Goal: Task Accomplishment & Management: Manage account settings

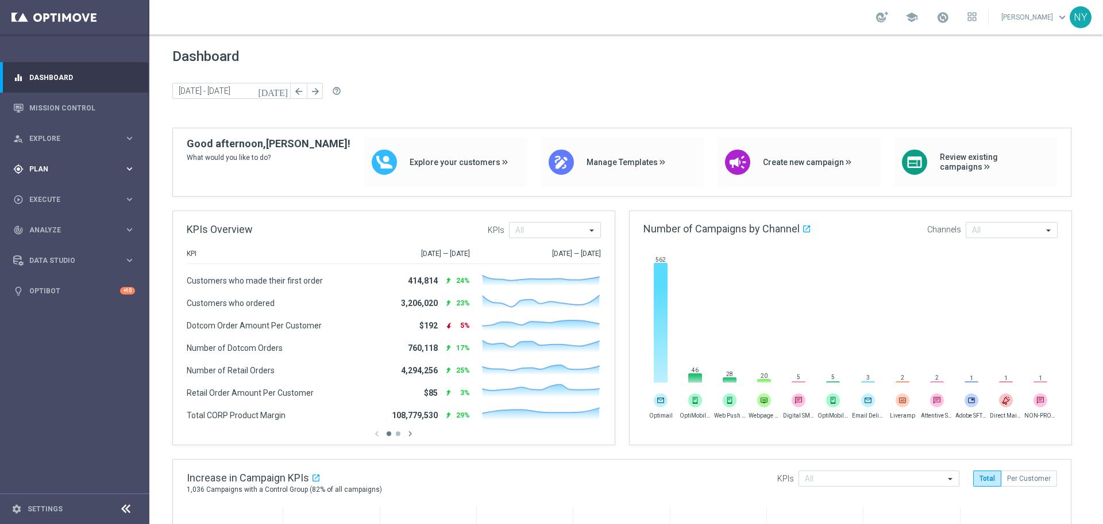
click at [46, 166] on span "Plan" at bounding box center [76, 169] width 95 height 7
click at [40, 225] on span "Templates" at bounding box center [71, 227] width 82 height 7
click at [55, 243] on link "Optimail" at bounding box center [78, 244] width 84 height 9
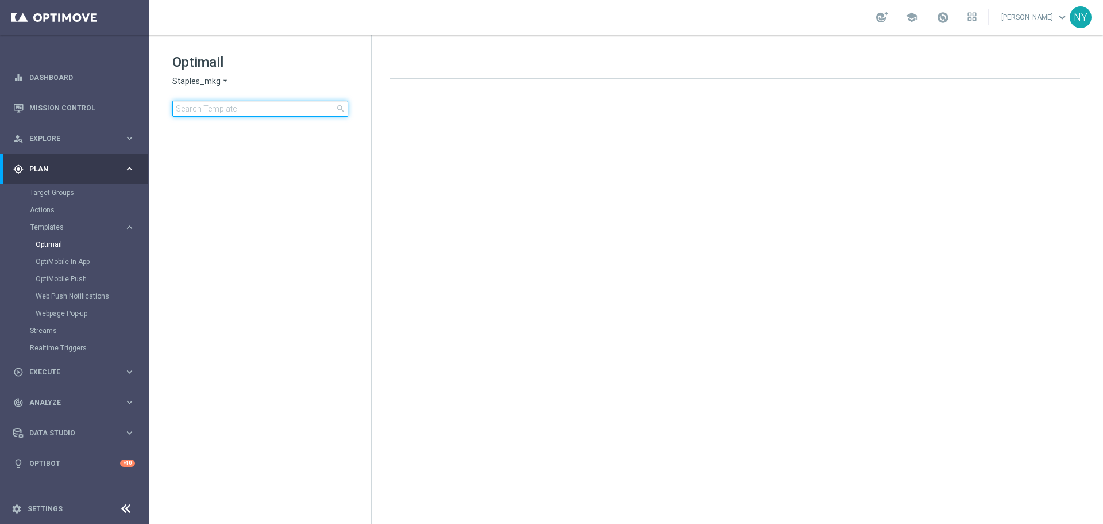
click at [210, 112] on input at bounding box center [260, 109] width 176 height 16
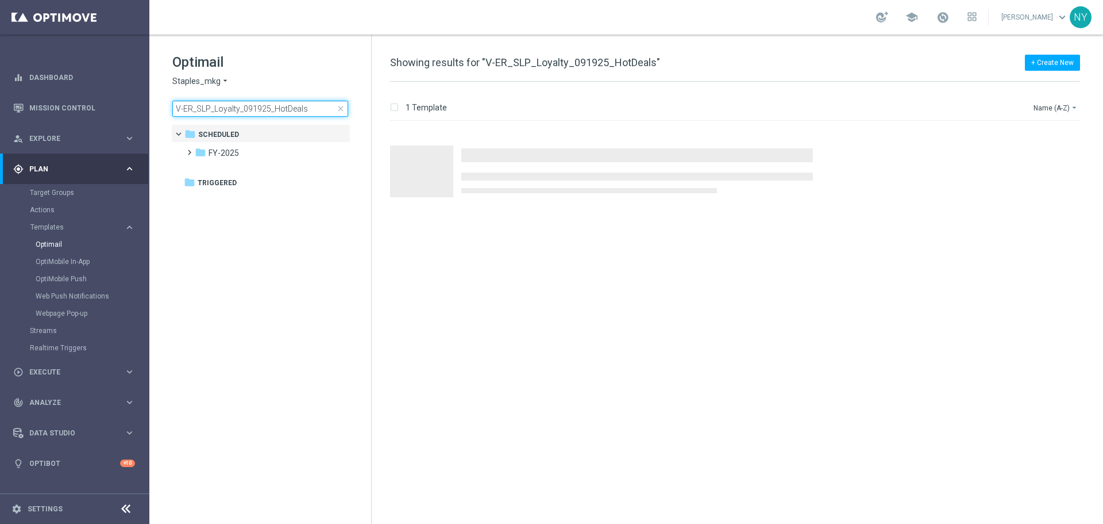
type input "V-ER_SLP_Loyalty_091925_HotDeals"
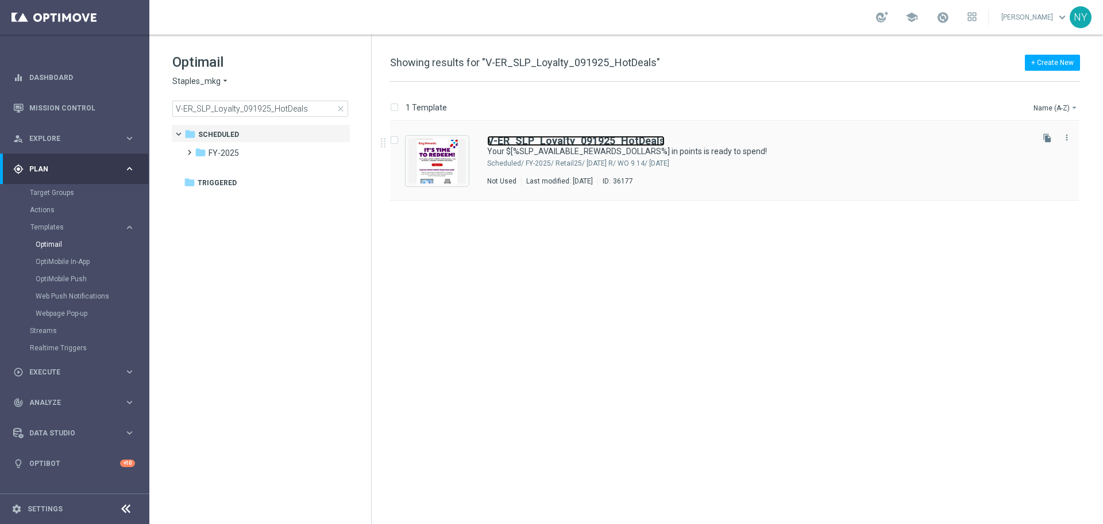
click at [572, 145] on b "V-ER_SLP_Loyalty_091925_HotDeals" at bounding box center [576, 140] width 178 height 12
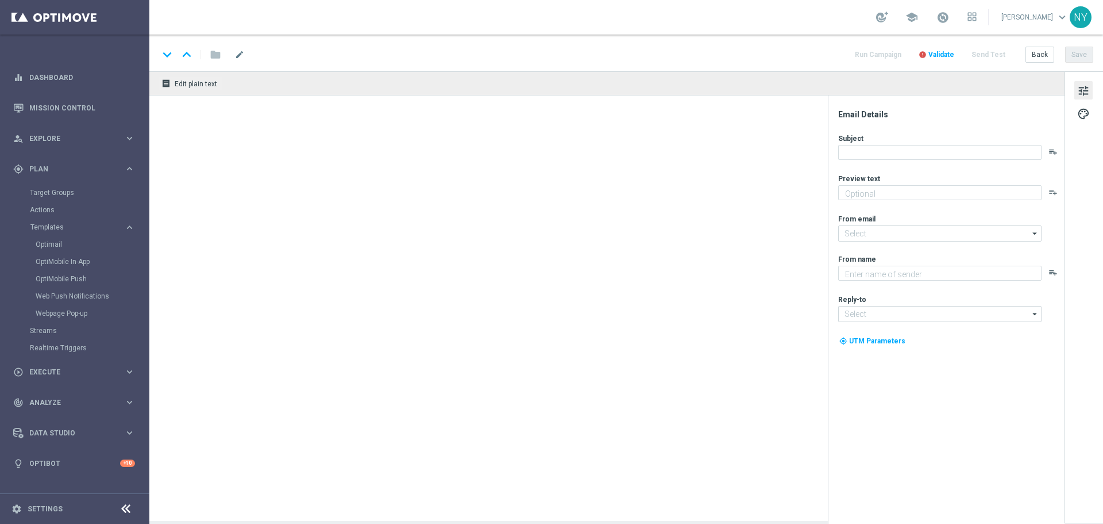
type textarea "Redeem now and save on these top deals."
type input "[EMAIL_ADDRESS][DOMAIN_NAME]"
type textarea "Staples"
type input "[EMAIL_ADDRESS][DOMAIN_NAME]"
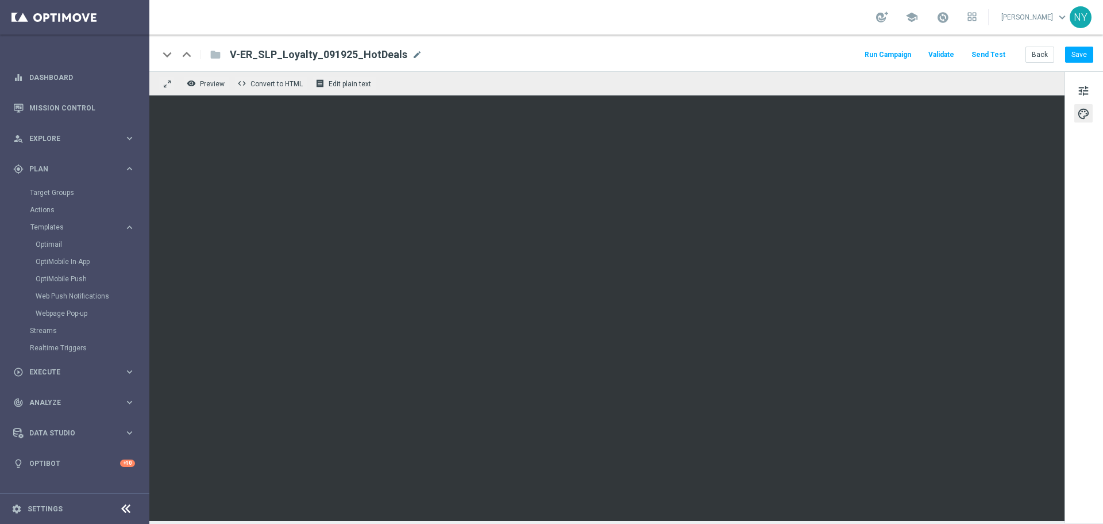
click at [999, 54] on button "Send Test" at bounding box center [988, 55] width 37 height 16
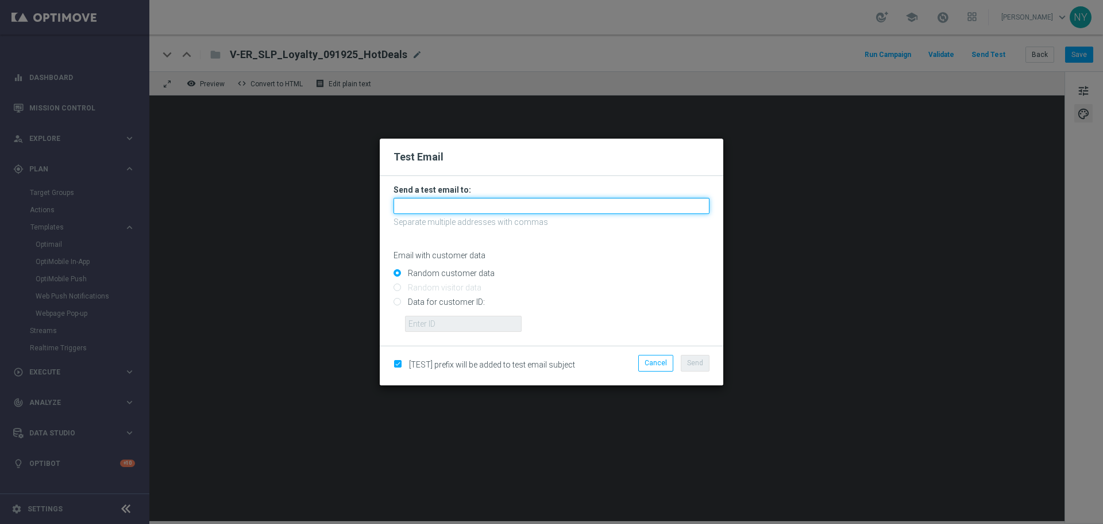
click at [442, 210] on input "text" at bounding box center [552, 206] width 316 height 16
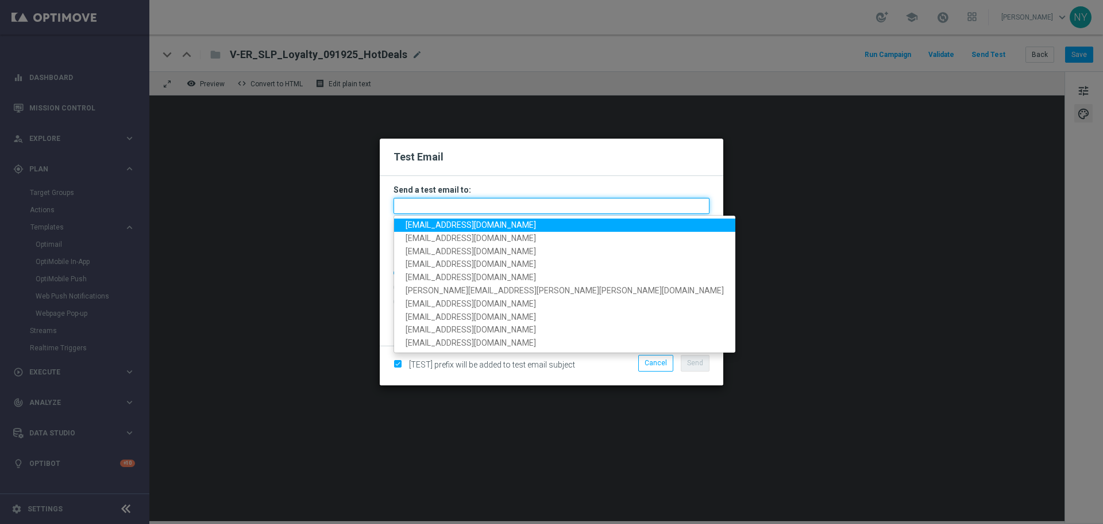
paste input "[EMAIL_ADDRESS][DOMAIN_NAME]"
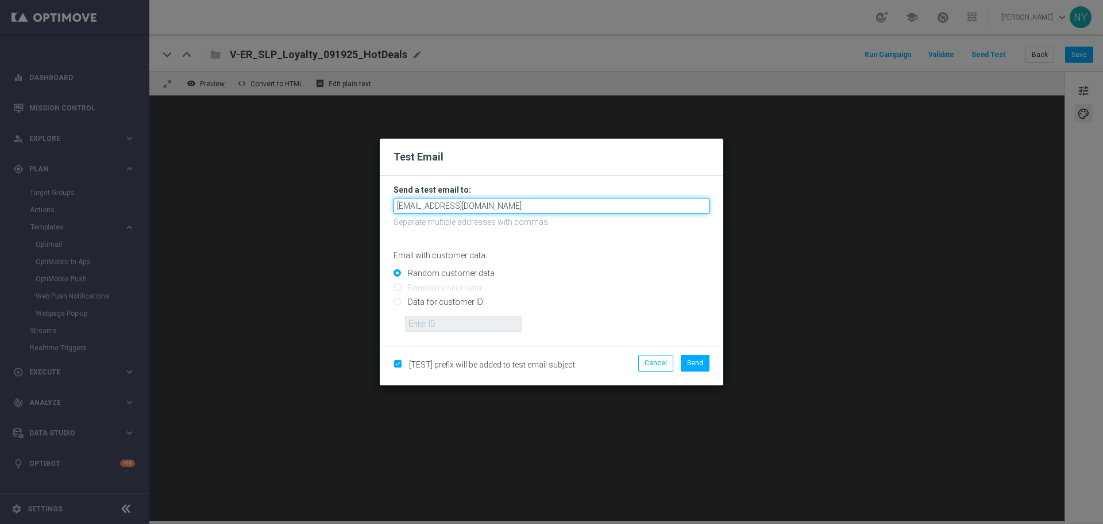
type input "[EMAIL_ADDRESS][DOMAIN_NAME]"
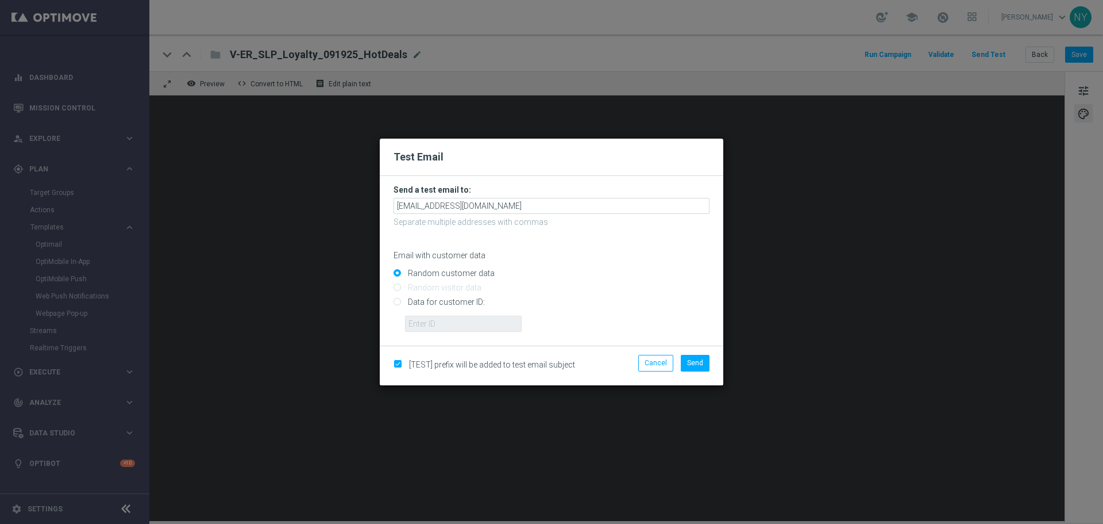
click at [579, 267] on div "Random customer data" at bounding box center [552, 270] width 316 height 14
drag, startPoint x: 399, startPoint y: 303, endPoint x: 407, endPoint y: 317, distance: 16.0
click at [399, 303] on input "Data for customer ID:" at bounding box center [552, 307] width 316 height 16
radio input "true"
click at [429, 328] on input "text" at bounding box center [463, 324] width 117 height 16
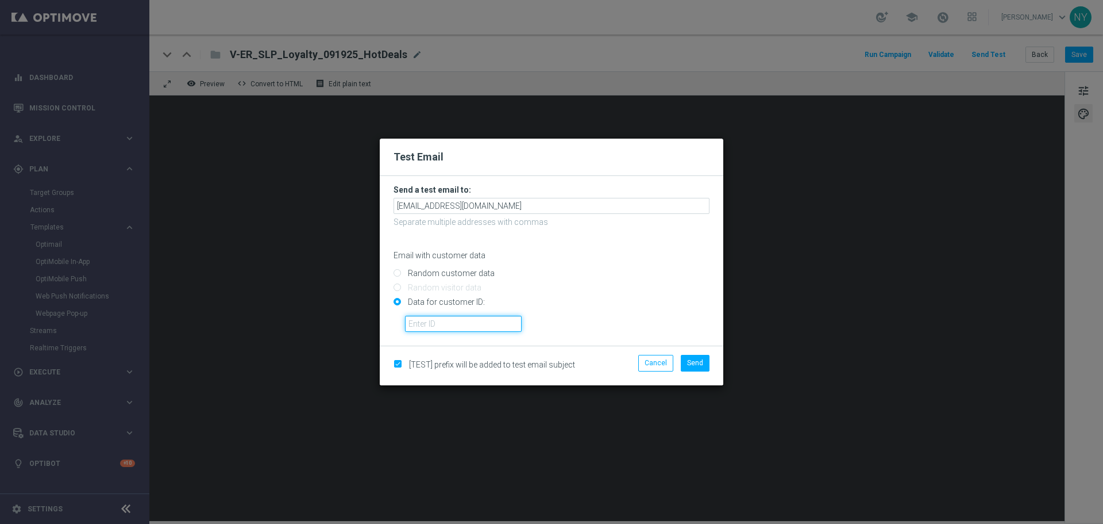
paste input "10032767094"
type input "10032767094"
click at [692, 362] on span "Send" at bounding box center [695, 363] width 16 height 8
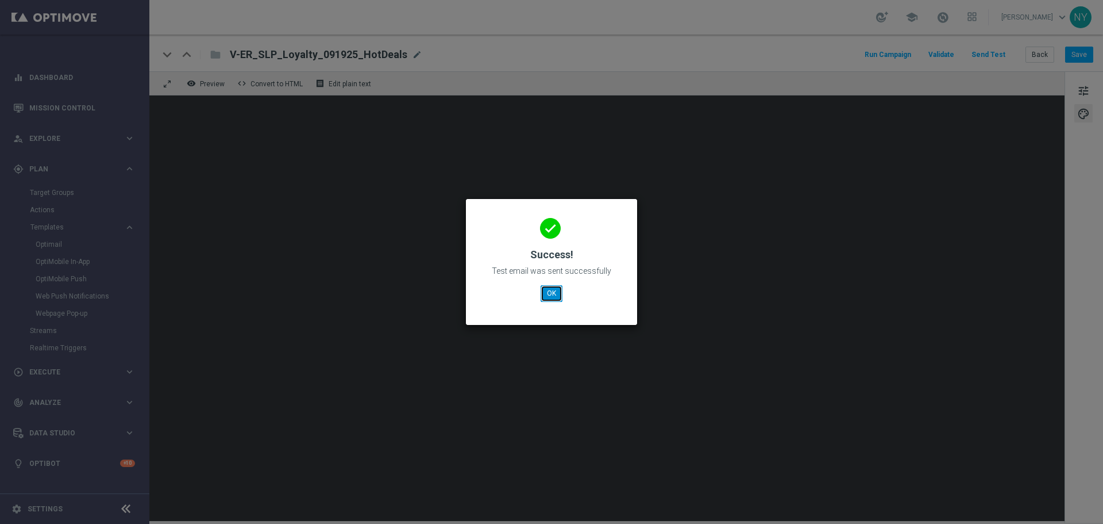
click at [548, 286] on button "OK" at bounding box center [552, 293] width 22 height 16
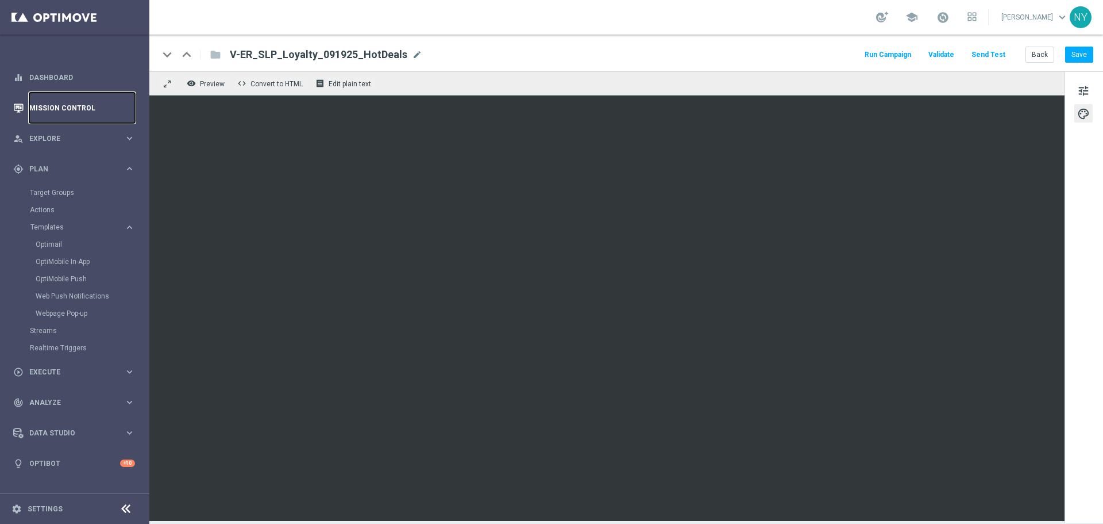
click at [61, 98] on link "Mission Control" at bounding box center [82, 108] width 106 height 30
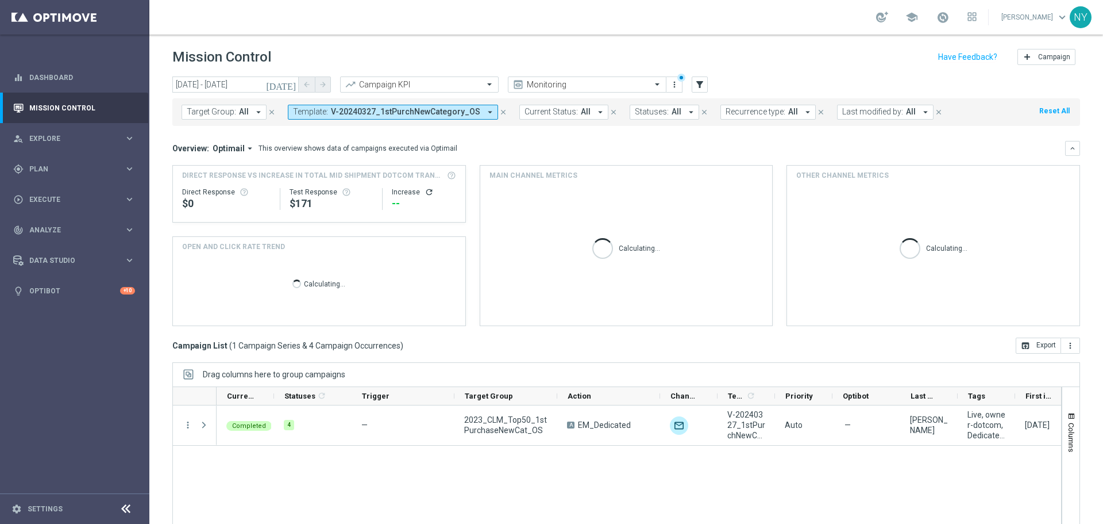
click at [227, 110] on span "Target Group:" at bounding box center [211, 112] width 49 height 10
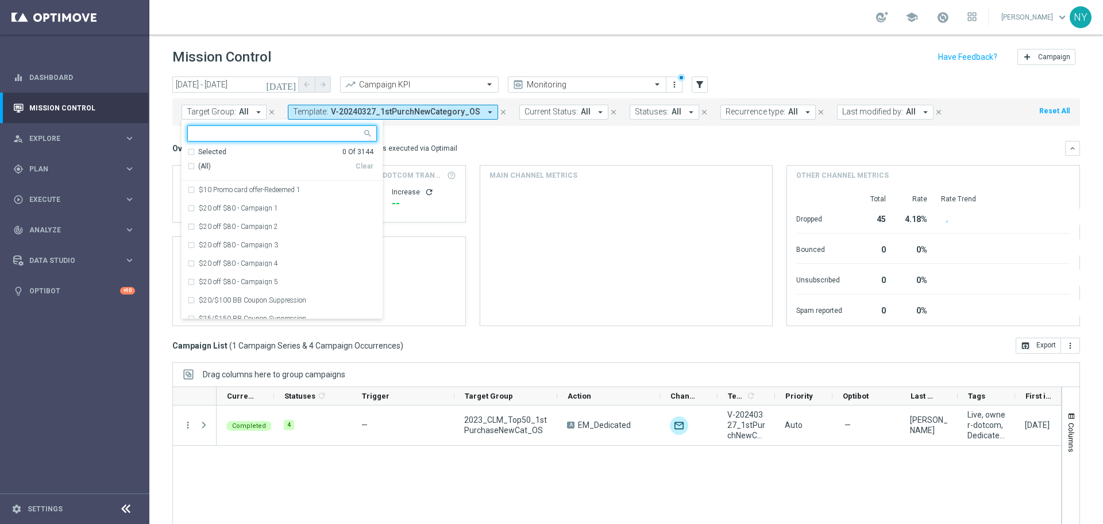
click at [363, 111] on span "V-20240327_1stPurchNewCategory_OS" at bounding box center [405, 112] width 149 height 10
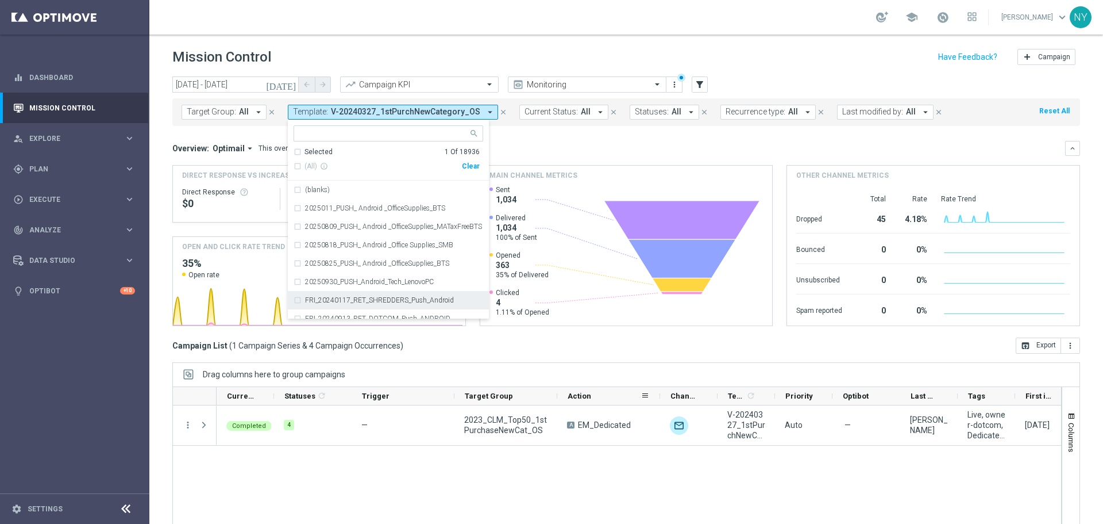
click at [557, 397] on div "Action" at bounding box center [608, 396] width 103 height 18
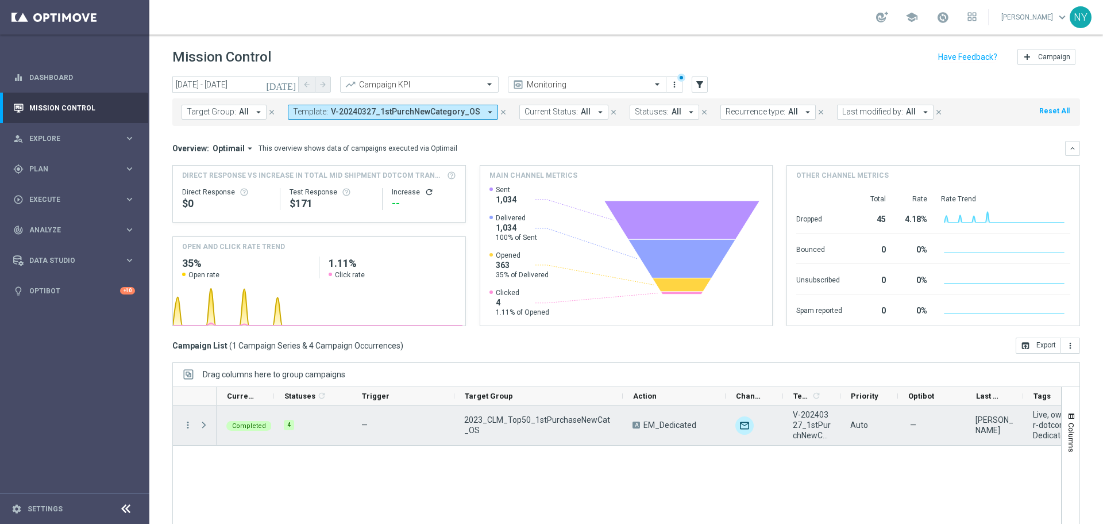
drag, startPoint x: 556, startPoint y: 398, endPoint x: 621, endPoint y: 406, distance: 66.0
click at [621, 406] on div at bounding box center [617, 474] width 890 height 177
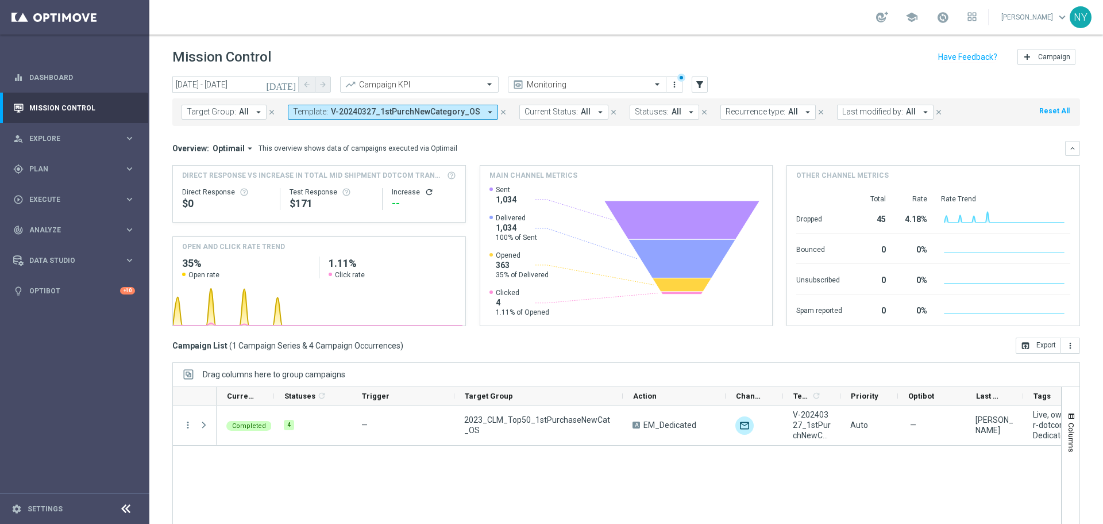
click at [357, 113] on span "V-20240327_1stPurchNewCategory_OS" at bounding box center [405, 112] width 149 height 10
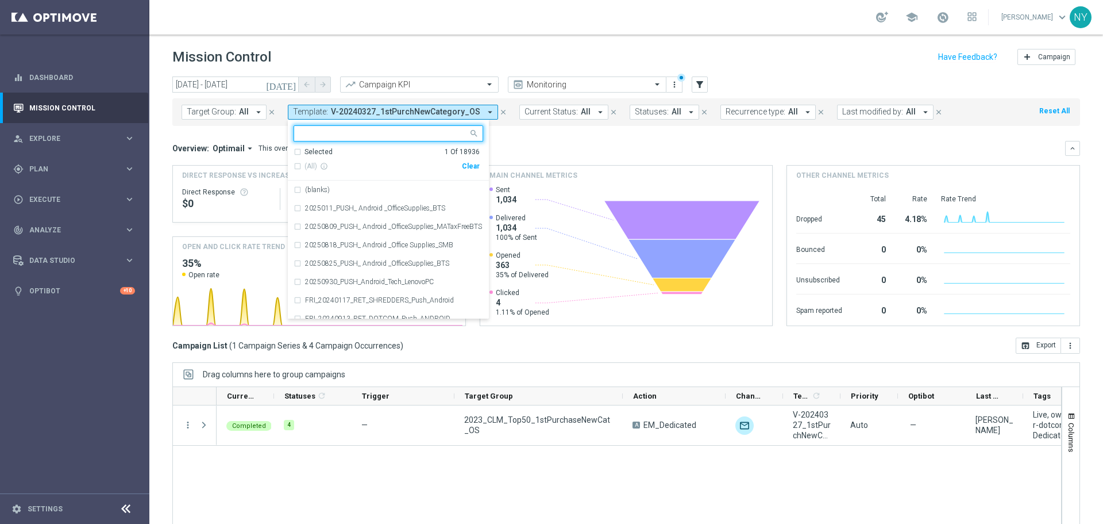
click at [295, 152] on div "Selected 1 Of 18936" at bounding box center [387, 152] width 186 height 10
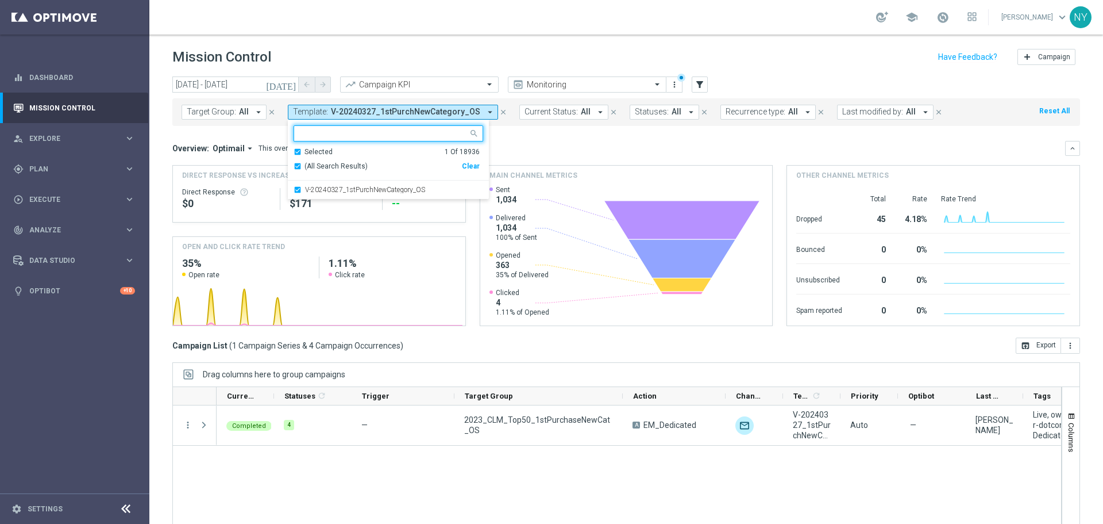
click at [0, 0] on div "Clear" at bounding box center [0, 0] width 0 height 0
click at [309, 130] on input "text" at bounding box center [384, 134] width 168 height 10
click at [296, 152] on div "Selected 0 Of 18936" at bounding box center [387, 152] width 186 height 10
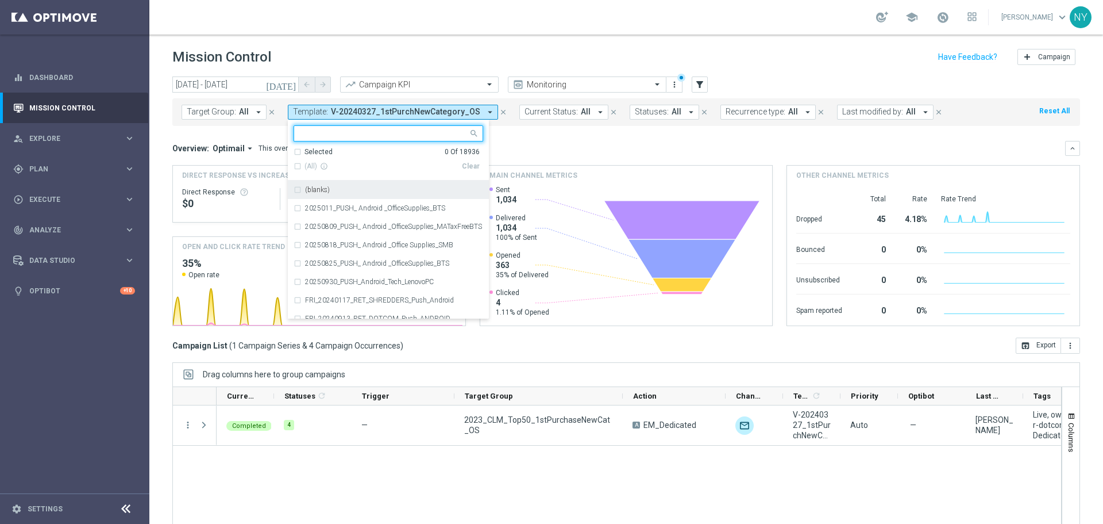
click at [303, 135] on input "text" at bounding box center [384, 134] width 168 height 10
paste input "V-ER_SLP_Loyalty_091925_HotDeals"
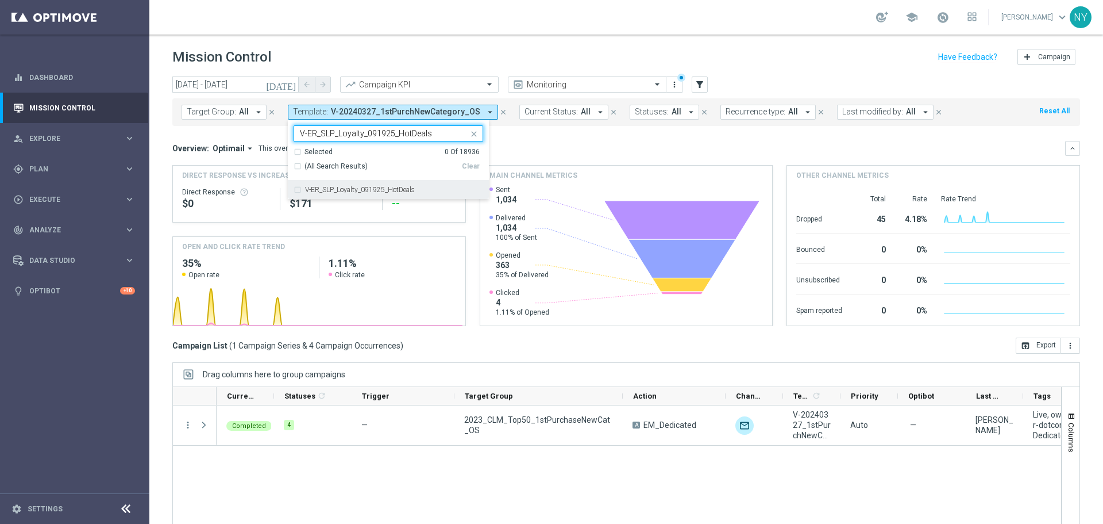
click at [360, 185] on div "V-ER_SLP_Loyalty_091925_HotDeals" at bounding box center [389, 189] width 190 height 18
type input "V-ER_SLP_Loyalty_091925_HotDeals"
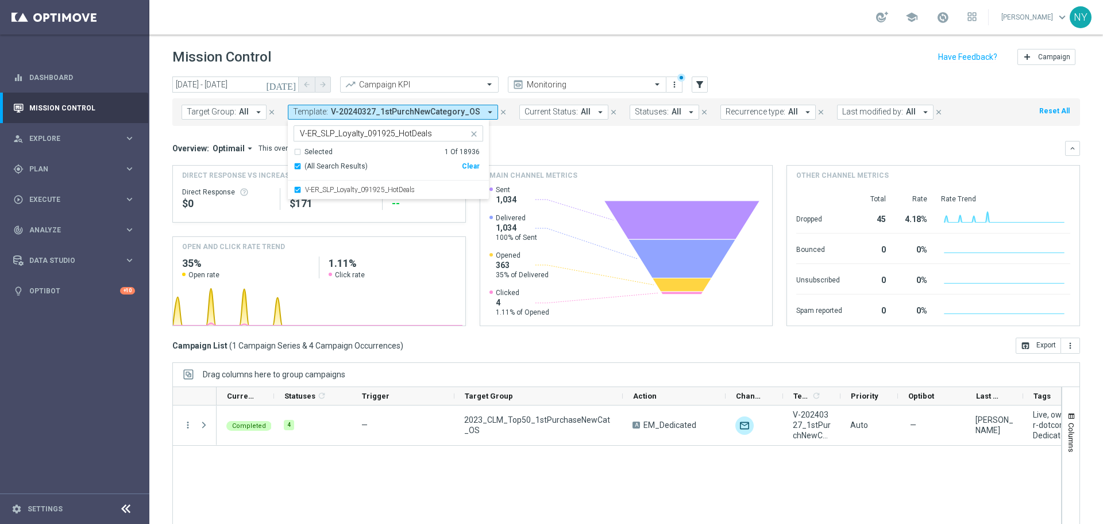
click at [555, 149] on div "Overview: Optimail arrow_drop_down This overview shows data of campaigns execut…" at bounding box center [618, 148] width 893 height 10
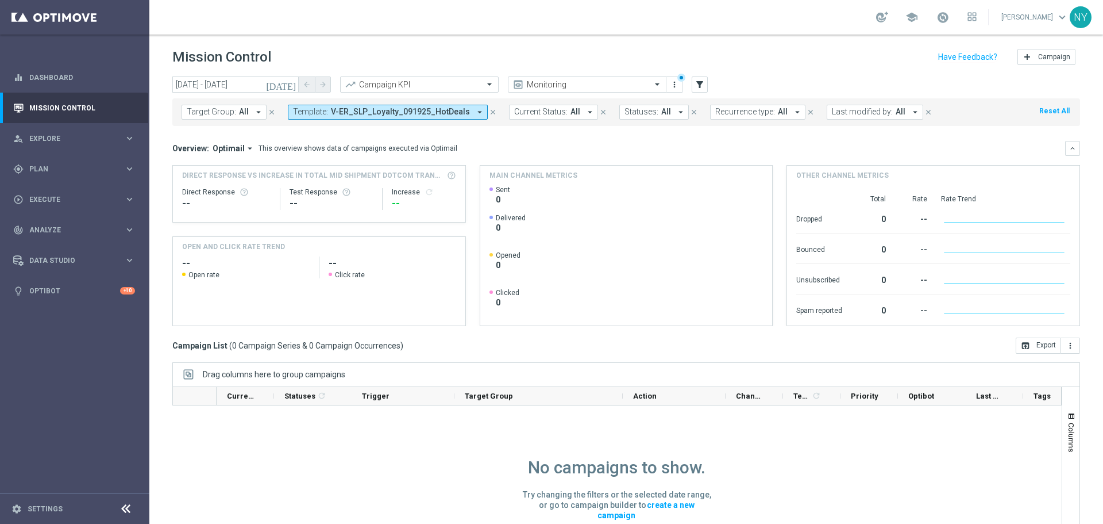
click at [293, 85] on icon "today" at bounding box center [281, 84] width 31 height 10
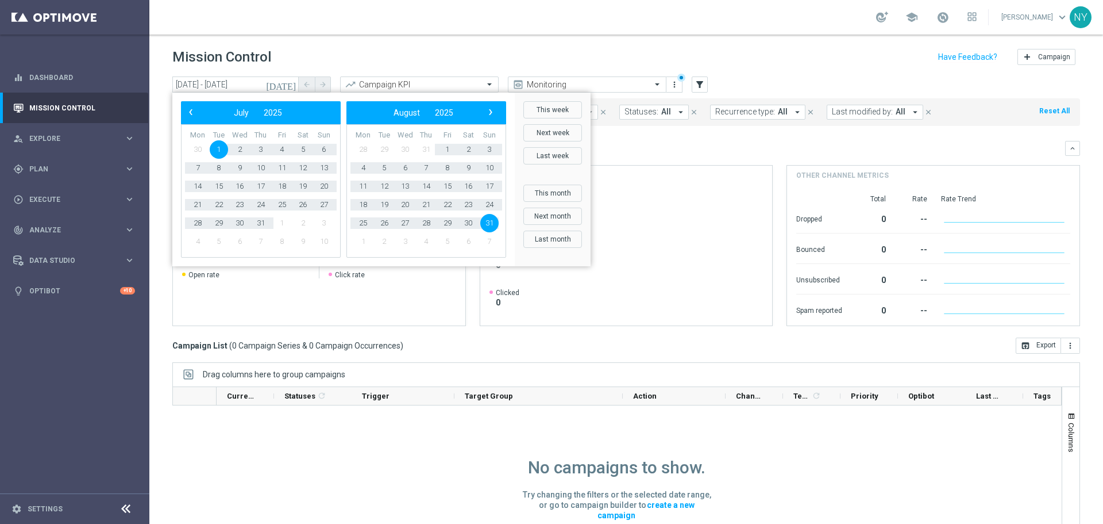
click at [217, 148] on span "1" at bounding box center [219, 149] width 18 height 18
click at [490, 222] on span "31" at bounding box center [489, 223] width 18 height 18
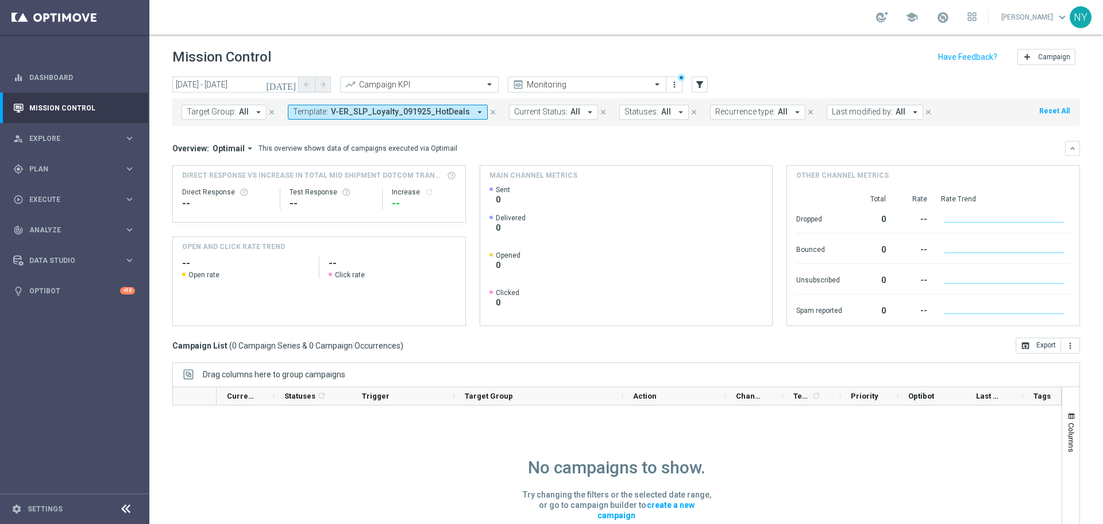
click at [639, 141] on div "Overview: Optimail arrow_drop_down This overview shows data of campaigns execut…" at bounding box center [626, 148] width 908 height 15
click at [494, 156] on div "Overview: Optimail arrow_drop_down This overview shows data of campaigns execut…" at bounding box center [626, 233] width 908 height 185
click at [438, 110] on span "V-ER_SLP_Loyalty_091925_HotDeals" at bounding box center [400, 112] width 139 height 10
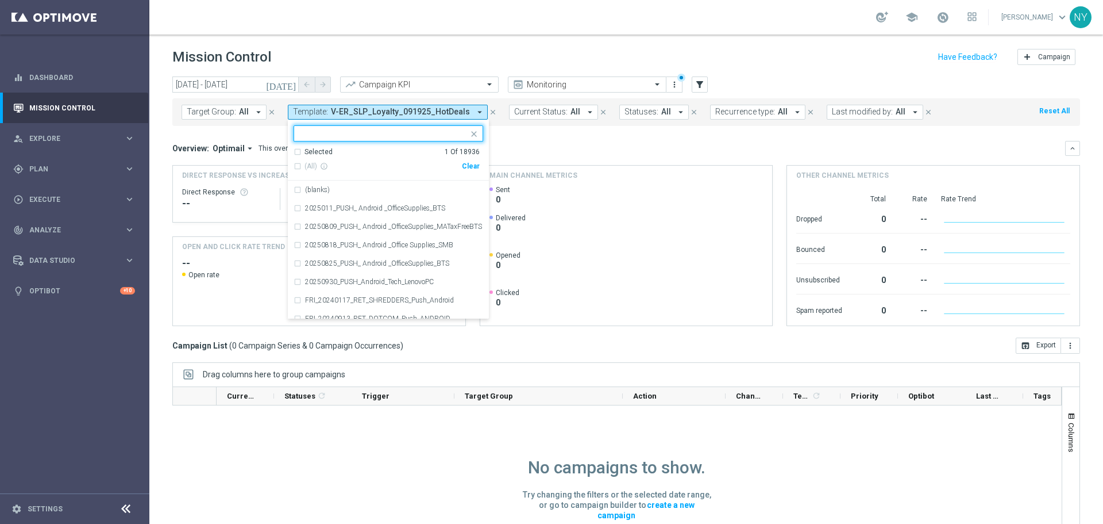
click at [535, 144] on div "Overview: Optimail arrow_drop_down This overview shows data of campaigns execut…" at bounding box center [618, 148] width 893 height 10
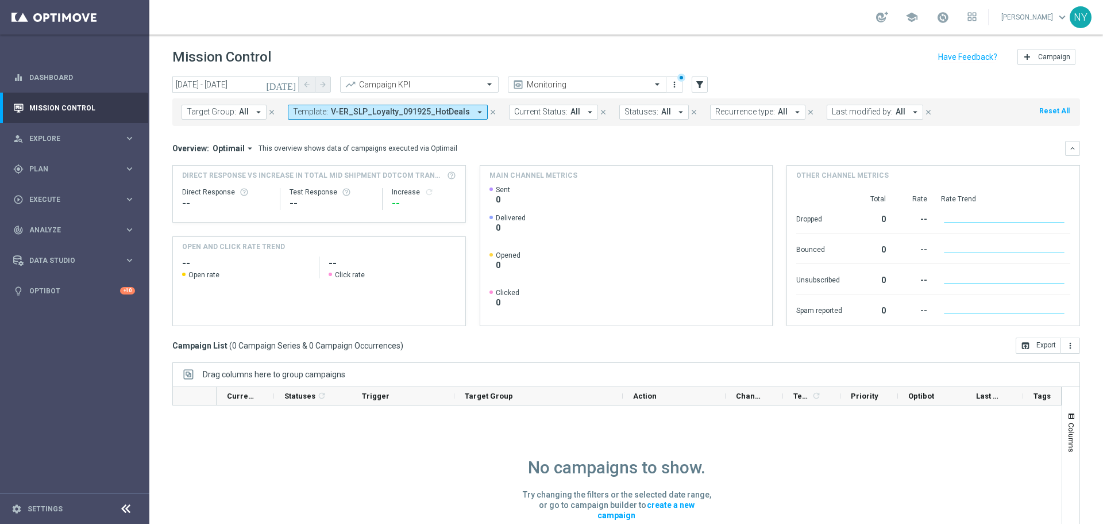
click at [656, 84] on span at bounding box center [659, 84] width 14 height 10
click at [703, 152] on div "Overview: Optimail arrow_drop_down This overview shows data of campaigns execut…" at bounding box center [618, 148] width 893 height 10
click at [354, 113] on span "V-ER_SLP_Loyalty_091925_HotDeals" at bounding box center [400, 112] width 139 height 10
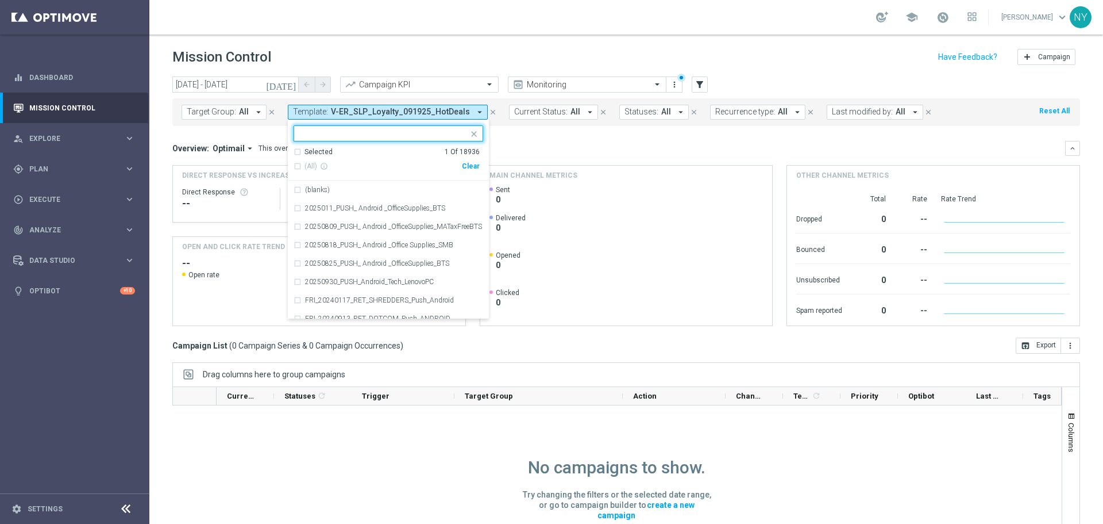
click at [489, 113] on icon "close" at bounding box center [493, 112] width 8 height 8
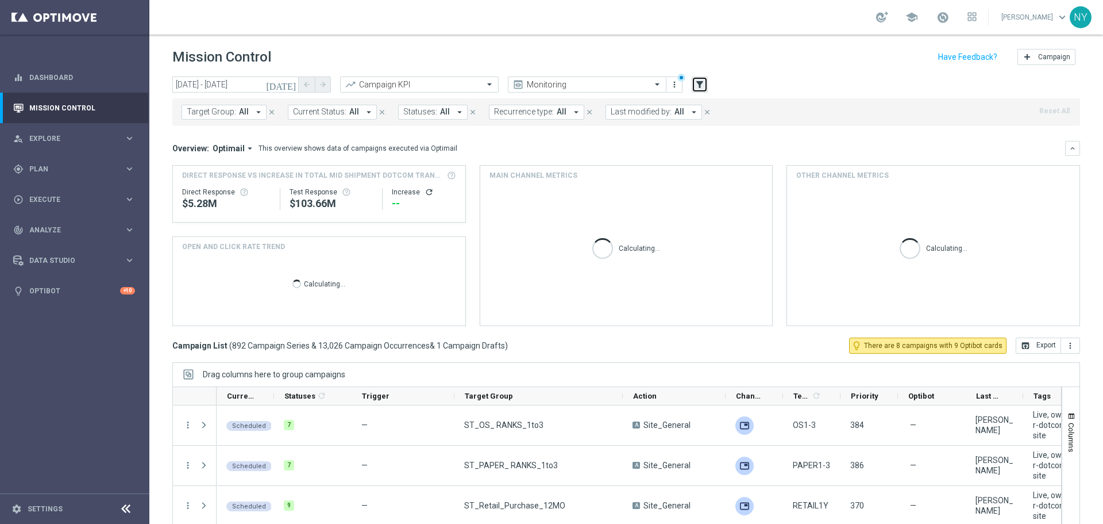
click at [701, 86] on icon "filter_alt" at bounding box center [700, 84] width 10 height 10
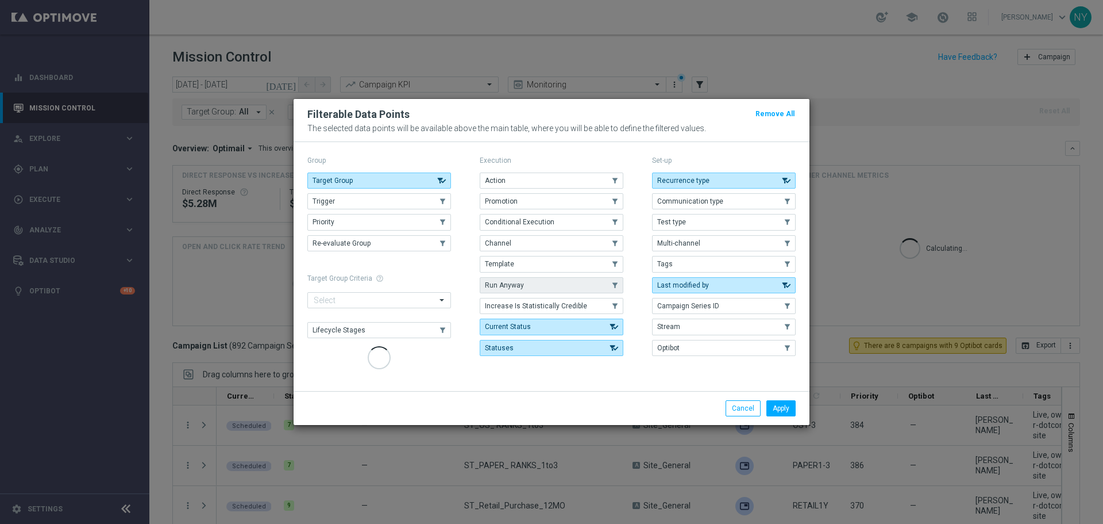
click at [508, 267] on button "Template" at bounding box center [552, 264] width 144 height 16
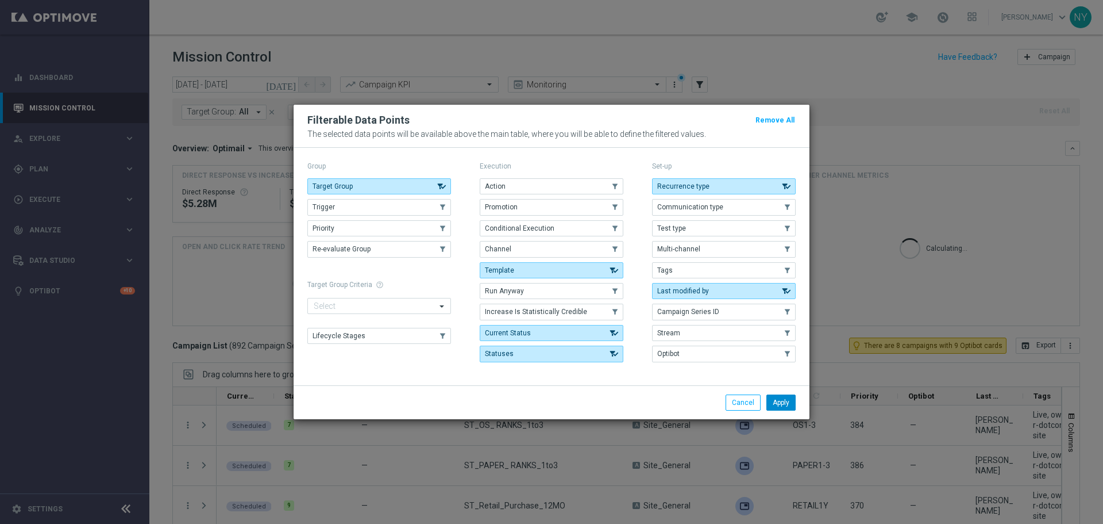
click at [786, 402] on button "Apply" at bounding box center [781, 402] width 29 height 16
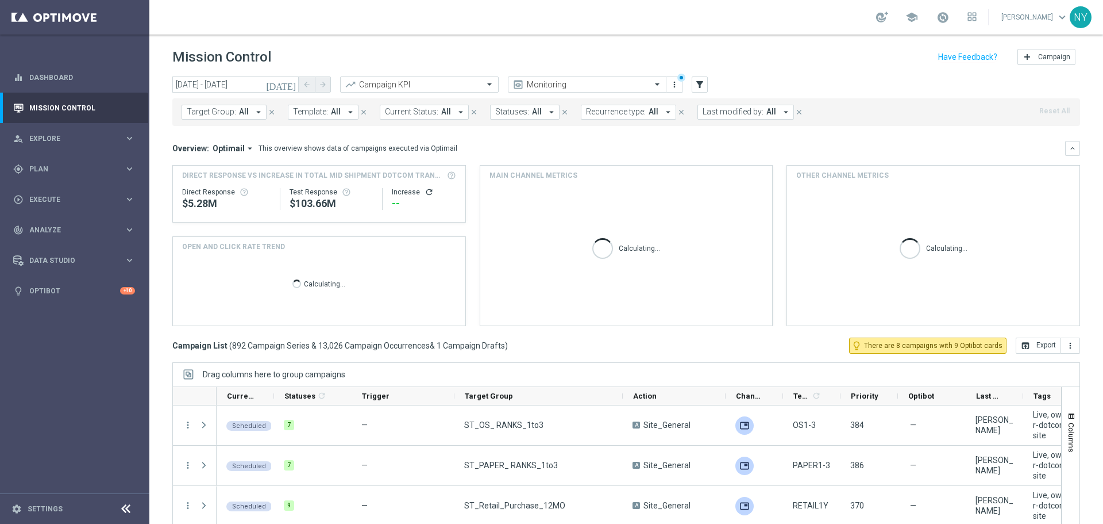
click at [321, 111] on span "Template:" at bounding box center [310, 112] width 35 height 10
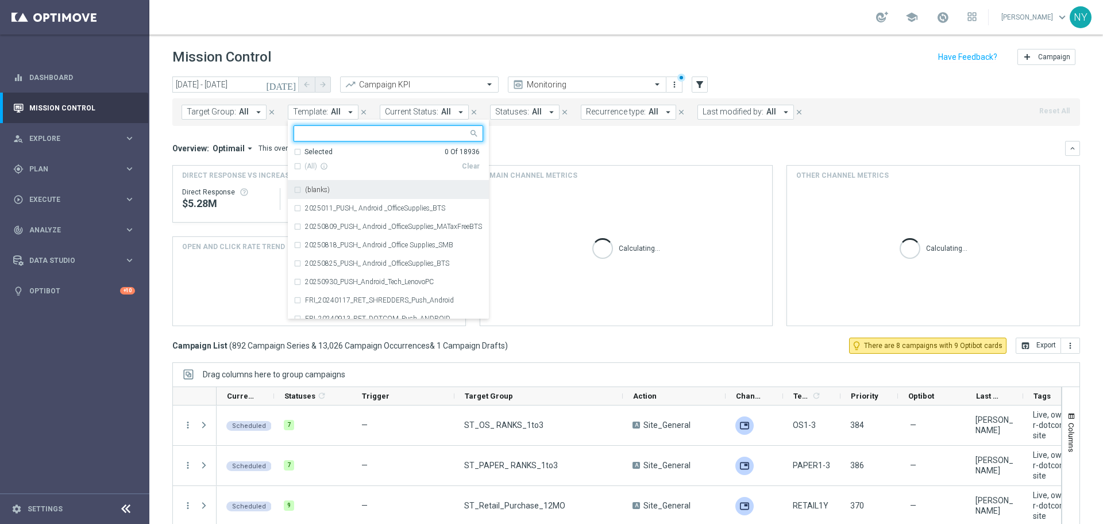
click at [323, 135] on input "text" at bounding box center [384, 134] width 168 height 10
type input "Hot"
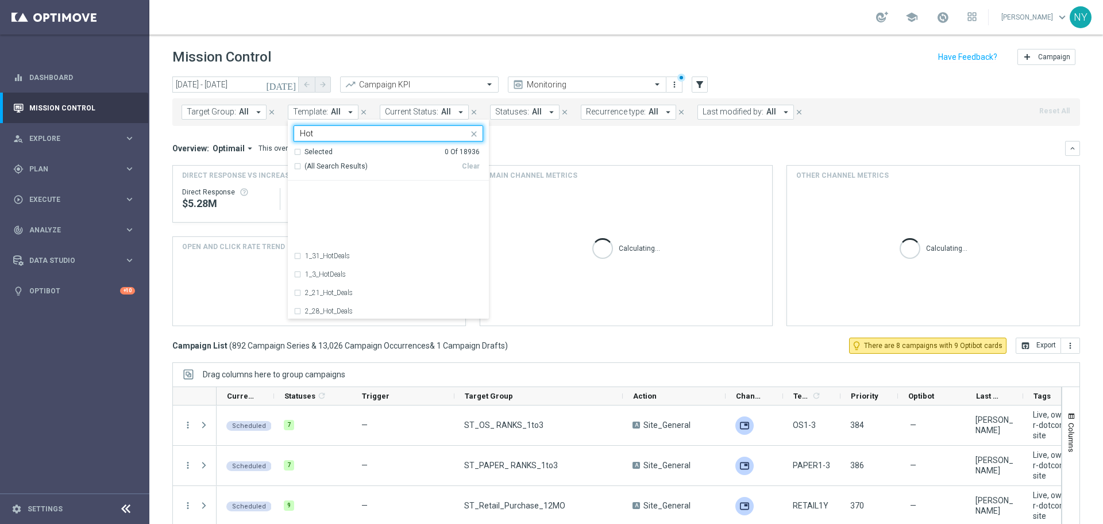
scroll to position [517, 0]
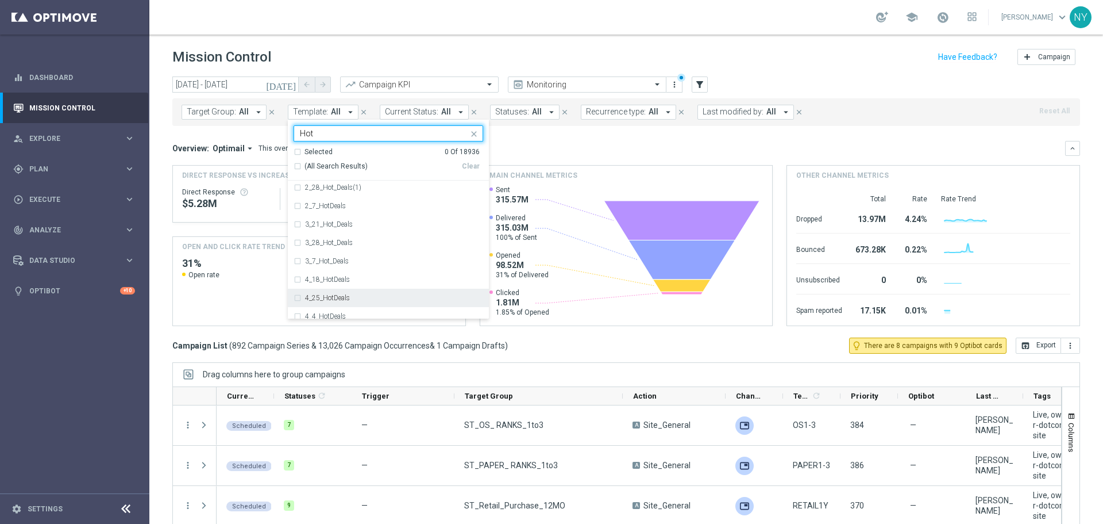
drag, startPoint x: 252, startPoint y: 134, endPoint x: 225, endPoint y: 136, distance: 27.6
click at [225, 136] on div "today 01 Jul 2025 - 31 Aug 2025 arrow_back arrow_forward Campaign KPI trending_…" at bounding box center [626, 294] width 954 height 437
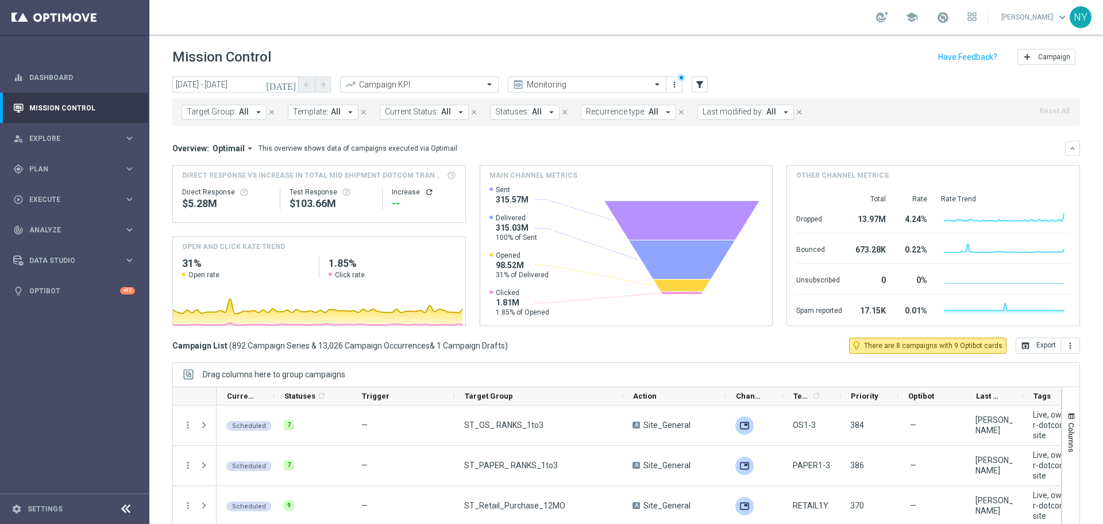
click at [318, 115] on span "Template:" at bounding box center [310, 112] width 35 height 10
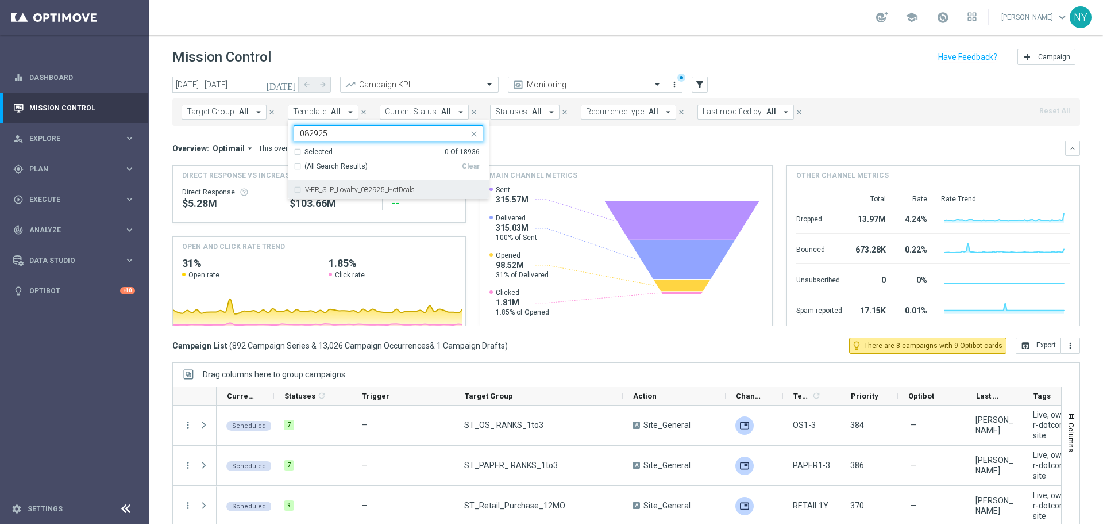
click at [298, 191] on div "V-ER_SLP_Loyalty_082925_HotDeals" at bounding box center [389, 189] width 190 height 18
type input "082925"
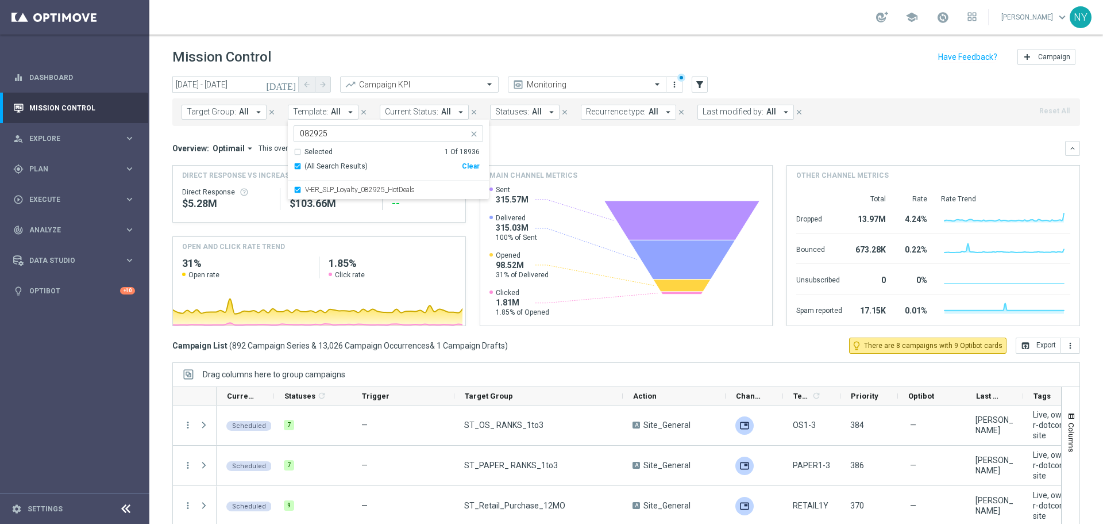
click at [584, 144] on div "Overview: Optimail arrow_drop_down This overview shows data of campaigns execut…" at bounding box center [618, 148] width 893 height 10
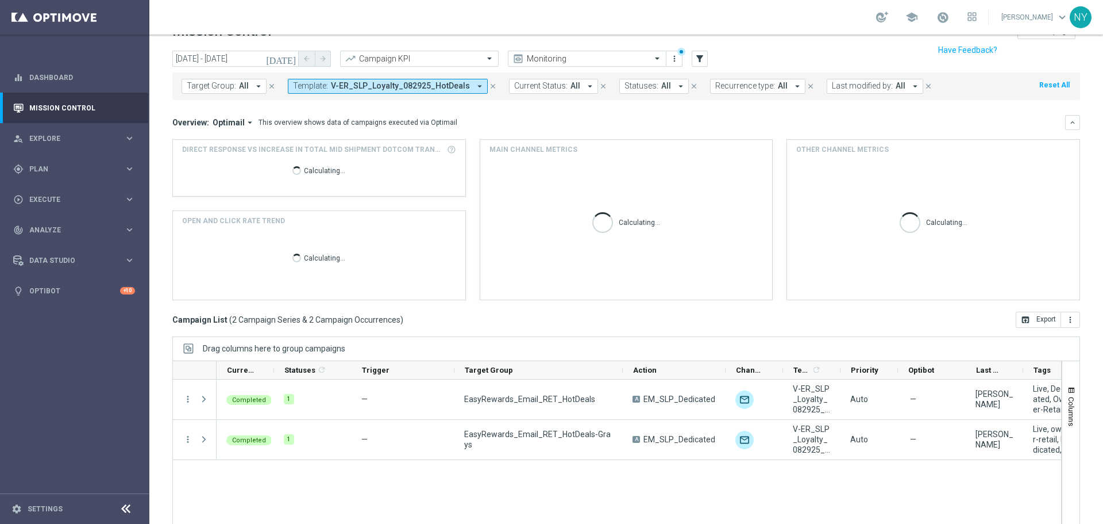
scroll to position [51, 0]
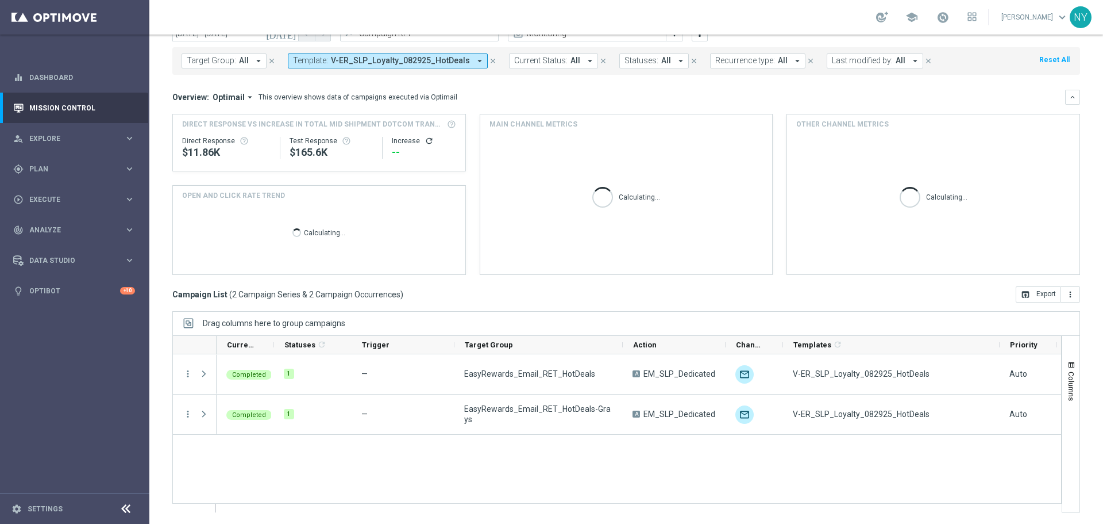
drag, startPoint x: 840, startPoint y: 344, endPoint x: 999, endPoint y: 330, distance: 159.8
click at [999, 330] on div "Drag columns here to group campaigns Drag here to set column labels" at bounding box center [626, 411] width 908 height 201
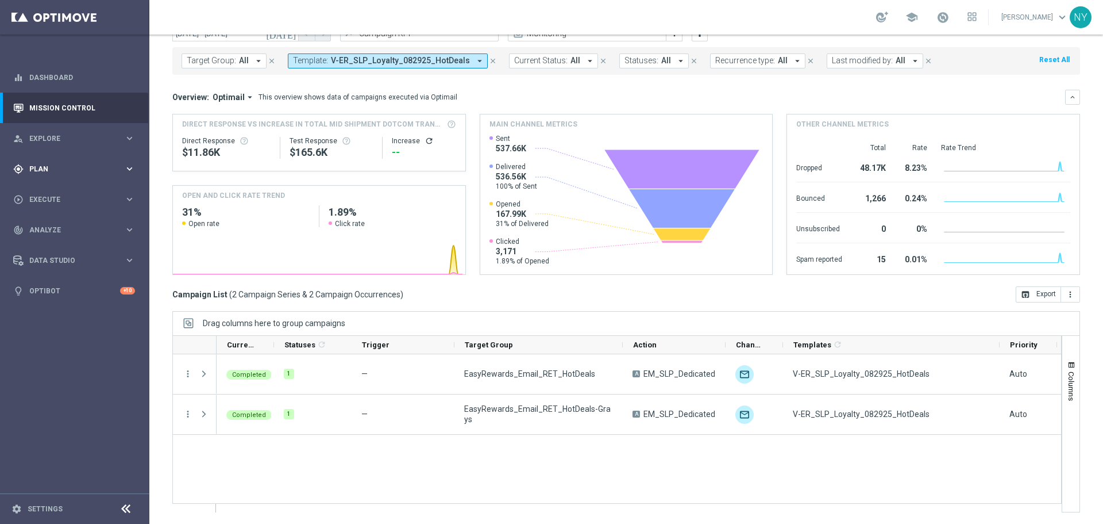
click at [40, 168] on span "Plan" at bounding box center [76, 169] width 95 height 7
click at [45, 247] on link "Optimail" at bounding box center [78, 244] width 84 height 9
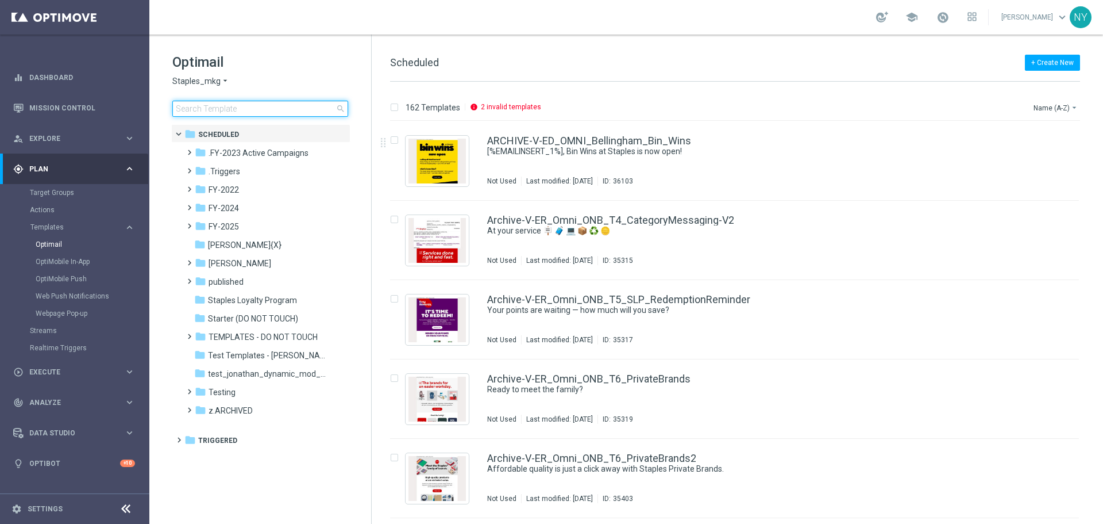
click at [260, 109] on input at bounding box center [260, 109] width 176 height 16
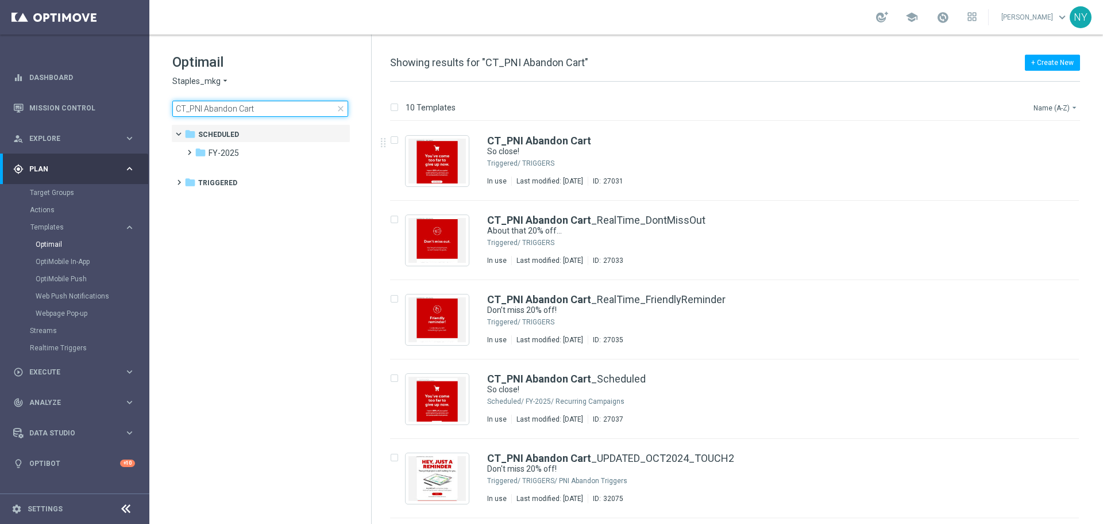
type input "CT_PNI Abandon Cart"
click at [1036, 107] on button "Name (A-Z) arrow_drop_down" at bounding box center [1057, 108] width 48 height 14
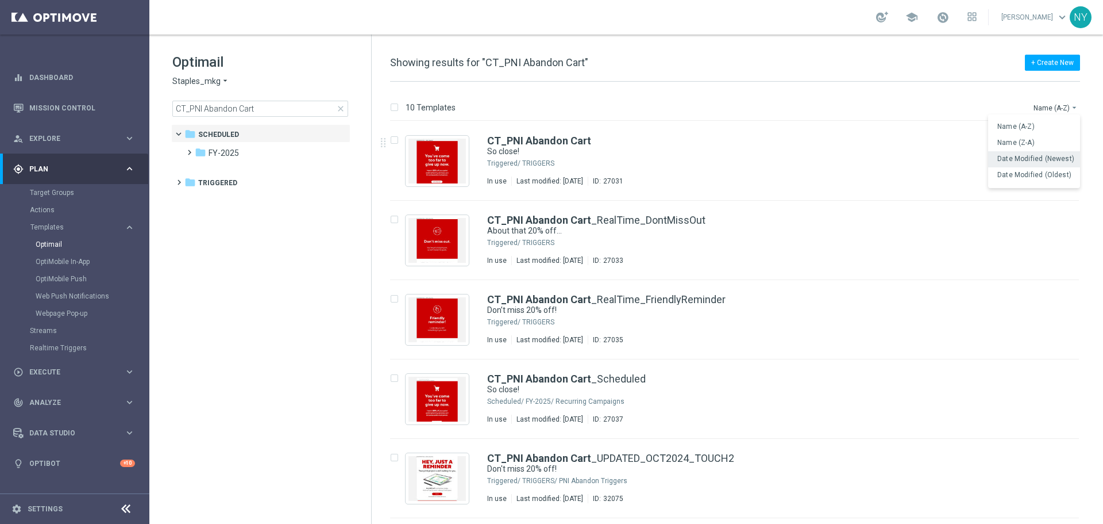
click at [1028, 158] on span "Date Modified (Newest)" at bounding box center [1036, 159] width 77 height 8
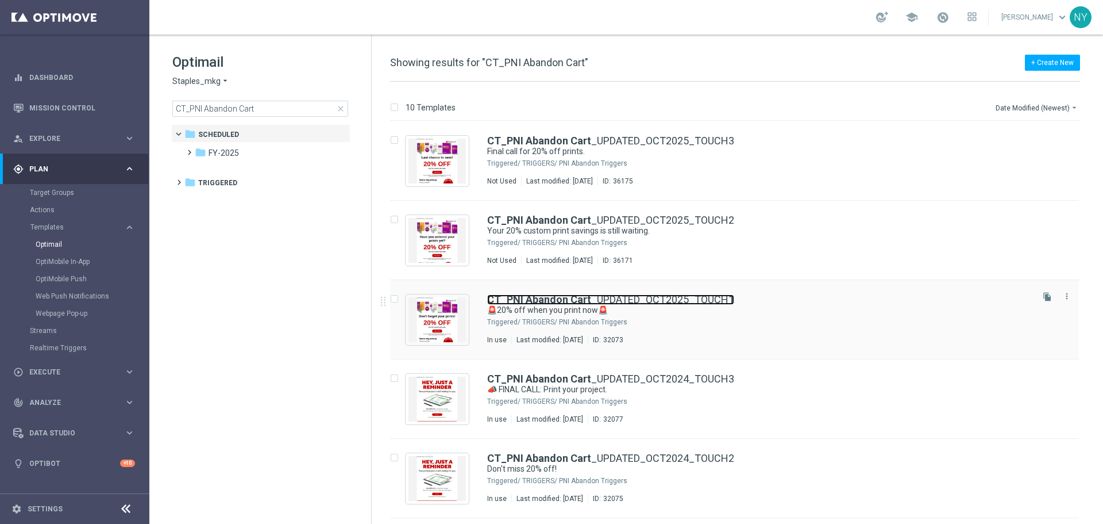
click at [632, 302] on link "CT_PNI Abandon Cart _UPDATED_OCT2025_TOUCH1" at bounding box center [610, 299] width 247 height 10
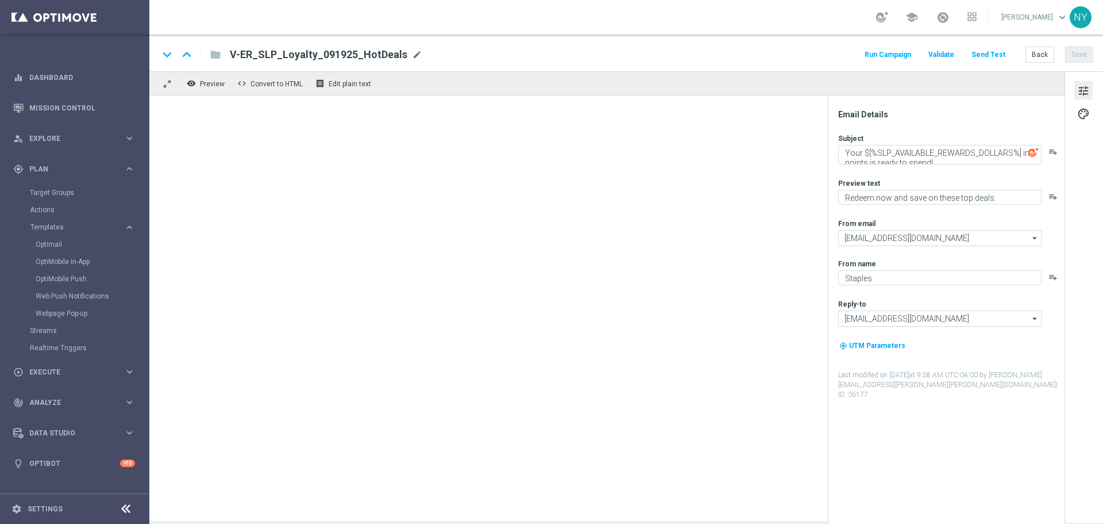
type textarea "🚨20% off when you print now🚨"
type textarea "Your prints are waiting."
type input "[EMAIL_ADDRESS][DOMAIN_NAME]"
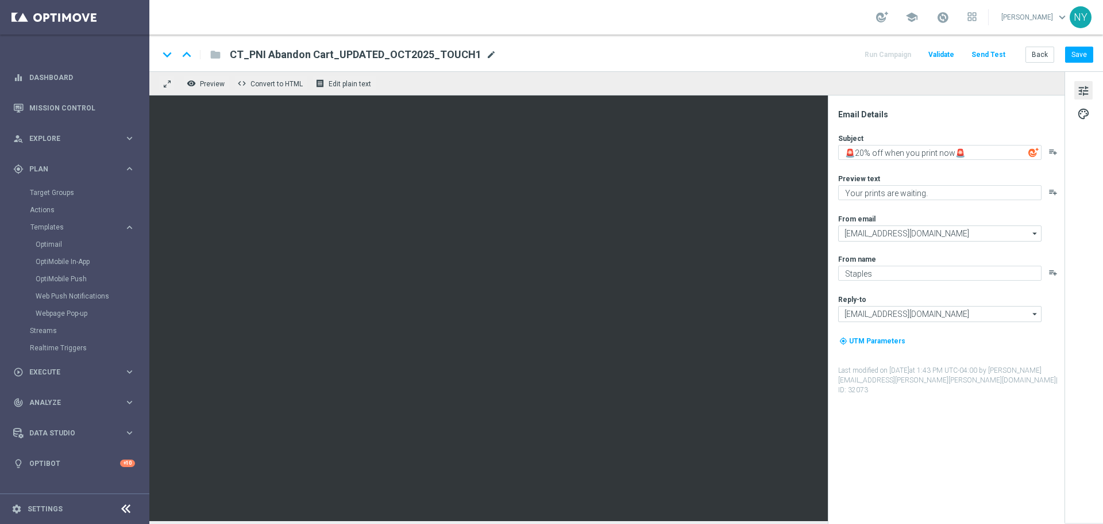
click at [486, 55] on span "mode_edit" at bounding box center [491, 54] width 10 height 10
drag, startPoint x: 371, startPoint y: 54, endPoint x: 356, endPoint y: 54, distance: 14.9
click at [356, 54] on input "CT_PNI Abandon Cart_UPDATED_OCT2025_TOUCH1" at bounding box center [372, 54] width 285 height 15
type input "CT_PNI Abandon Cart_UPDATED_SEP2025_TOUCH1"
click at [374, 58] on input "CT_PNI Abandon Cart_UPDATED_SEP2025_TOUCH1" at bounding box center [372, 54] width 285 height 15
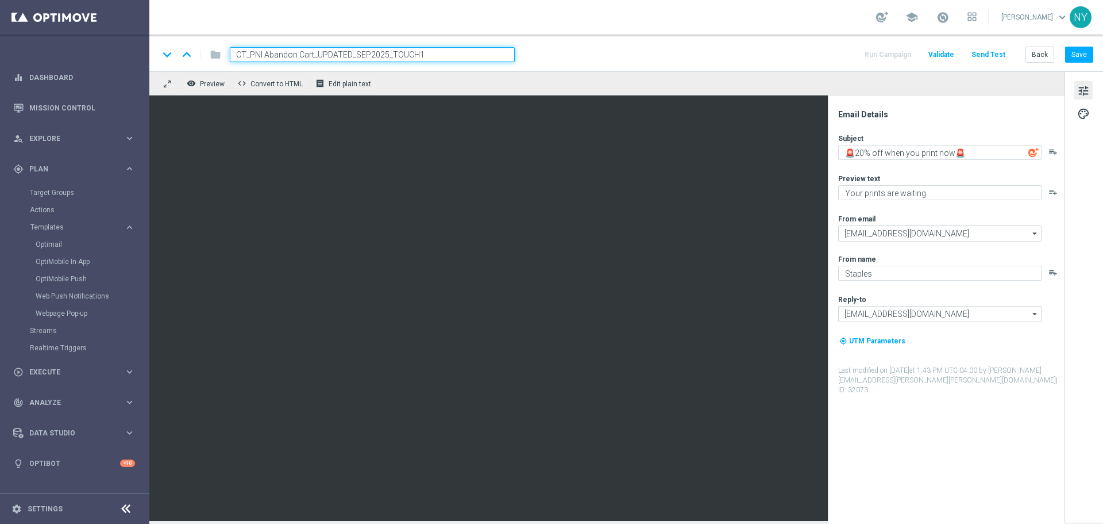
click at [374, 58] on input "CT_PNI Abandon Cart_UPDATED_SEP2025_TOUCH1" at bounding box center [372, 54] width 285 height 15
click at [384, 55] on input "CT_PNI Abandon Cart_UPDATED_SEP2025_TOUCH1" at bounding box center [372, 54] width 285 height 15
drag, startPoint x: 386, startPoint y: 53, endPoint x: 356, endPoint y: 55, distance: 29.9
click at [356, 55] on input "CT_PNI Abandon Cart_UPDATED_SEP2025_TOUCH1" at bounding box center [372, 54] width 285 height 15
click at [1089, 52] on button "Save" at bounding box center [1080, 55] width 28 height 16
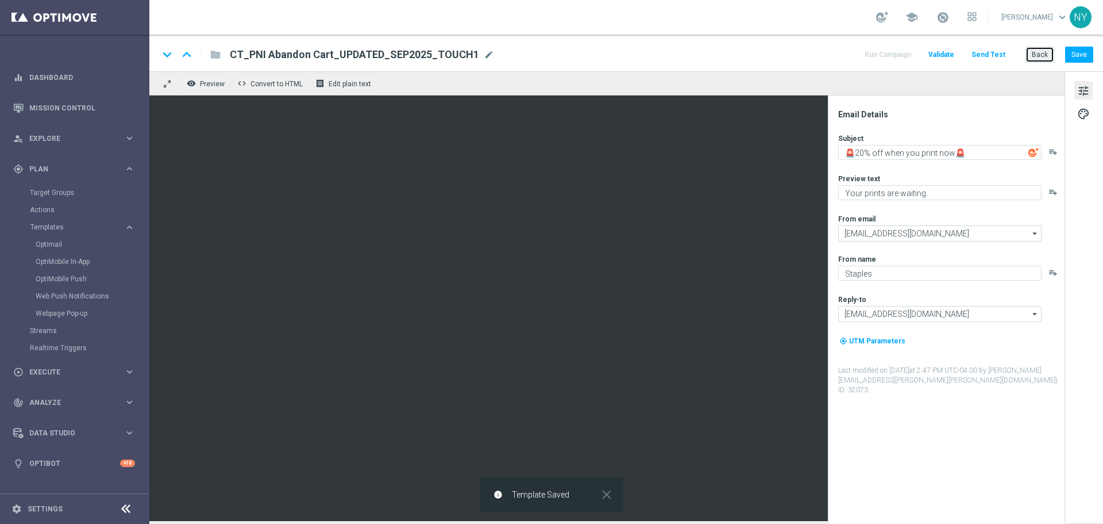
click at [1039, 55] on button "Back" at bounding box center [1040, 55] width 29 height 16
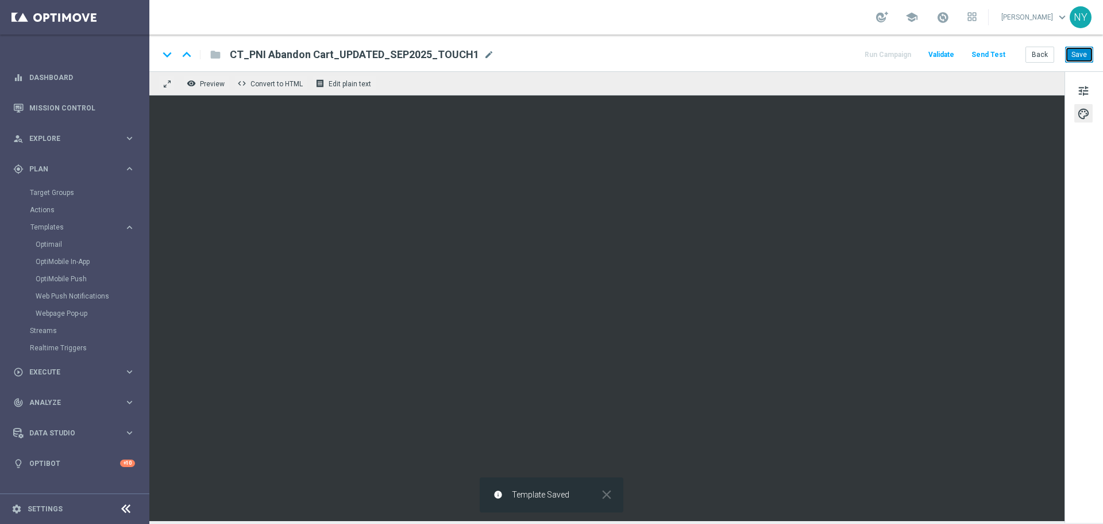
click at [1074, 56] on button "Save" at bounding box center [1080, 55] width 28 height 16
click at [1039, 57] on button "Back" at bounding box center [1040, 55] width 29 height 16
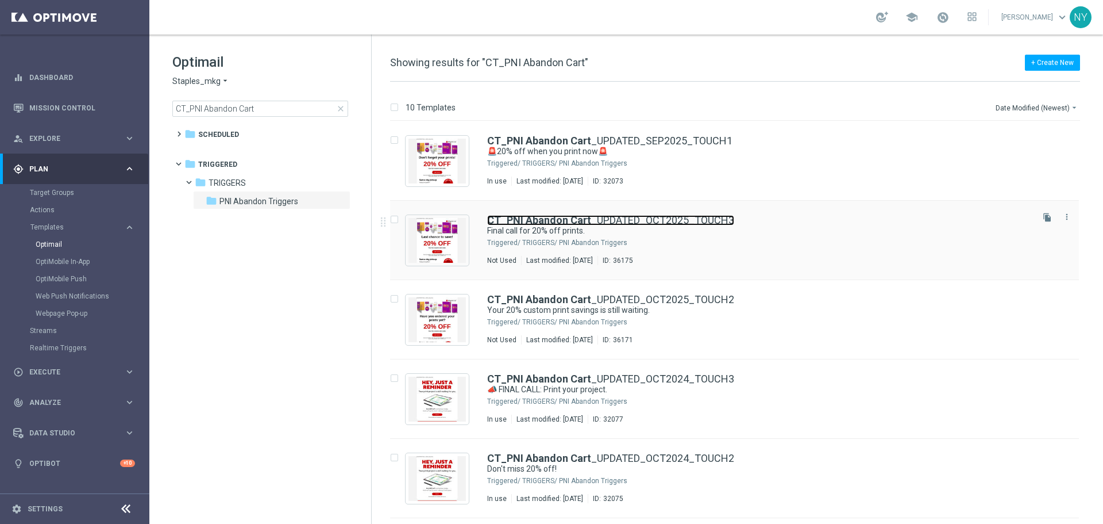
click at [572, 220] on b "CT_PNI Abandon Cart" at bounding box center [539, 220] width 104 height 12
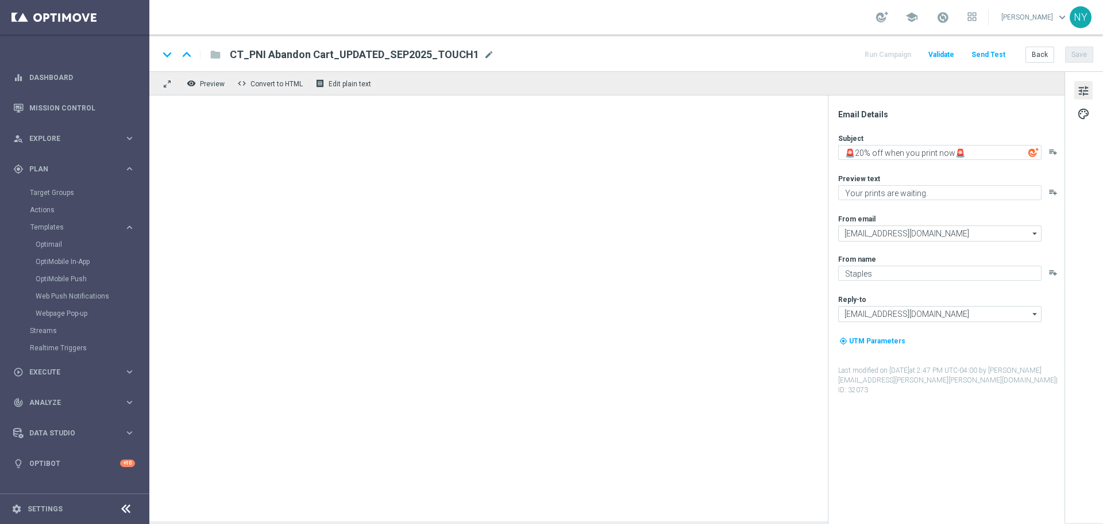
type input "CT_PNI Abandon Cart_UPDATED_OCT2025_TOUCH3"
type textarea "Final call for 20% off prints."
type textarea "Get your banners, signs & more before time runs out."
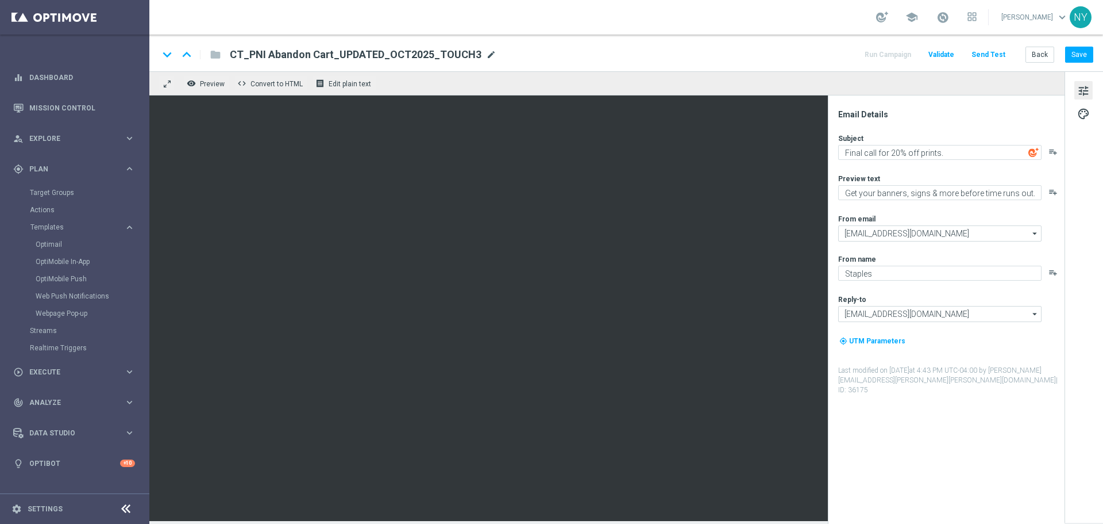
click at [486, 55] on span "mode_edit" at bounding box center [491, 54] width 10 height 10
drag, startPoint x: 371, startPoint y: 53, endPoint x: 355, endPoint y: 53, distance: 16.1
click at [355, 53] on input "CT_PNI Abandon Cart_UPDATED_OCT2025_TOUCH3" at bounding box center [372, 54] width 285 height 15
paste input "SEP2025"
click at [390, 53] on input "CT_PNI Abandon Cart_UPDATED_SEP20252025_TOUCH3" at bounding box center [372, 54] width 285 height 15
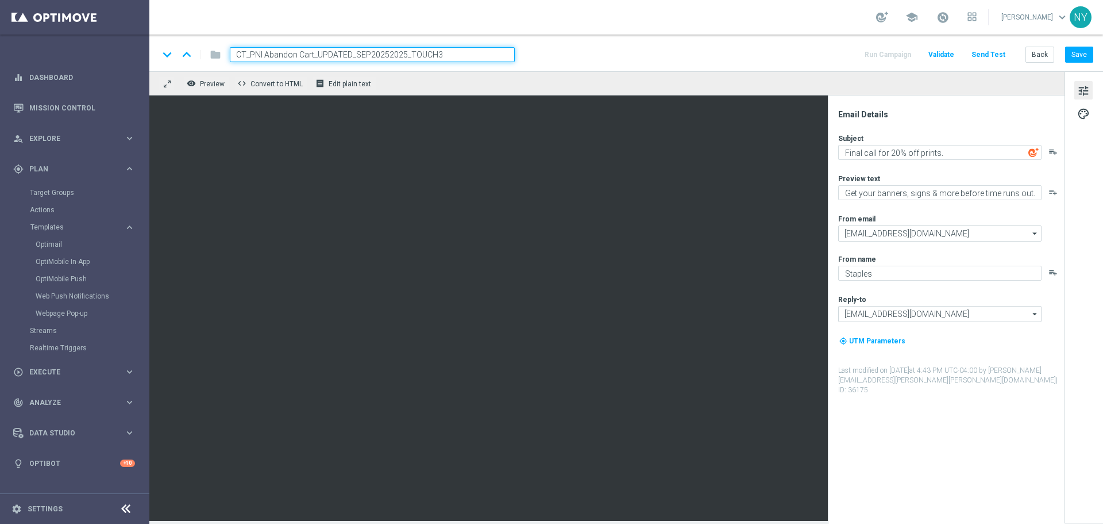
click at [390, 53] on input "CT_PNI Abandon Cart_UPDATED_SEP20252025_TOUCH3" at bounding box center [372, 54] width 285 height 15
click at [399, 54] on input "CT_PNI Abandon Cart_UPDATED_SEP20252025_TOUCH3" at bounding box center [372, 54] width 285 height 15
drag, startPoint x: 405, startPoint y: 55, endPoint x: 357, endPoint y: 54, distance: 48.3
click at [357, 54] on input "CT_PNI Abandon Cart_UPDATED_SEP20252025_TOUCH3" at bounding box center [372, 54] width 285 height 15
paste input
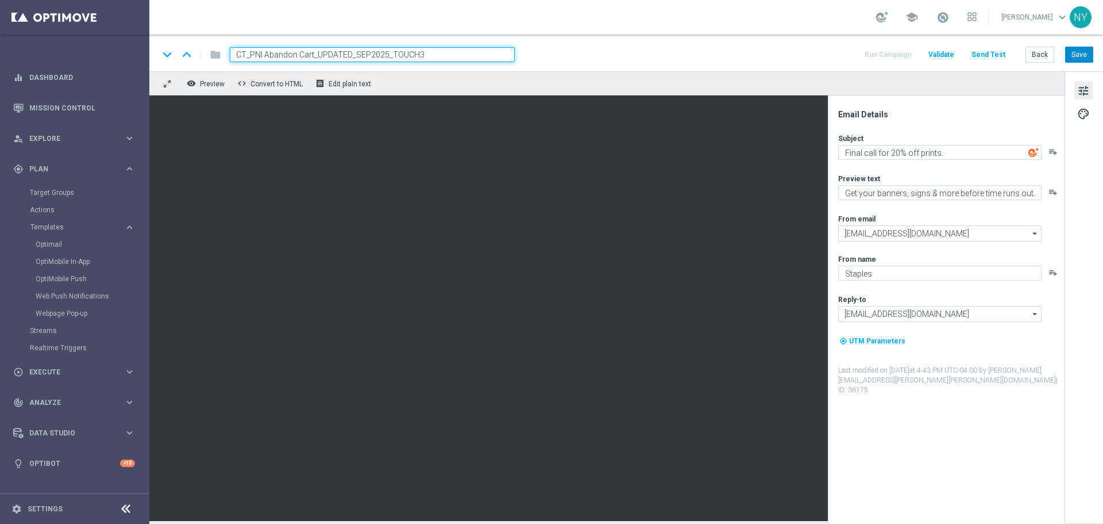
type input "CT_PNI Abandon Cart_UPDATED_SEP2025_TOUCH3"
click at [1081, 55] on button "Save" at bounding box center [1080, 55] width 28 height 16
click at [1044, 53] on button "Back" at bounding box center [1040, 55] width 29 height 16
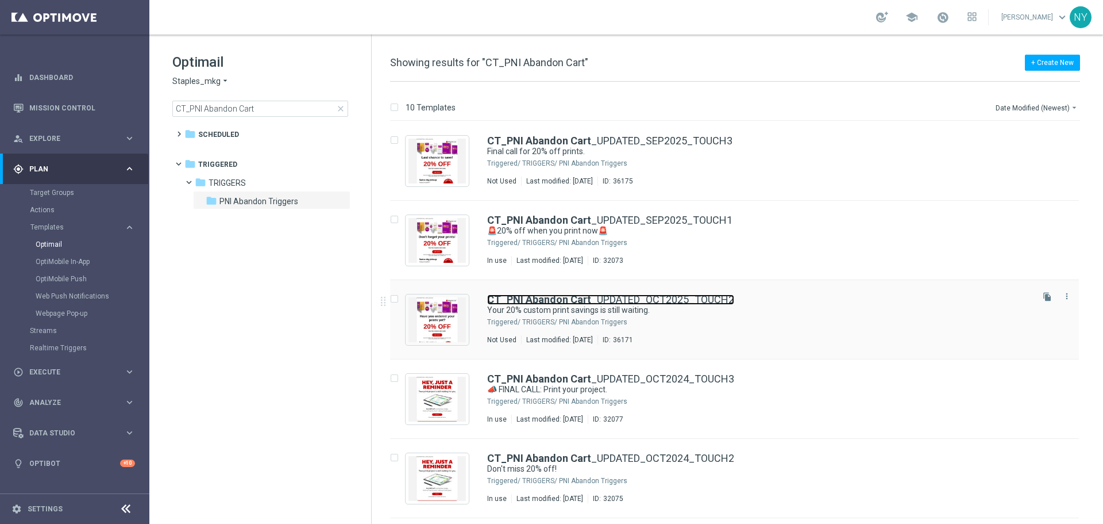
click at [601, 299] on link "CT_PNI Abandon Cart _UPDATED_OCT2025_TOUCH2" at bounding box center [610, 299] width 247 height 10
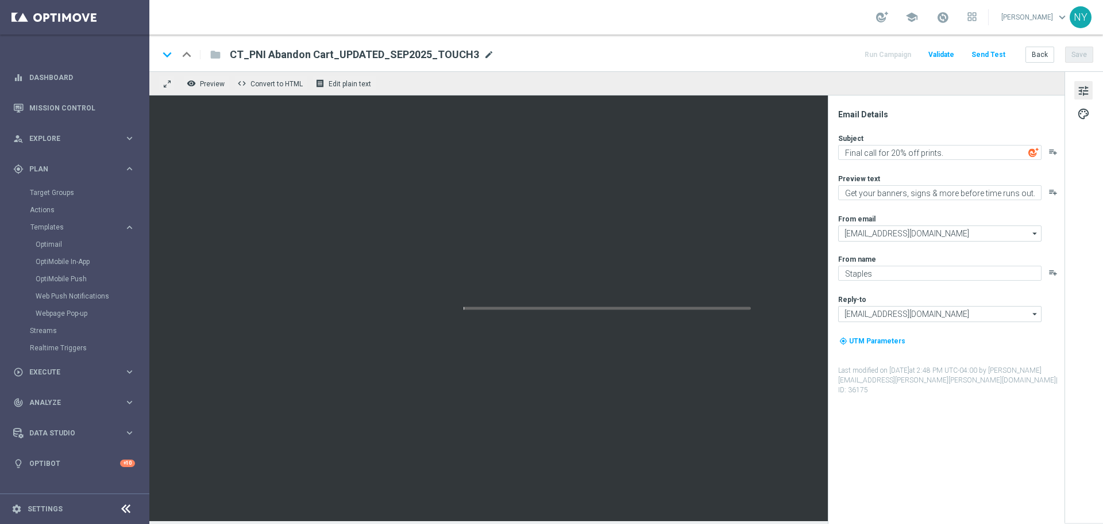
type textarea "Your 20% custom print savings is still waiting."
type textarea "Custom prints made easy — don’t miss this offer."
click at [486, 52] on span "mode_edit" at bounding box center [491, 54] width 10 height 10
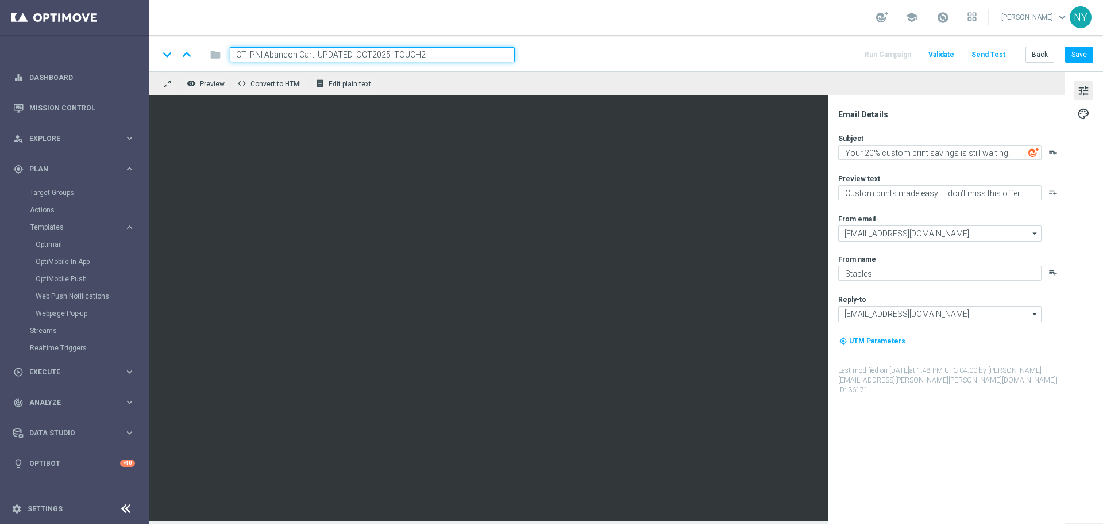
drag, startPoint x: 389, startPoint y: 53, endPoint x: 355, endPoint y: 55, distance: 33.4
click at [355, 55] on input "CT_PNI Abandon Cart_UPDATED_OCT2025_TOUCH2" at bounding box center [372, 54] width 285 height 15
click at [404, 23] on div "school Neil Yetts keyboard_arrow_down NY" at bounding box center [626, 17] width 954 height 34
click at [486, 54] on span "mode_edit" at bounding box center [491, 54] width 10 height 10
click at [389, 55] on input "CT_PNI Abandon Cart_UPDATED_OCT2025_TOUCH2" at bounding box center [372, 54] width 285 height 15
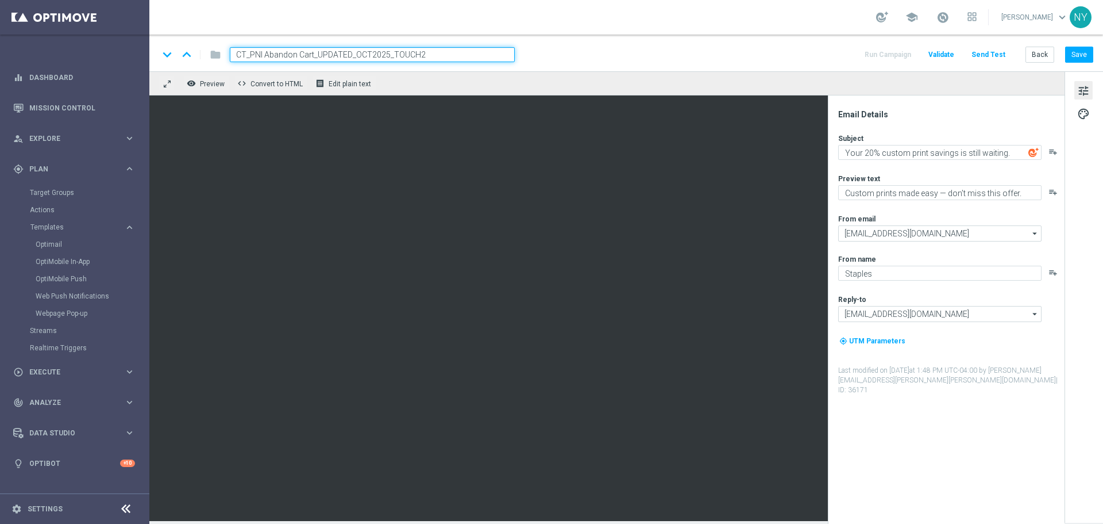
drag, startPoint x: 389, startPoint y: 56, endPoint x: 356, endPoint y: 53, distance: 32.8
click at [356, 53] on input "CT_PNI Abandon Cart_UPDATED_OCT2025_TOUCH2" at bounding box center [372, 54] width 285 height 15
paste input "SEP"
type input "CT_PNI Abandon Cart_UPDATED_SEP2025_TOUCH2"
click at [1079, 53] on button "Save" at bounding box center [1080, 55] width 28 height 16
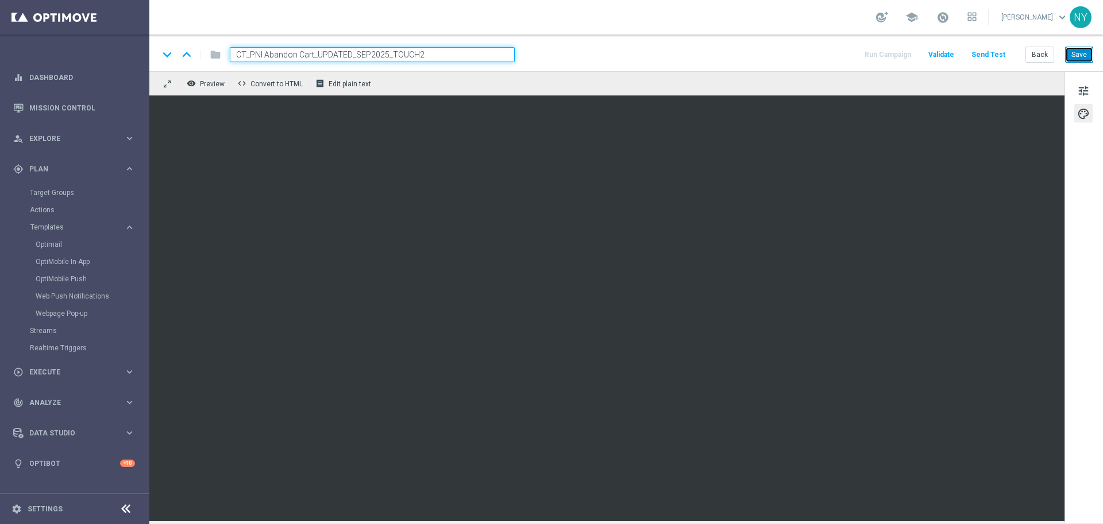
click at [1088, 55] on button "Save" at bounding box center [1080, 55] width 28 height 16
click at [1044, 55] on button "Back" at bounding box center [1040, 55] width 29 height 16
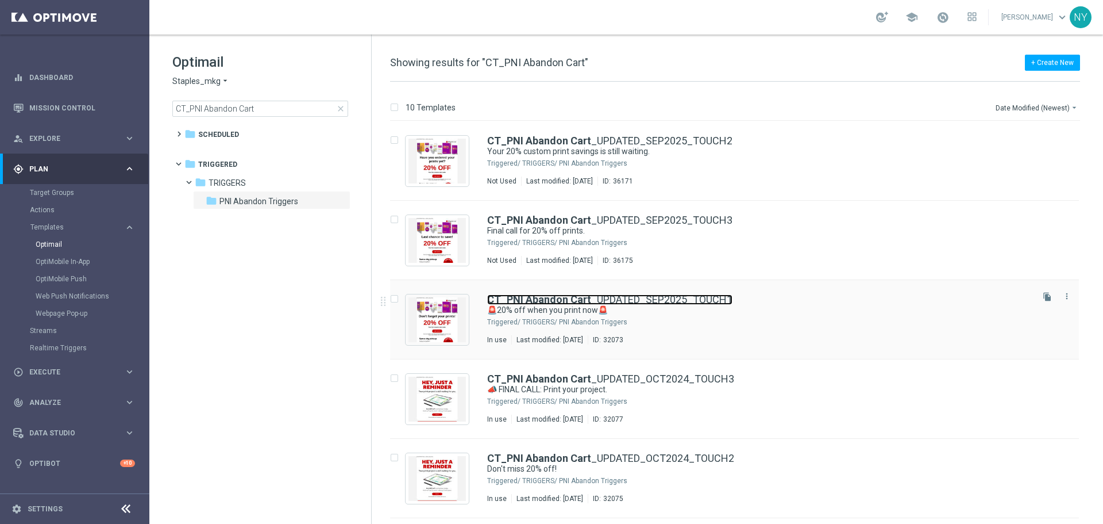
click at [622, 300] on link "CT_PNI Abandon Cart _UPDATED_SEP2025_TOUCH1" at bounding box center [609, 299] width 245 height 10
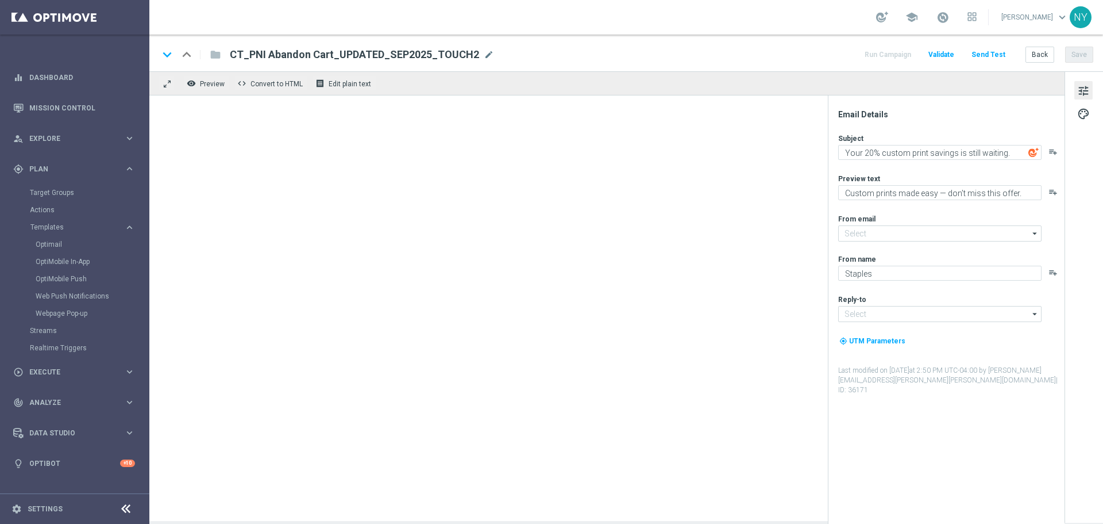
type input "[EMAIL_ADDRESS][DOMAIN_NAME]"
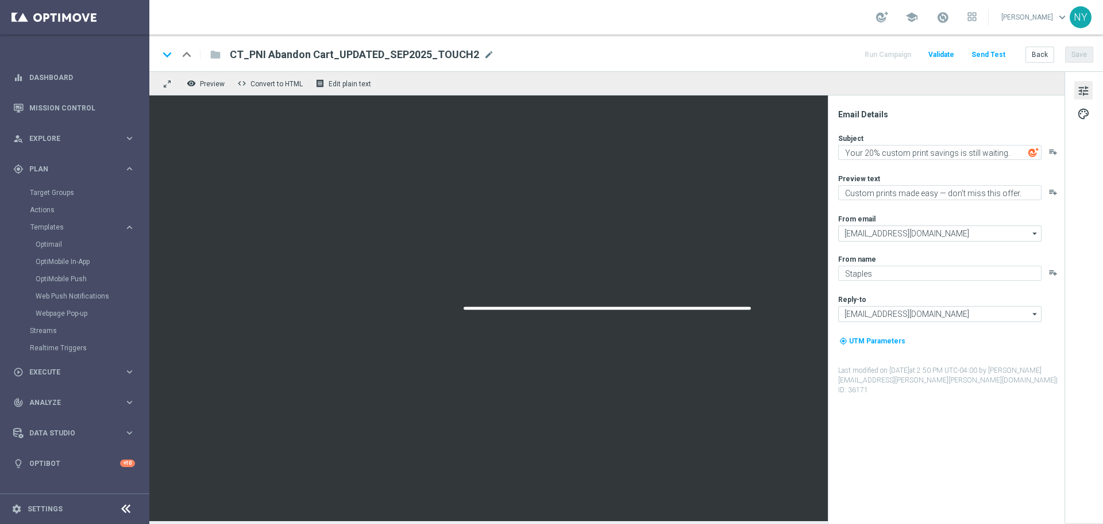
type textarea "🚨20% off when you print now🚨"
type textarea "Your prints are waiting."
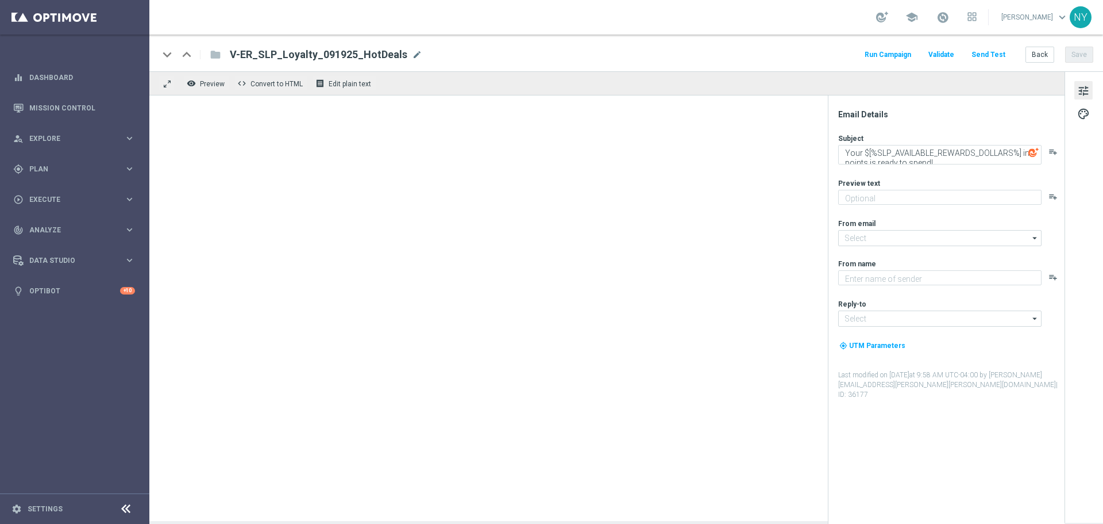
type textarea "Redeem now and save on these top deals."
type input "staples@connected.staples.com"
type textarea "Staples"
type input "[EMAIL_ADDRESS][DOMAIN_NAME]"
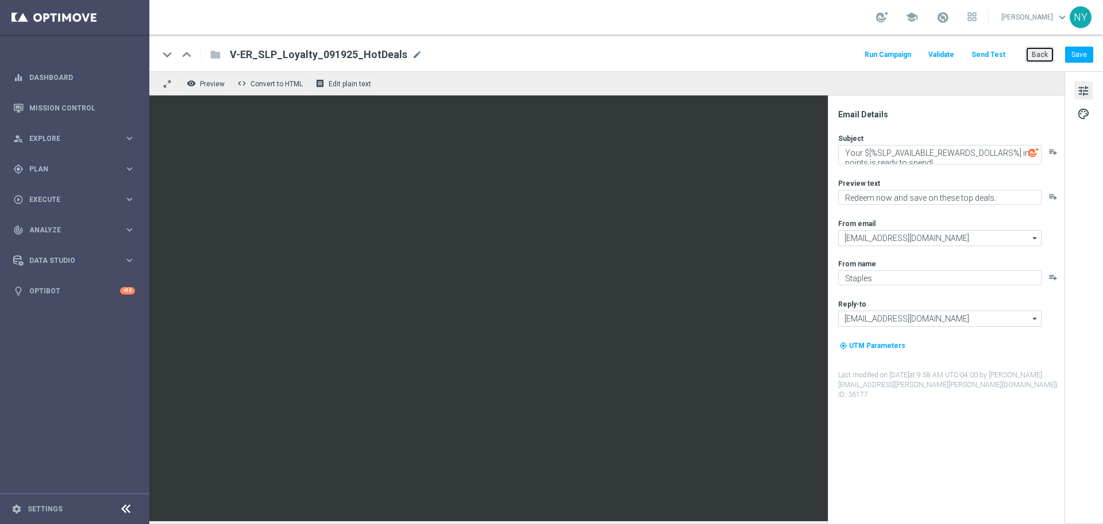
click at [1036, 53] on button "Back" at bounding box center [1040, 55] width 29 height 16
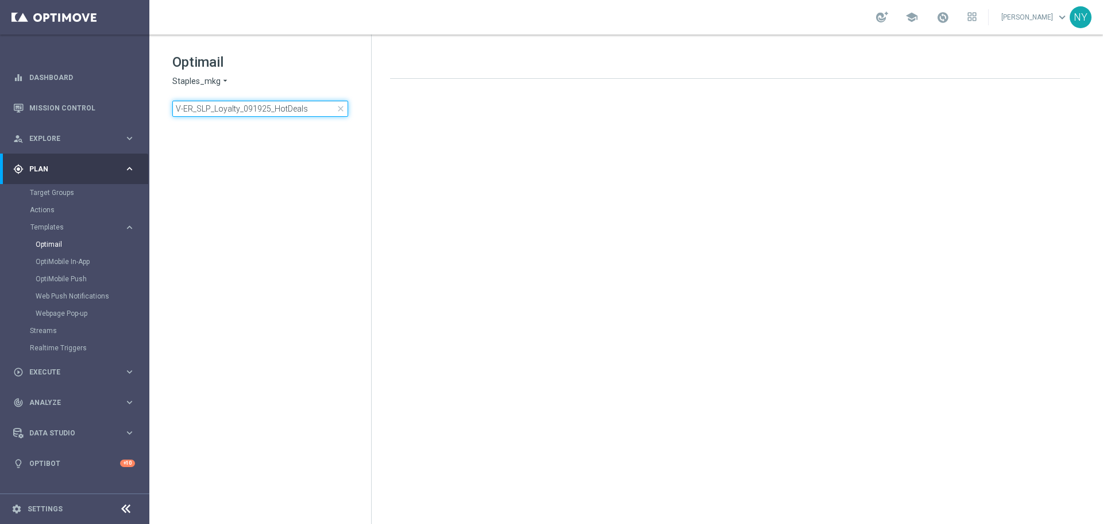
click at [174, 107] on input "V-ER_SLP_Loyalty_091925_HotDeals" at bounding box center [260, 109] width 176 height 16
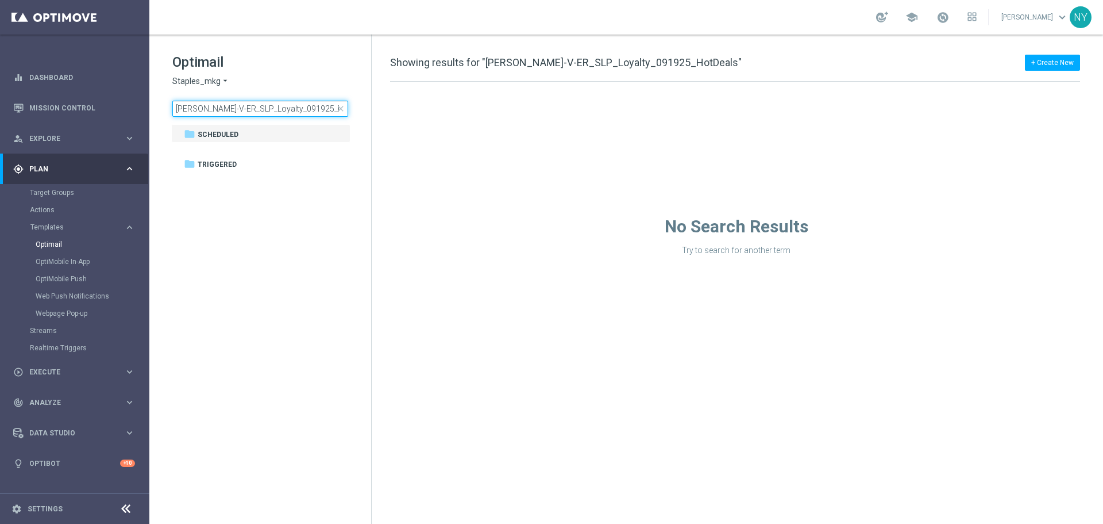
drag, startPoint x: 325, startPoint y: 111, endPoint x: 191, endPoint y: 113, distance: 134.5
click at [191, 113] on input "Neil-V-ER_SLP_Loyalty_091925_HotDeals" at bounding box center [260, 109] width 176 height 16
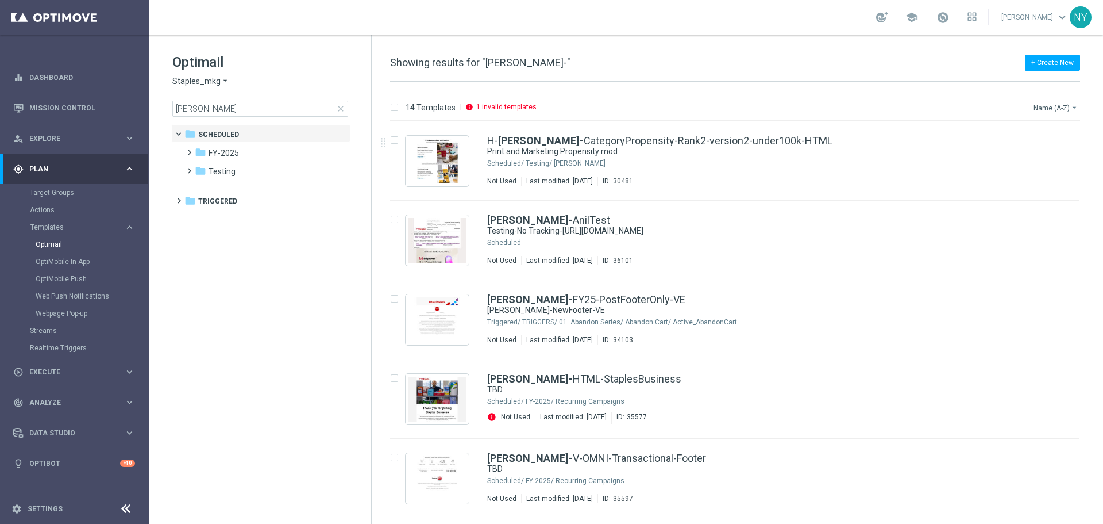
click at [1053, 105] on button "Name (A-Z) arrow_drop_down" at bounding box center [1057, 108] width 48 height 14
click at [1022, 157] on span "Date Modified (Newest)" at bounding box center [1036, 159] width 77 height 8
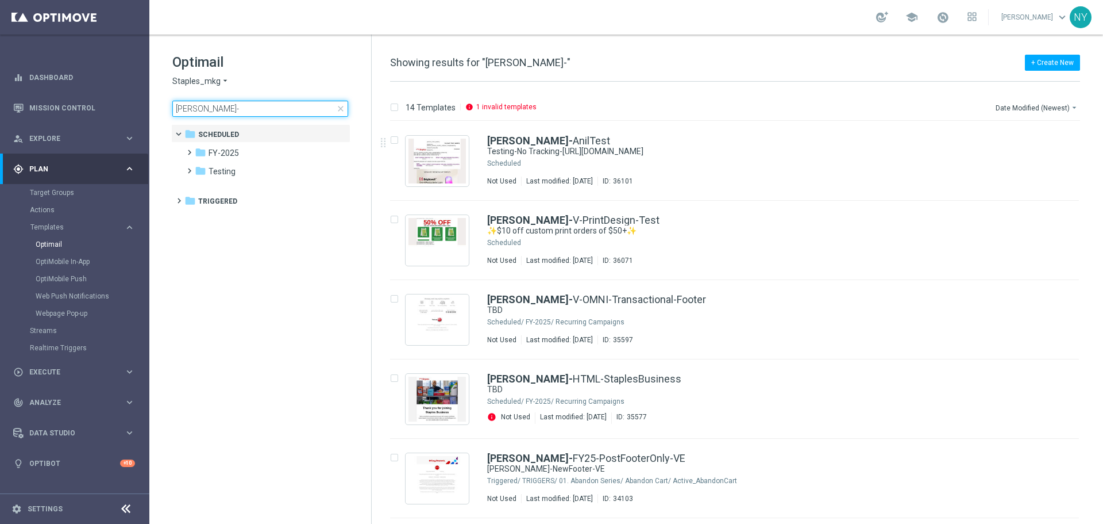
drag, startPoint x: 211, startPoint y: 110, endPoint x: 205, endPoint y: 110, distance: 6.3
click at [211, 110] on input "Neil-" at bounding box center [260, 109] width 176 height 16
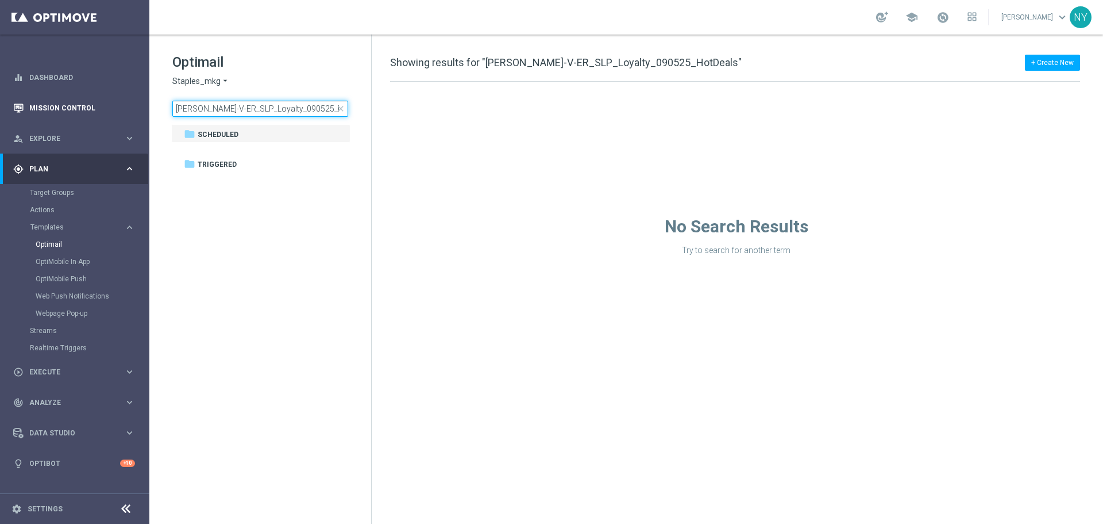
drag, startPoint x: 287, startPoint y: 109, endPoint x: 146, endPoint y: 114, distance: 140.9
click at [147, 114] on main "equalizer Dashboard Mission Control" at bounding box center [551, 262] width 1103 height 524
type input "HotDeals"
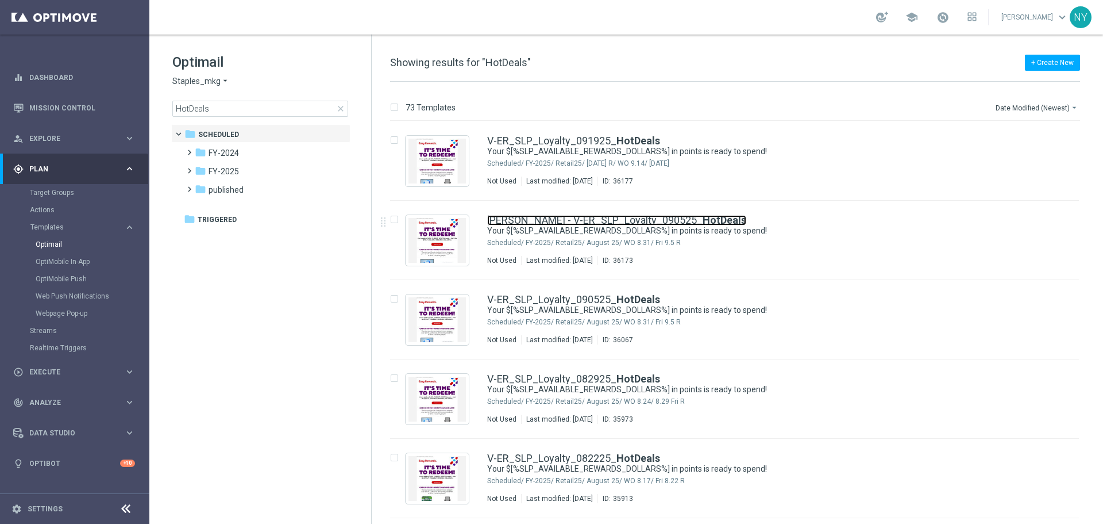
drag, startPoint x: 578, startPoint y: 220, endPoint x: 790, endPoint y: 82, distance: 253.5
click at [578, 220] on link "Neil - V-ER_SLP_Loyalty_090525_ HotDeals" at bounding box center [616, 220] width 259 height 10
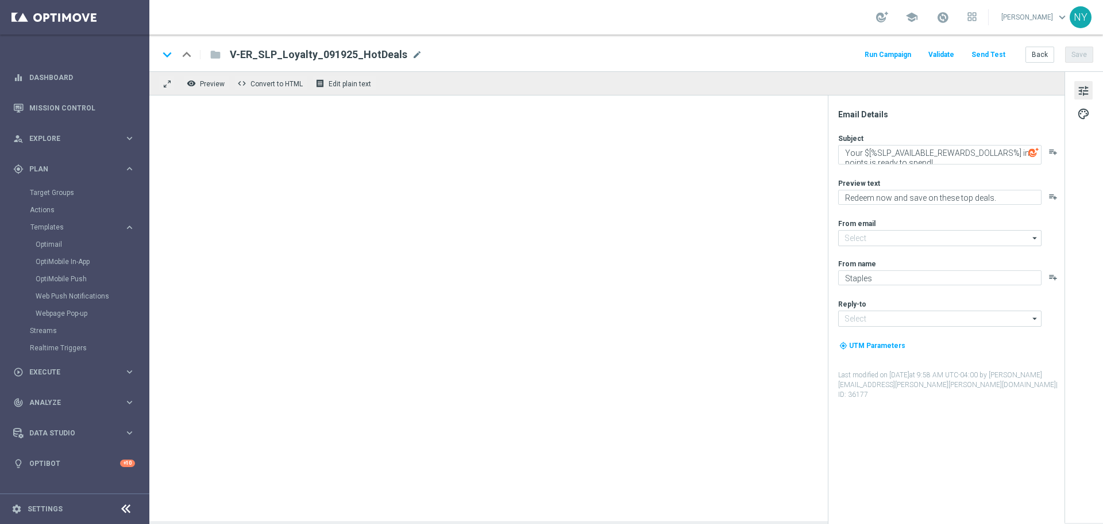
type input "[EMAIL_ADDRESS][DOMAIN_NAME]"
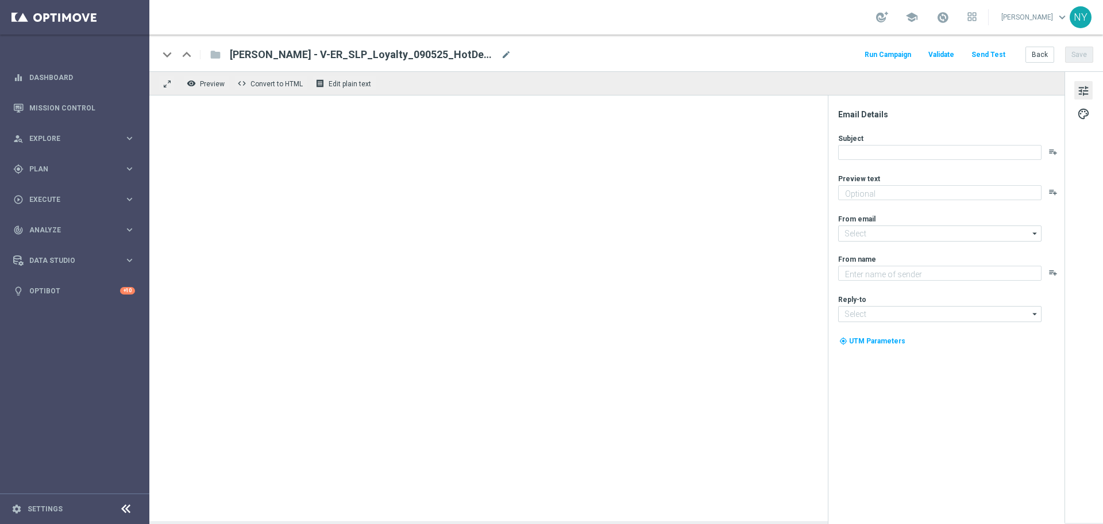
type textarea "Redeem now and save on these top deals."
type input "[EMAIL_ADDRESS][DOMAIN_NAME]"
type textarea "Staples"
type input "[EMAIL_ADDRESS][DOMAIN_NAME]"
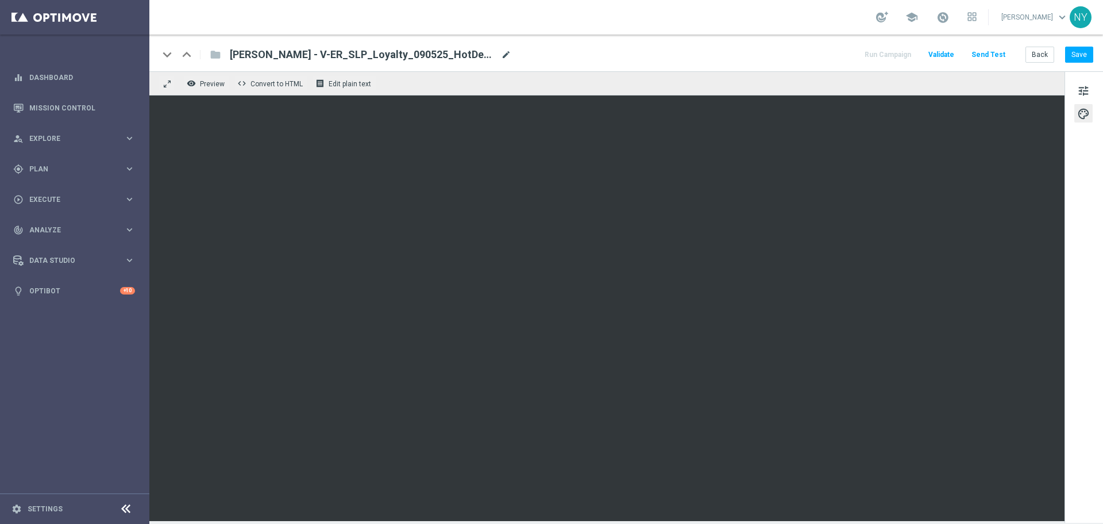
click at [501, 52] on span "mode_edit" at bounding box center [506, 54] width 10 height 10
drag, startPoint x: 249, startPoint y: 55, endPoint x: 169, endPoint y: 52, distance: 80.5
click at [169, 51] on div "keyboard_arrow_down keyboard_arrow_up folder Neil - V-ER_SLP_Loyalty_090525_Hot…" at bounding box center [337, 54] width 356 height 15
type input "Mary - V-ER_SLP_Loyalty_090525_HotDeals"
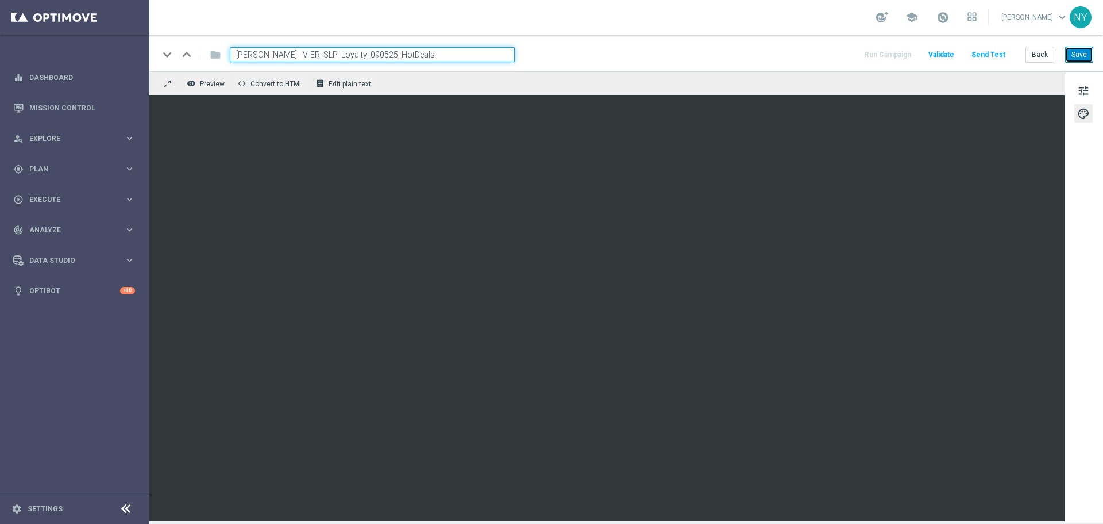
click at [1085, 53] on button "Save" at bounding box center [1080, 55] width 28 height 16
drag, startPoint x: 402, startPoint y: 56, endPoint x: 141, endPoint y: 57, distance: 260.9
click at [141, 57] on main "equalizer Dashboard Mission Control" at bounding box center [551, 262] width 1103 height 524
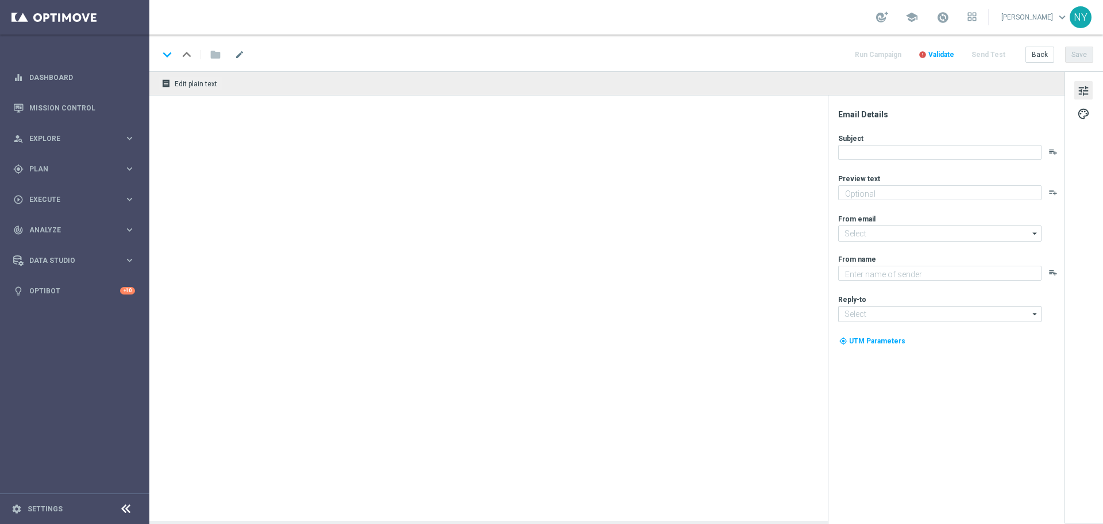
type textarea "Your prints are waiting."
type textarea "Staples"
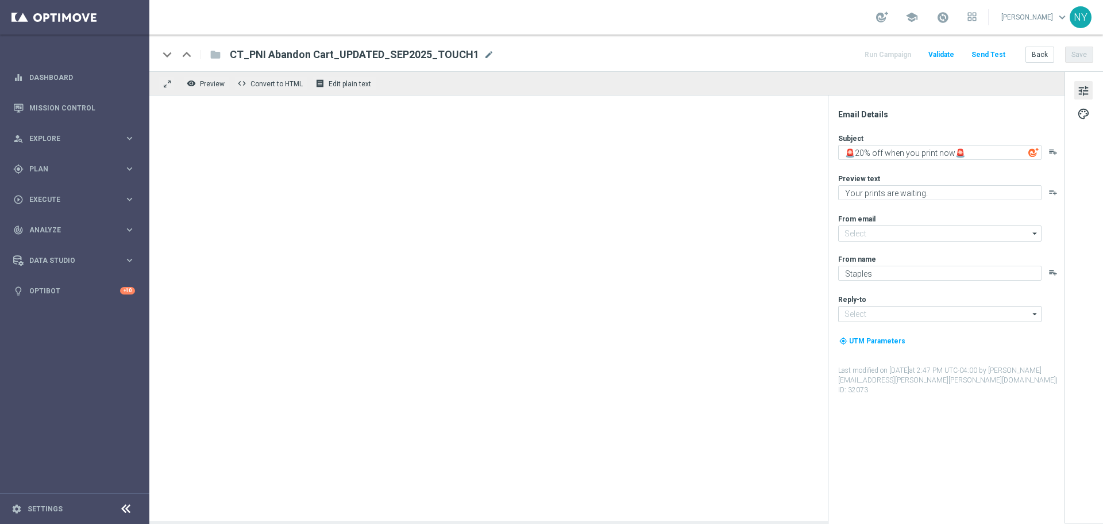
type input "[EMAIL_ADDRESS][DOMAIN_NAME]"
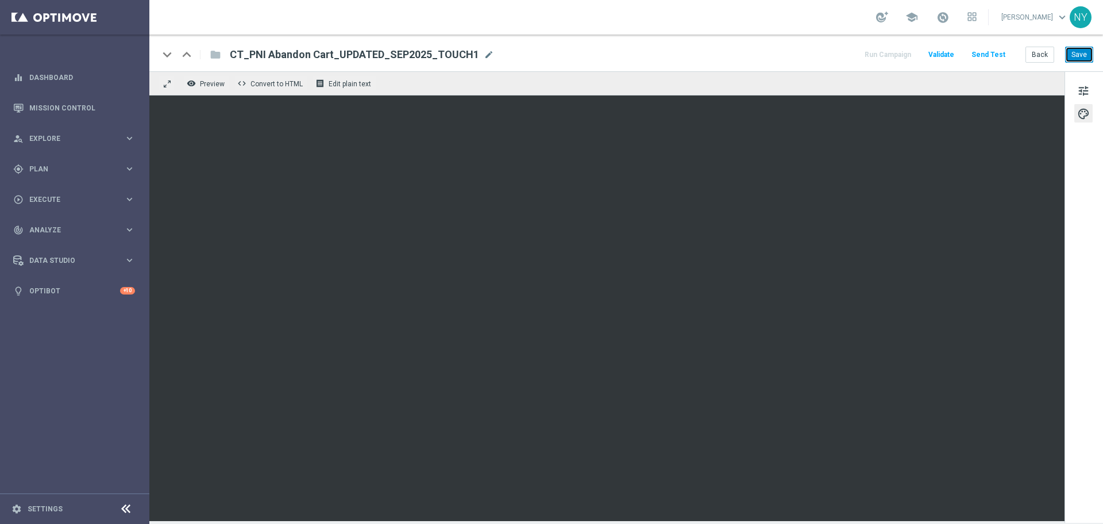
click at [1080, 56] on button "Save" at bounding box center [1080, 55] width 28 height 16
click at [986, 55] on button "Send Test" at bounding box center [988, 55] width 37 height 16
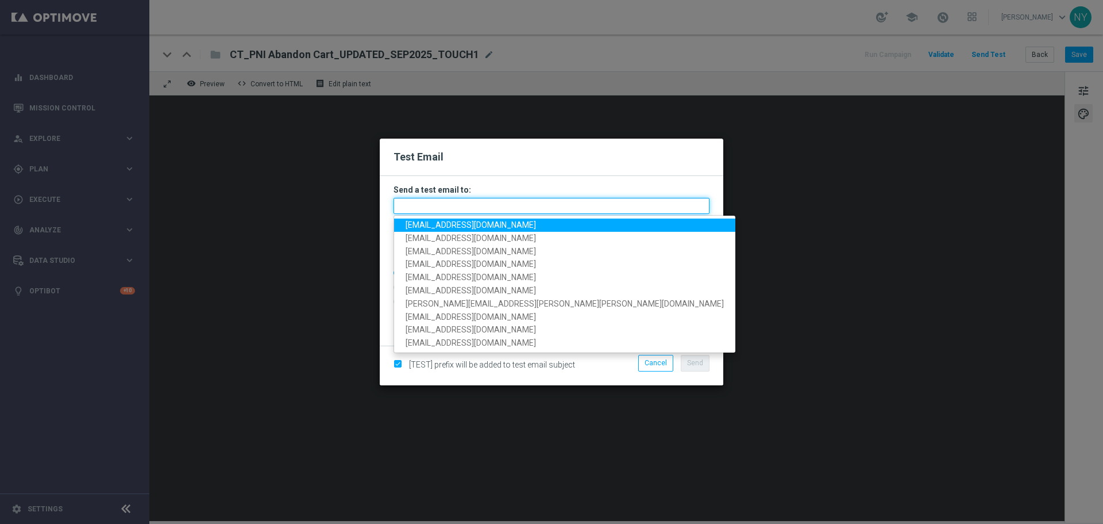
click at [420, 209] on input "text" at bounding box center [552, 206] width 316 height 16
paste input "[EMAIL_ADDRESS][DOMAIN_NAME]"
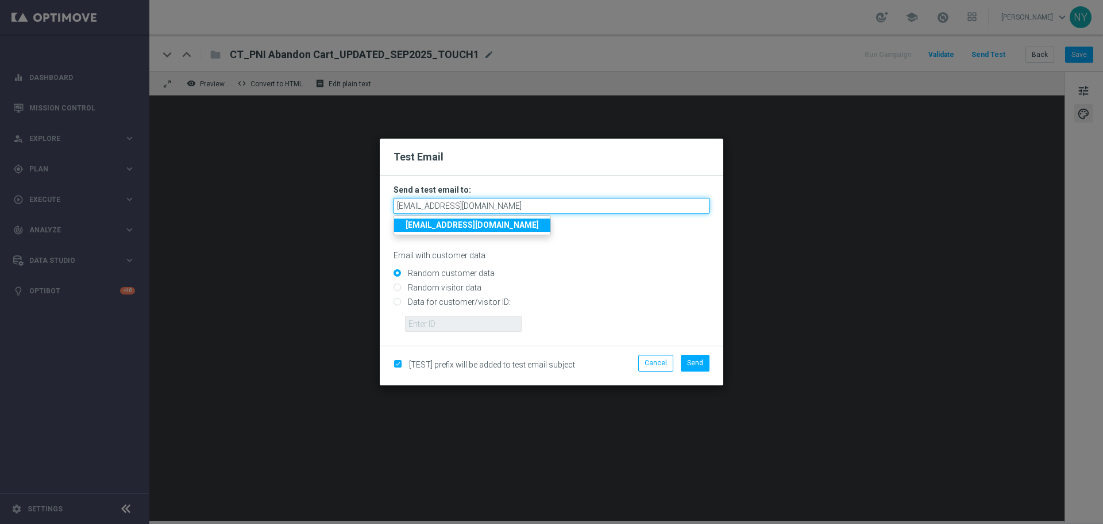
type input "[EMAIL_ADDRESS][DOMAIN_NAME]"
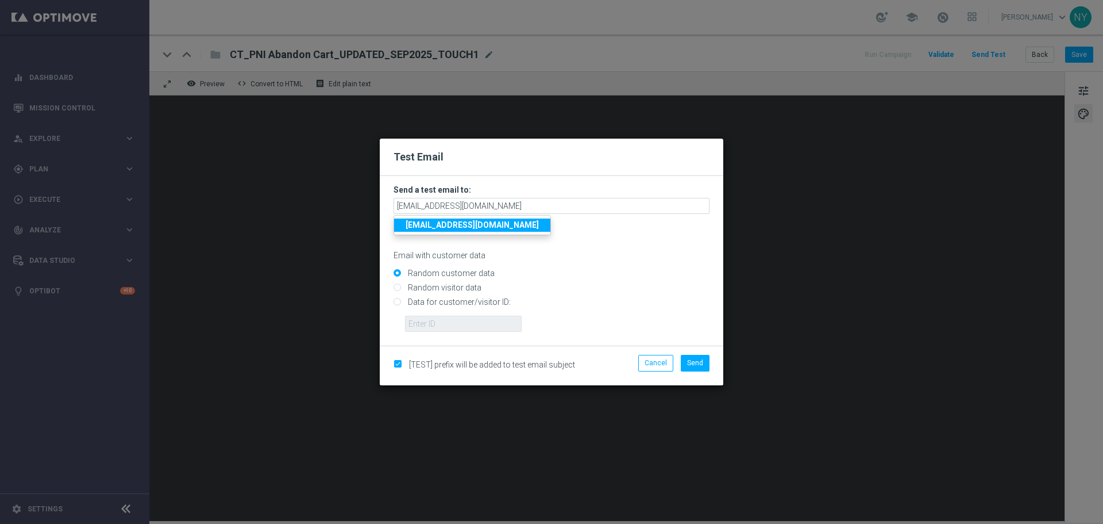
click at [549, 260] on p "Email with customer data" at bounding box center [552, 255] width 316 height 10
click at [395, 302] on input "Data for customer/visitor ID:" at bounding box center [552, 307] width 316 height 16
radio input "true"
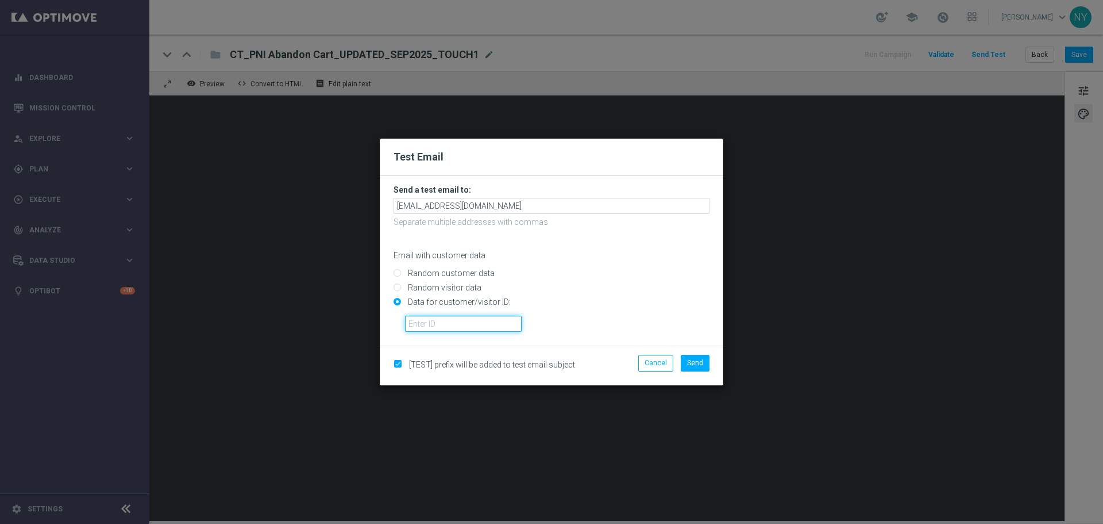
click at [421, 322] on input "text" at bounding box center [463, 324] width 117 height 16
paste input "10000006208"
type input "10000006208"
click at [689, 364] on span "Send" at bounding box center [695, 363] width 16 height 8
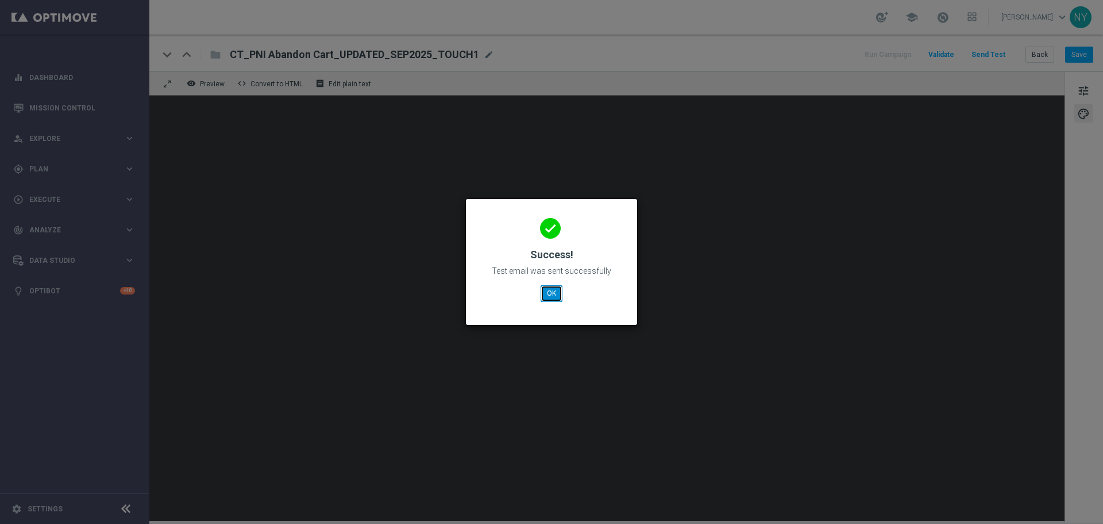
click at [554, 295] on button "OK" at bounding box center [552, 293] width 22 height 16
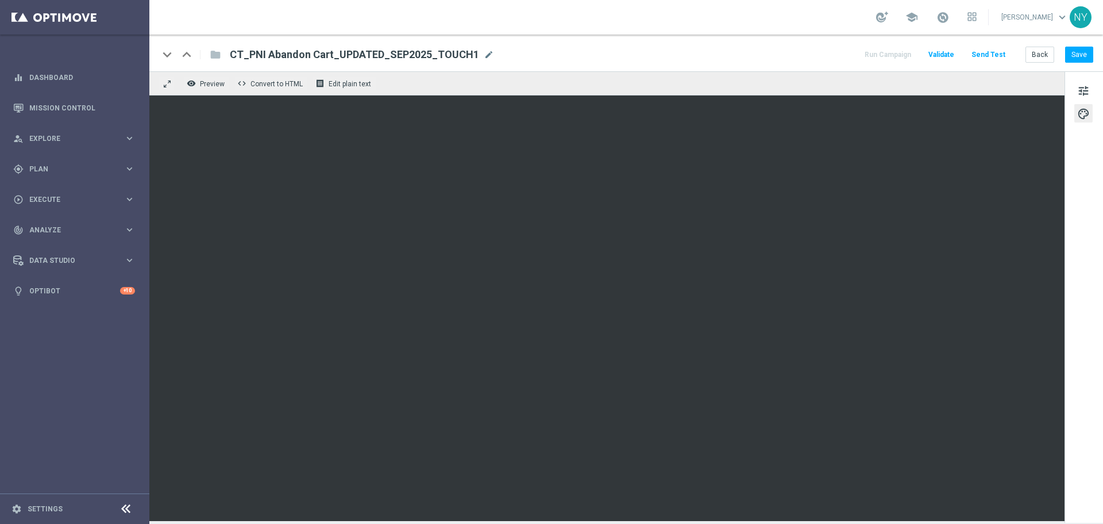
click at [998, 53] on button "Send Test" at bounding box center [988, 55] width 37 height 16
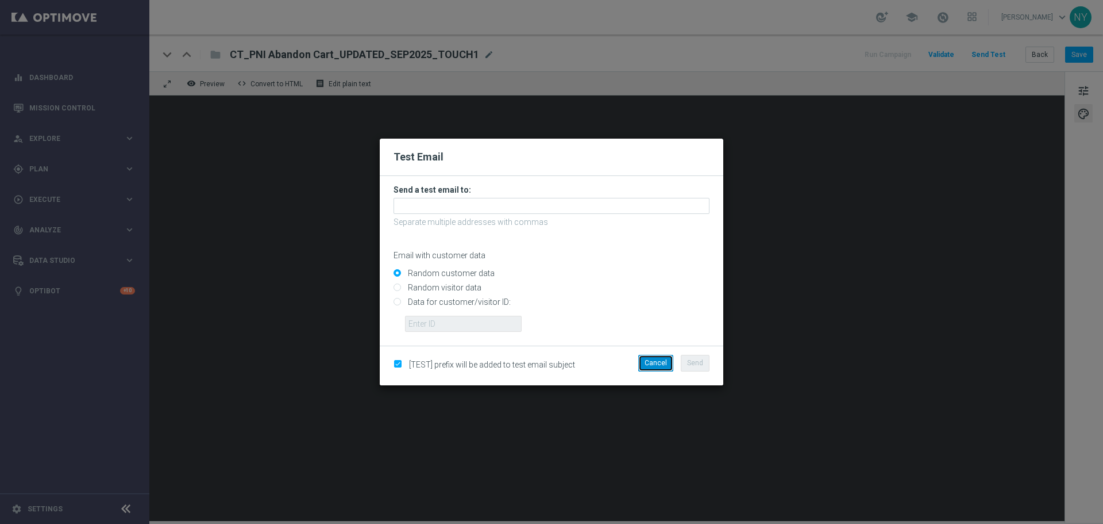
click at [656, 359] on button "Cancel" at bounding box center [656, 363] width 35 height 16
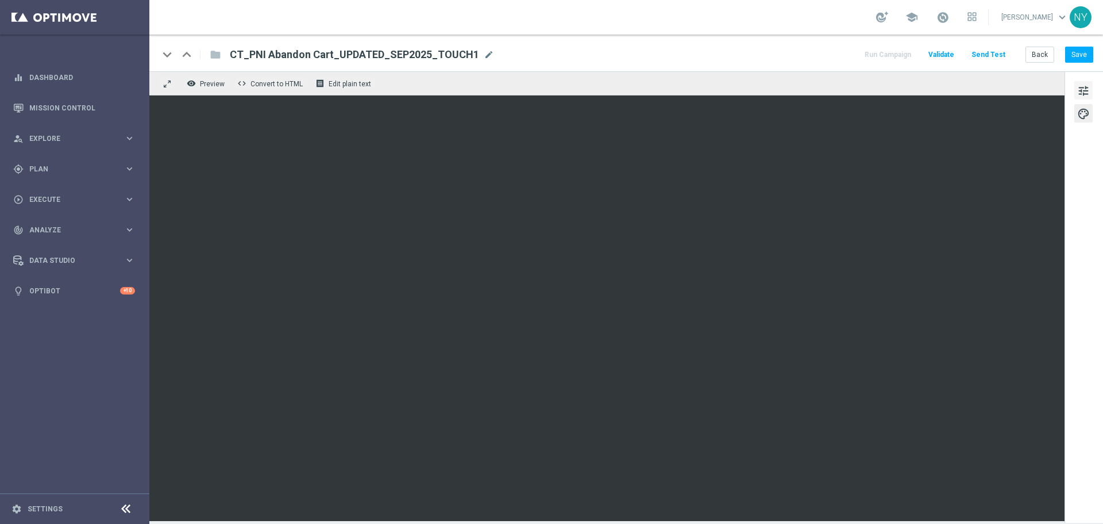
click at [1085, 95] on span "tune" at bounding box center [1084, 90] width 13 height 15
click at [1081, 57] on button "Save" at bounding box center [1080, 55] width 28 height 16
click at [989, 53] on button "Send Test" at bounding box center [988, 55] width 37 height 16
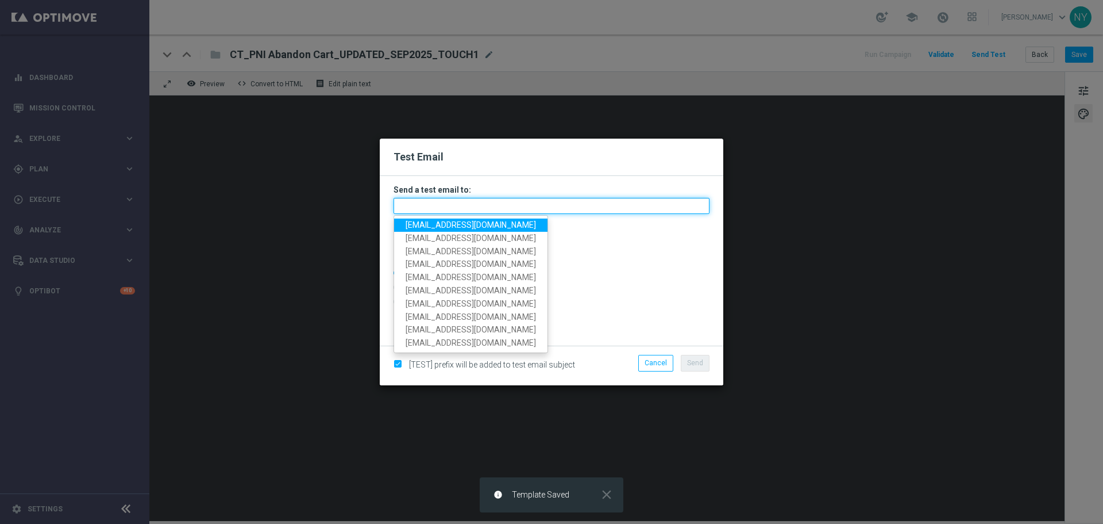
click at [413, 206] on input "text" at bounding box center [552, 206] width 316 height 16
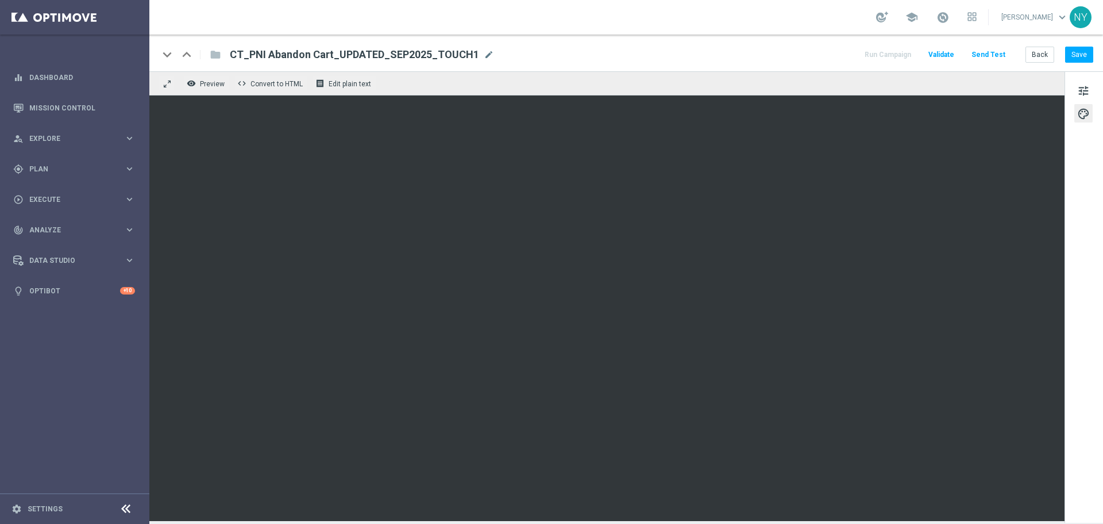
click at [989, 55] on button "Send Test" at bounding box center [988, 55] width 37 height 16
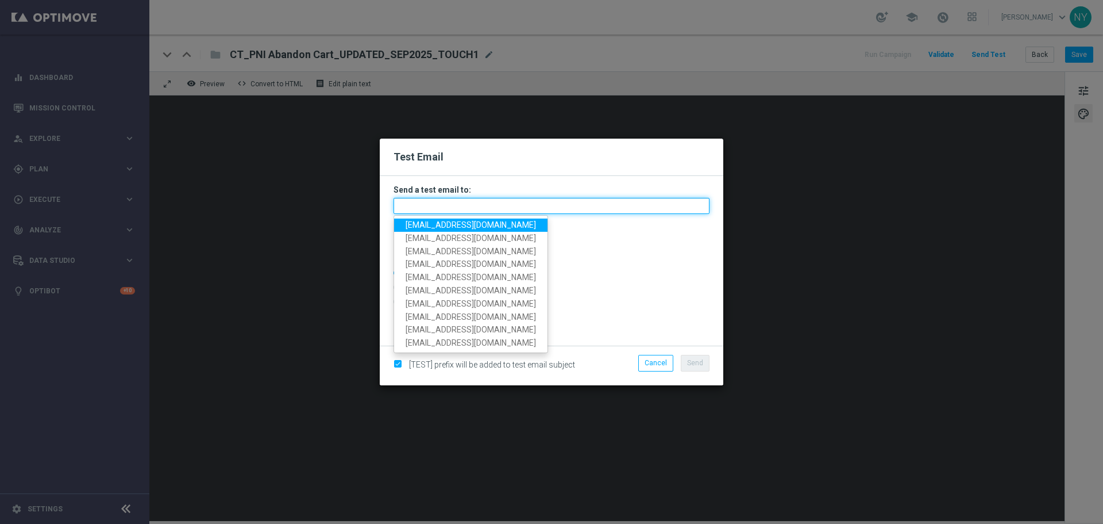
click at [447, 207] on input "text" at bounding box center [552, 206] width 316 height 16
paste input "[EMAIL_ADDRESS][DOMAIN_NAME]"
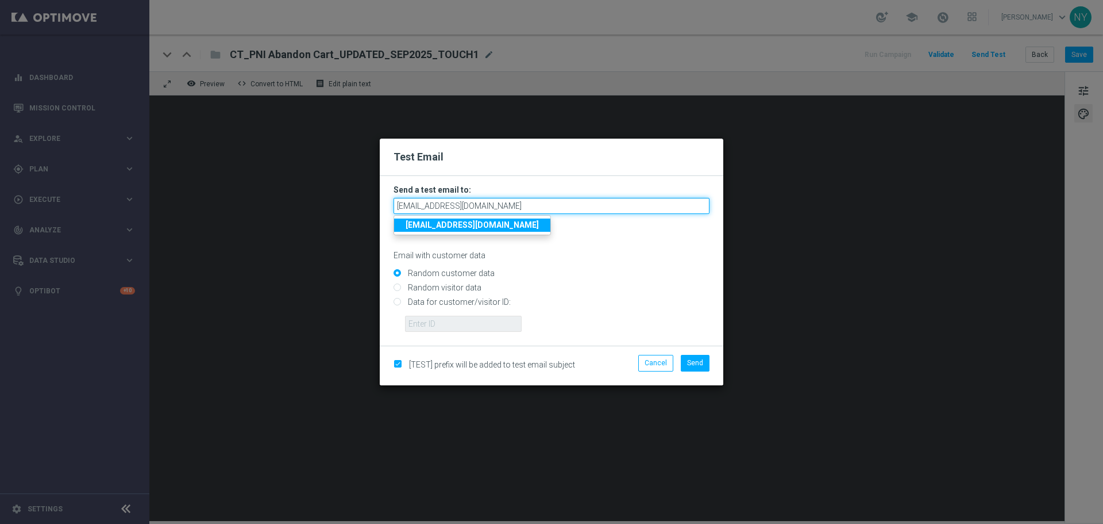
type input "[EMAIL_ADDRESS][DOMAIN_NAME]"
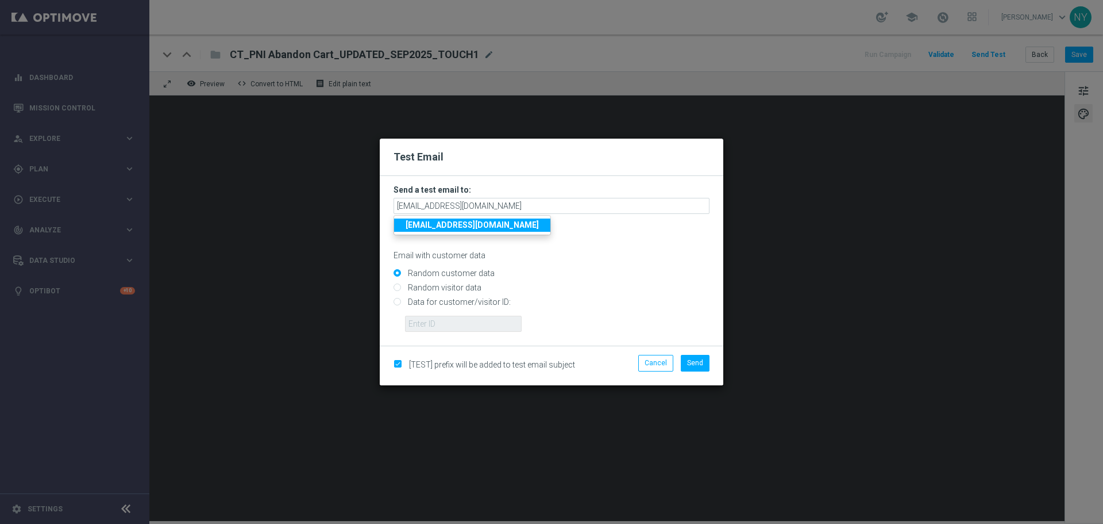
click at [589, 275] on input "Random customer data" at bounding box center [552, 278] width 316 height 16
click at [399, 304] on input "Data for customer/visitor ID:" at bounding box center [552, 307] width 316 height 16
radio input "true"
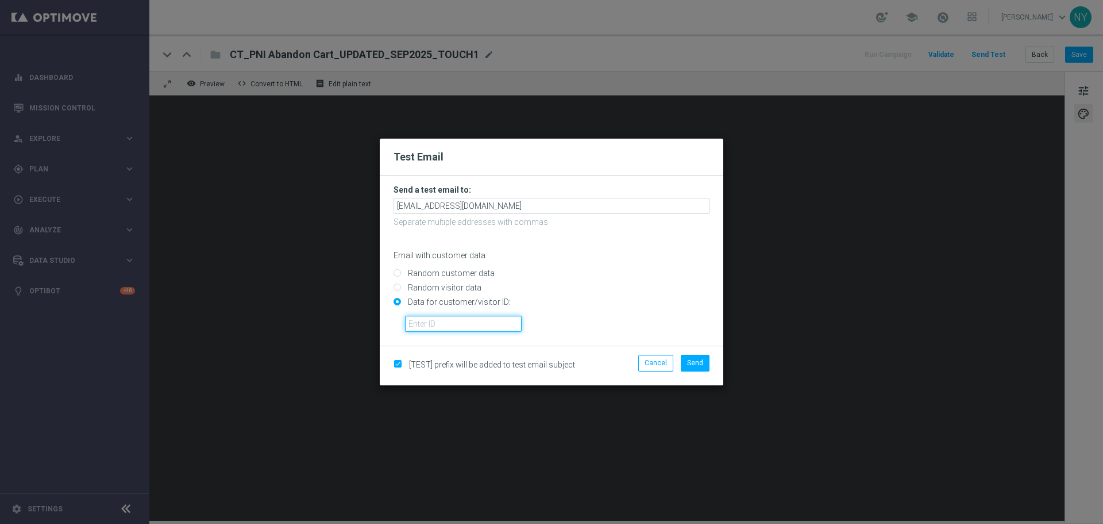
click at [433, 325] on input "text" at bounding box center [463, 324] width 117 height 16
paste input "10000006208"
type input "10000006208"
click at [695, 362] on span "Send" at bounding box center [695, 363] width 16 height 8
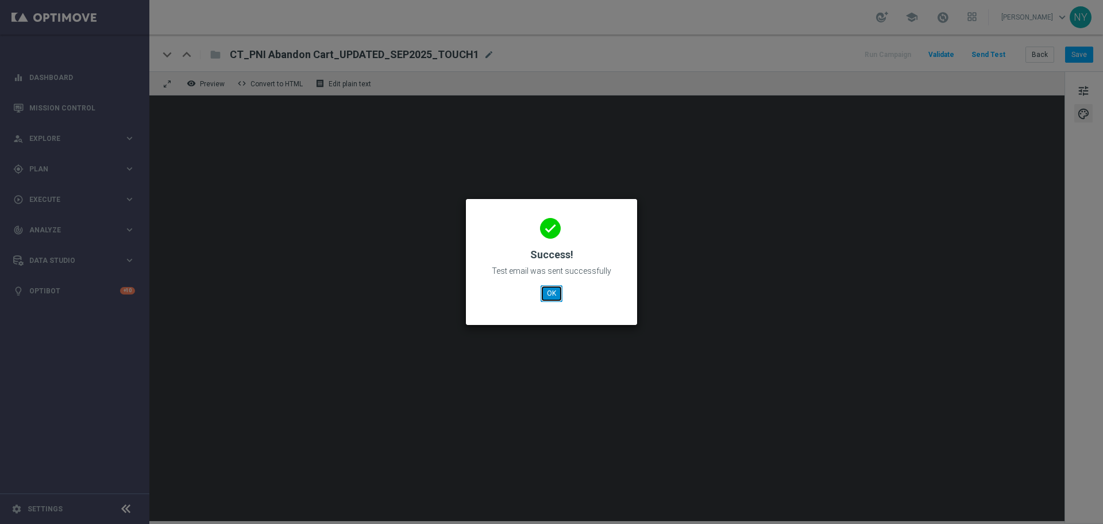
click at [544, 295] on button "OK" at bounding box center [552, 293] width 22 height 16
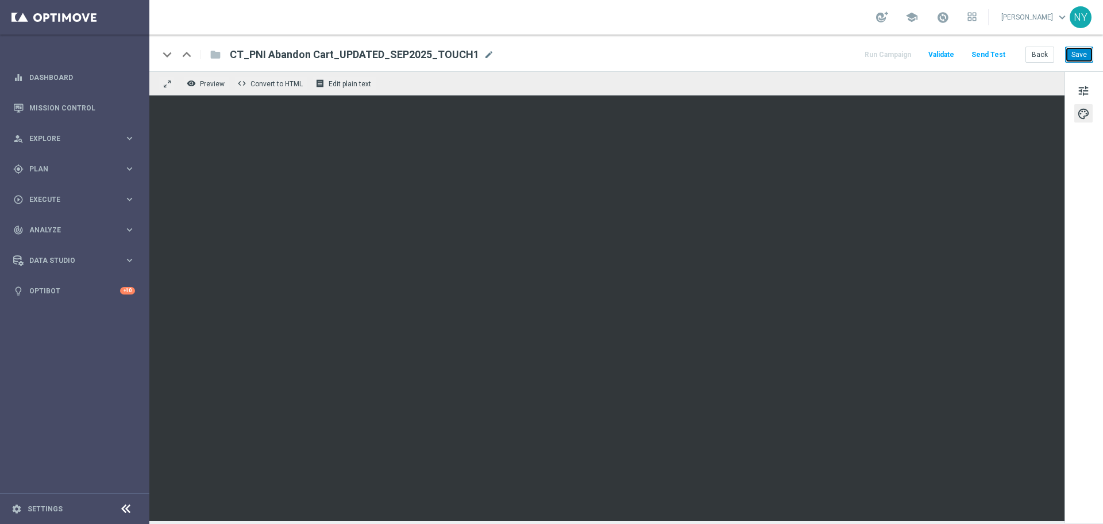
click at [1076, 55] on button "Save" at bounding box center [1080, 55] width 28 height 16
click at [993, 54] on button "Send Test" at bounding box center [988, 55] width 37 height 16
click at [995, 55] on button "Send Test" at bounding box center [988, 55] width 37 height 16
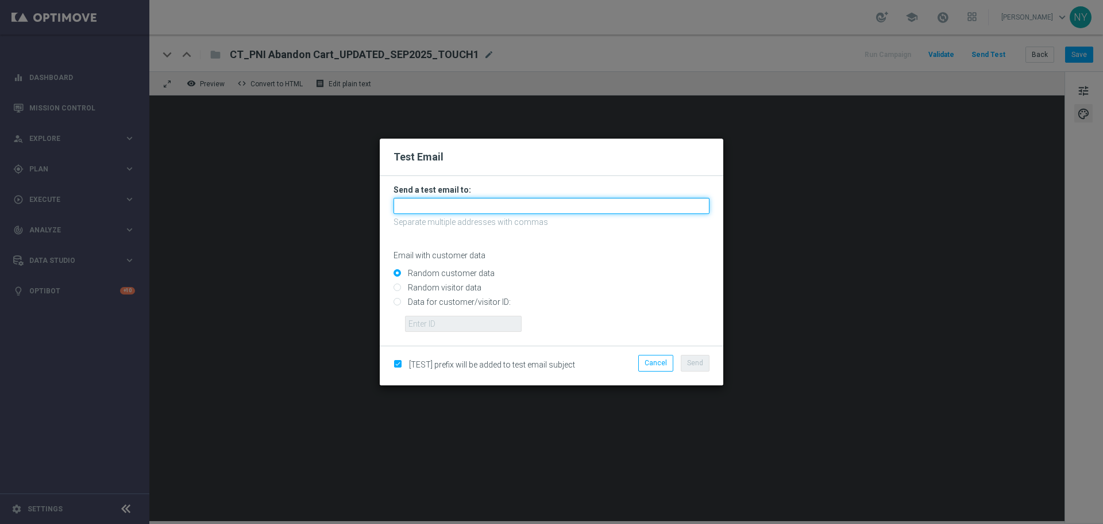
click at [417, 207] on input "text" at bounding box center [552, 206] width 316 height 16
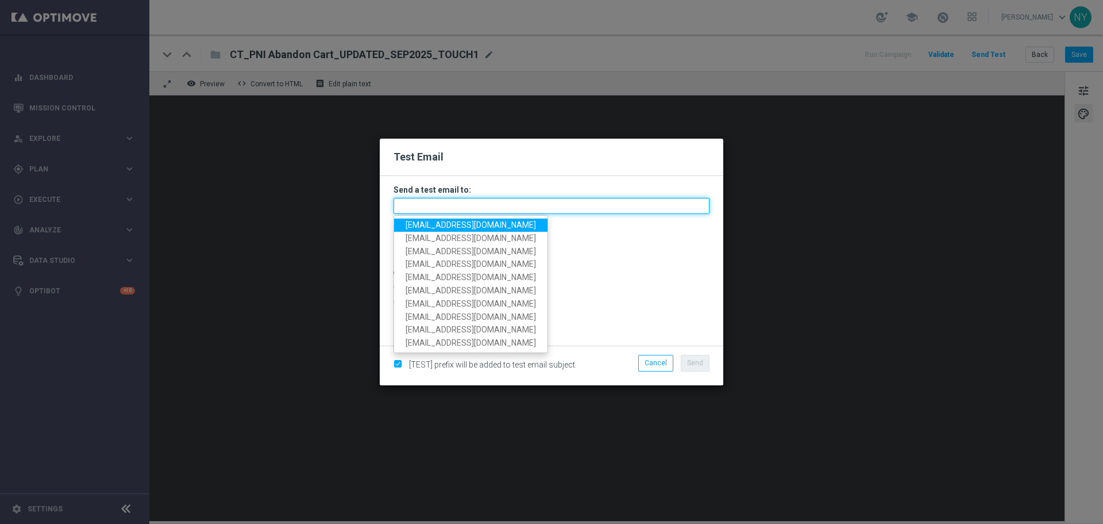
paste input "[EMAIL_ADDRESS][DOMAIN_NAME]"
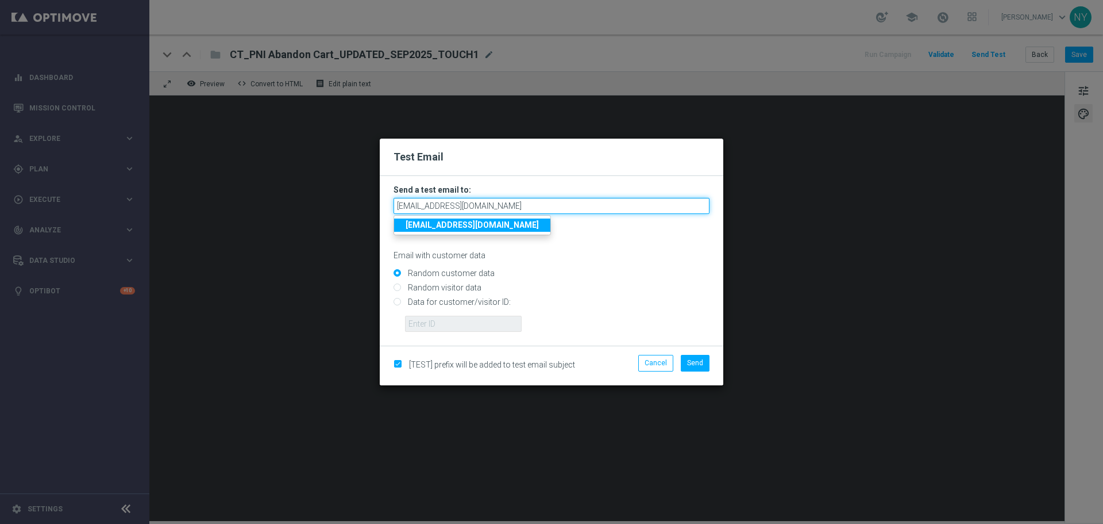
type input "[EMAIL_ADDRESS][DOMAIN_NAME]"
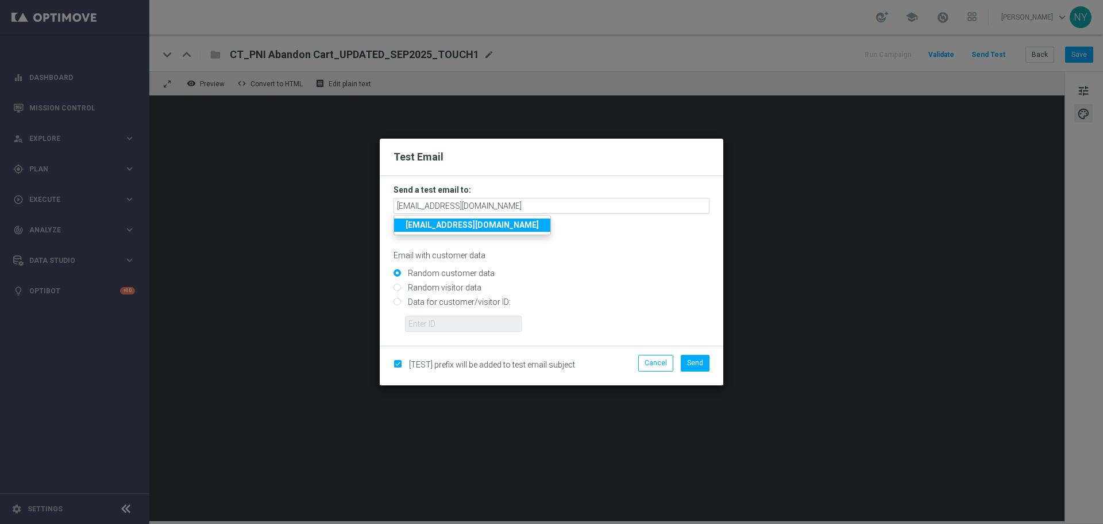
click at [396, 302] on input "Data for customer/visitor ID:" at bounding box center [552, 307] width 316 height 16
radio input "true"
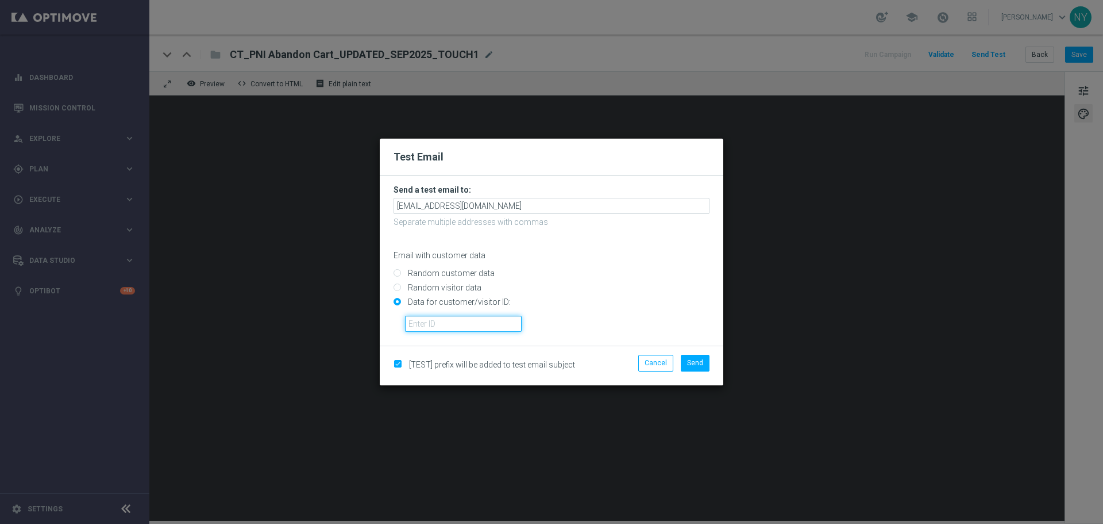
click at [434, 326] on input "text" at bounding box center [463, 324] width 117 height 16
paste input "10000006208"
type input "10000006208"
click at [693, 365] on span "Send" at bounding box center [695, 363] width 16 height 8
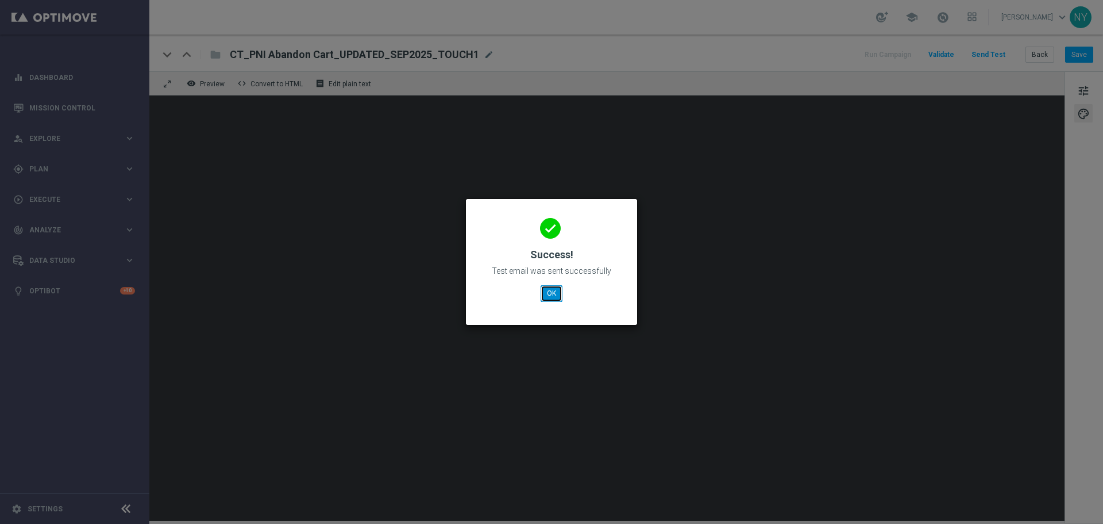
click at [556, 297] on button "OK" at bounding box center [552, 293] width 22 height 16
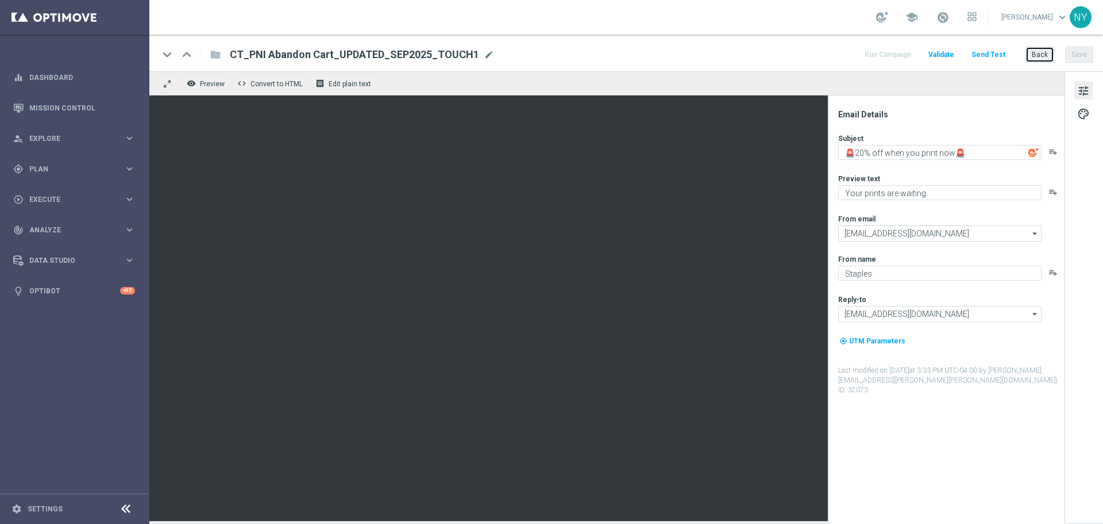
click at [1044, 57] on button "Back" at bounding box center [1040, 55] width 29 height 16
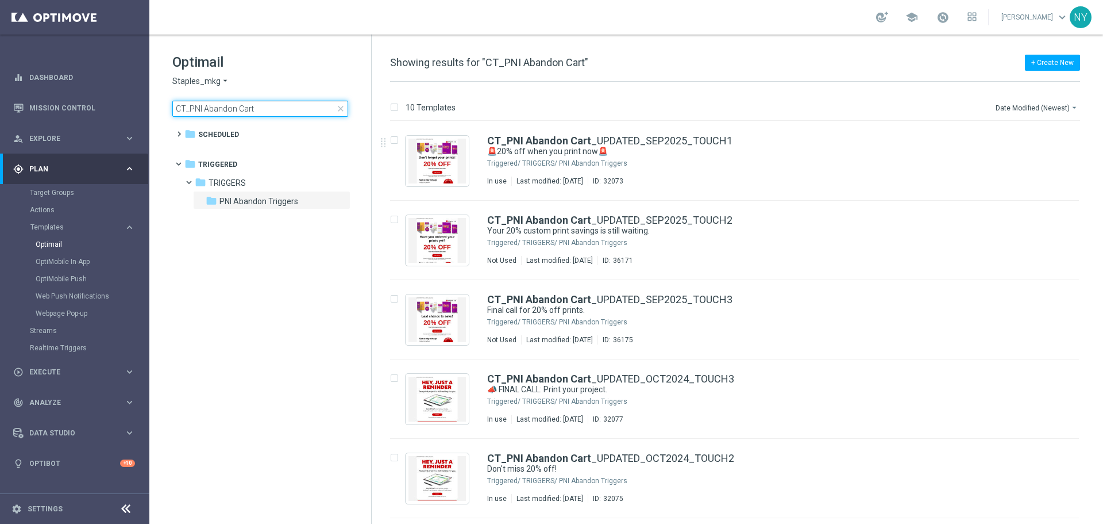
click at [268, 110] on input "CT_PNI Abandon Cart" at bounding box center [260, 109] width 176 height 16
drag, startPoint x: 135, startPoint y: 102, endPoint x: 72, endPoint y: 99, distance: 63.3
click at [72, 99] on main "equalizer Dashboard Mission Control" at bounding box center [551, 262] width 1103 height 524
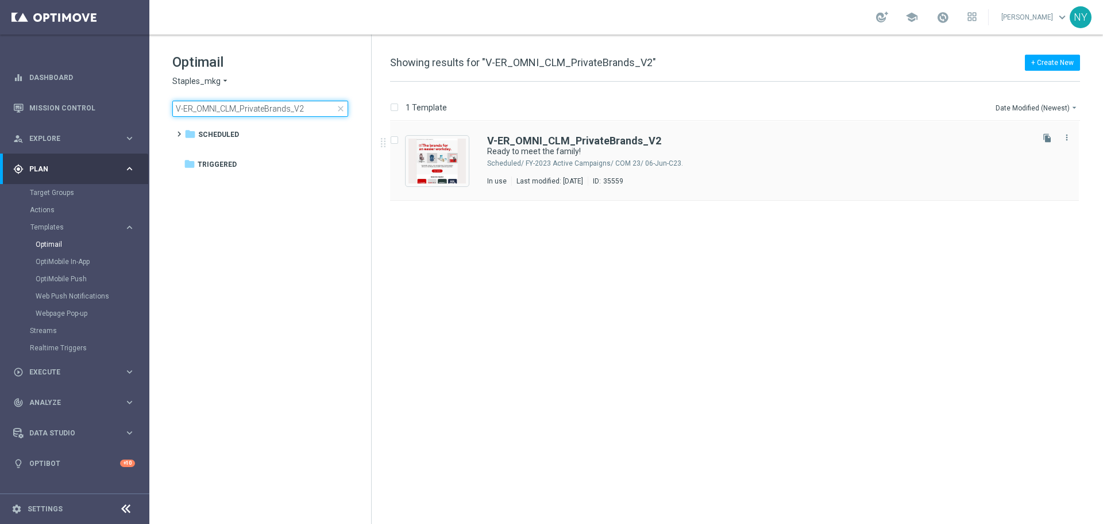
type input "V-ER_OMNI_CLM_PrivateBrands_V2"
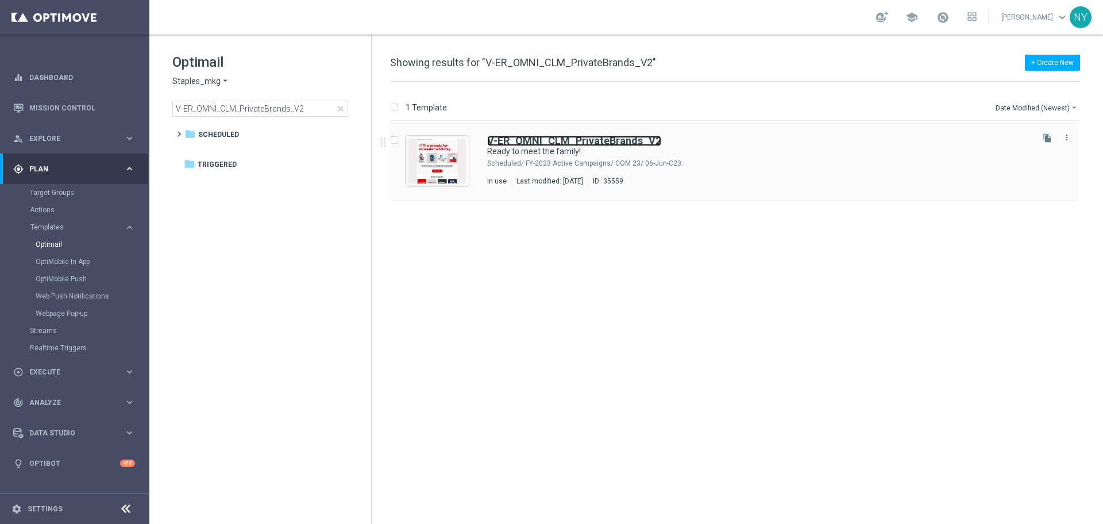
click at [581, 141] on b "V-ER_OMNI_CLM_PrivateBrands_V2" at bounding box center [574, 140] width 174 height 12
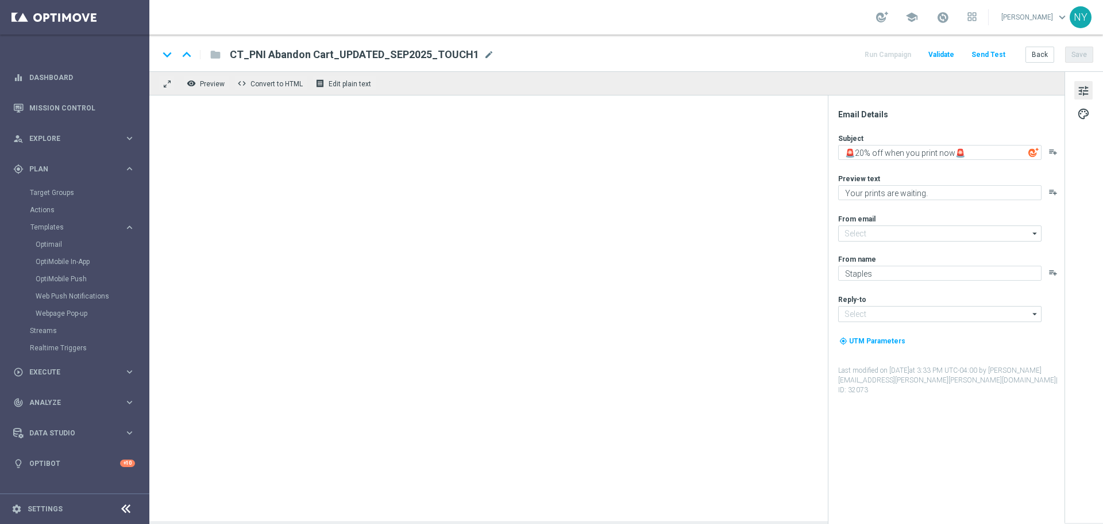
type input "[EMAIL_ADDRESS][DOMAIN_NAME]"
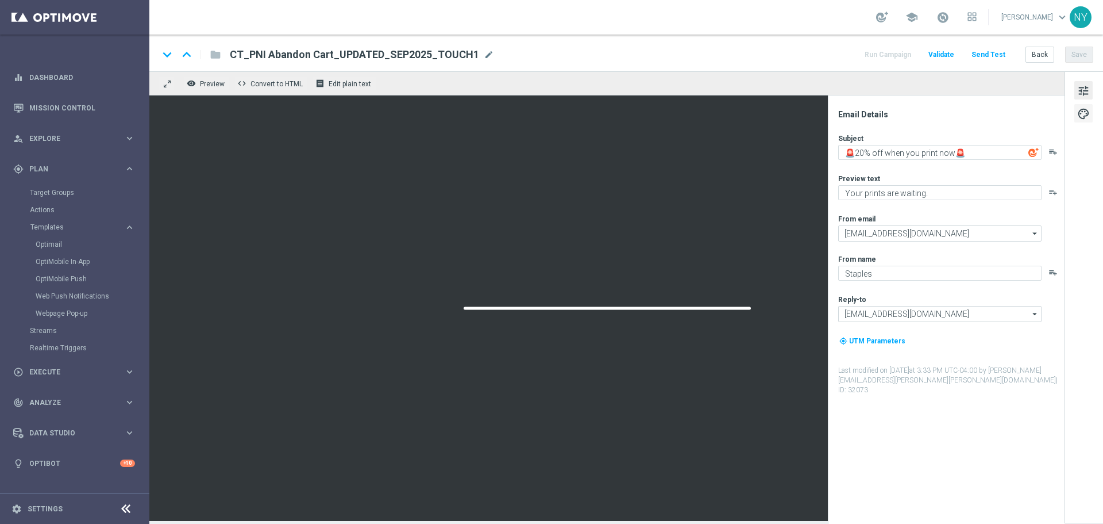
type textarea "Ready to meet the family!"
type textarea "You'll love 'em!"
type input "[EMAIL_ADDRESS][DOMAIN_NAME]"
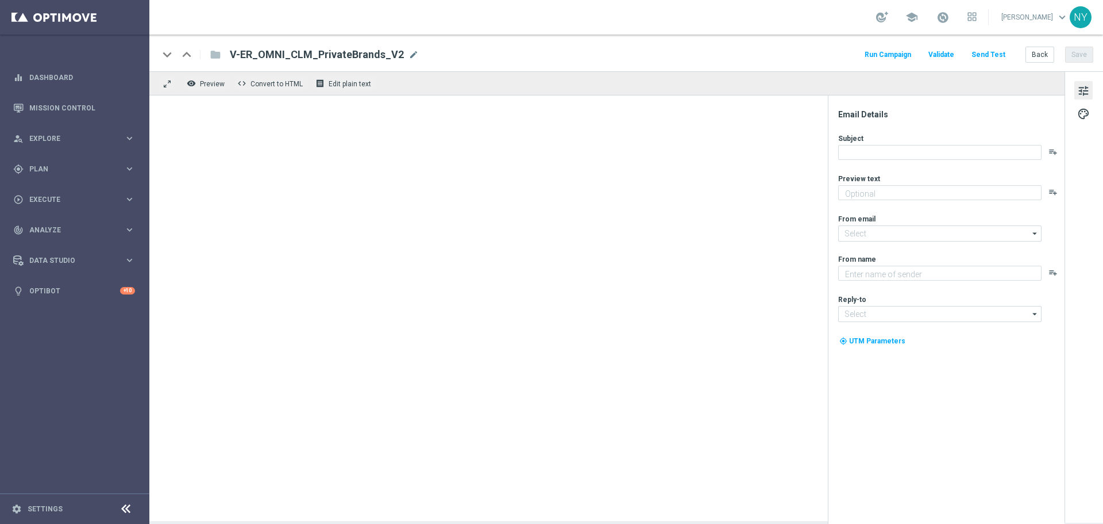
type textarea "You'll love 'em!"
type input "[EMAIL_ADDRESS][DOMAIN_NAME]"
type textarea "Staples"
type input "[EMAIL_ADDRESS][DOMAIN_NAME]"
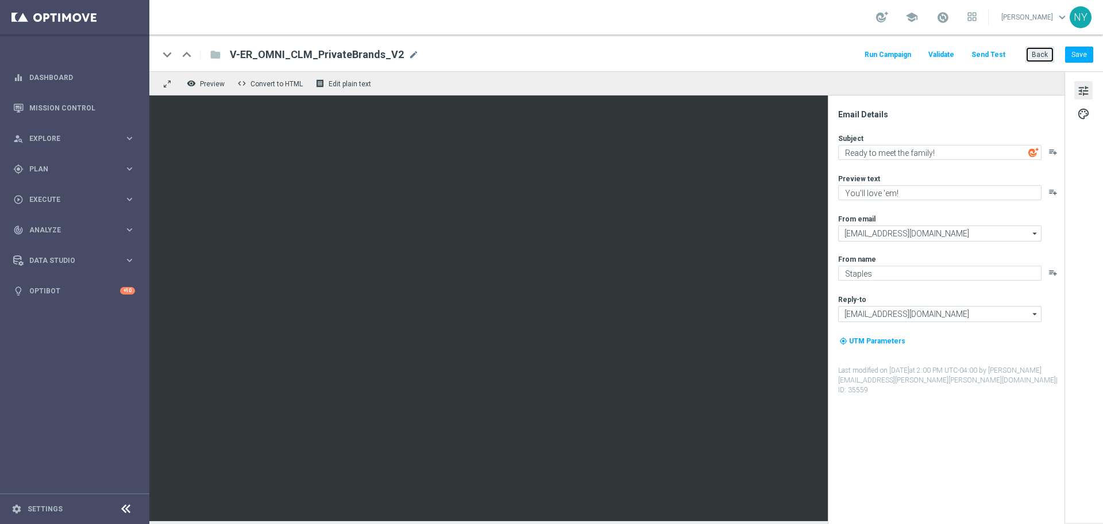
click at [1034, 53] on button "Back" at bounding box center [1040, 55] width 29 height 16
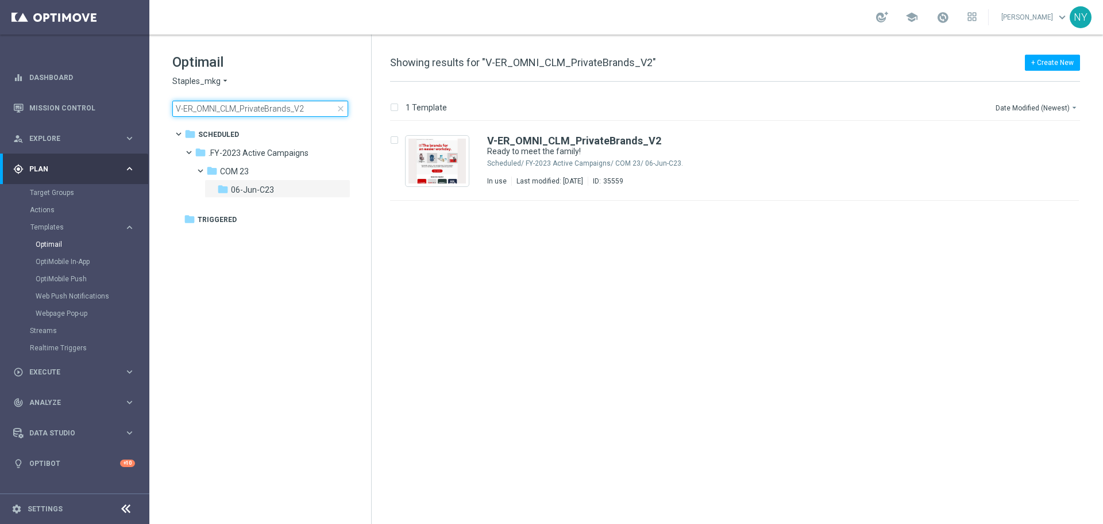
click at [306, 105] on input "V-ER_OMNI_CLM_PrivateBrands_V2" at bounding box center [260, 109] width 176 height 16
drag, startPoint x: 322, startPoint y: 109, endPoint x: 27, endPoint y: 105, distance: 295.4
click at [27, 105] on main "equalizer Dashboard Mission Control" at bounding box center [551, 262] width 1103 height 524
type input "V-ER_OMNI_SOJ_PrivateBrands_V2"
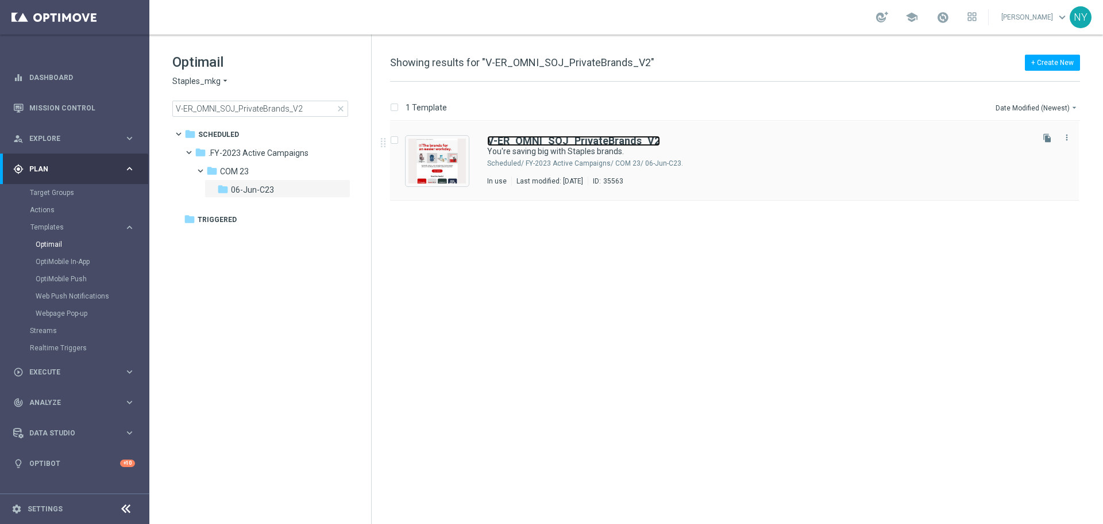
click at [555, 140] on b "V-ER_OMNI_SOJ_PrivateBrands_V2" at bounding box center [573, 140] width 173 height 12
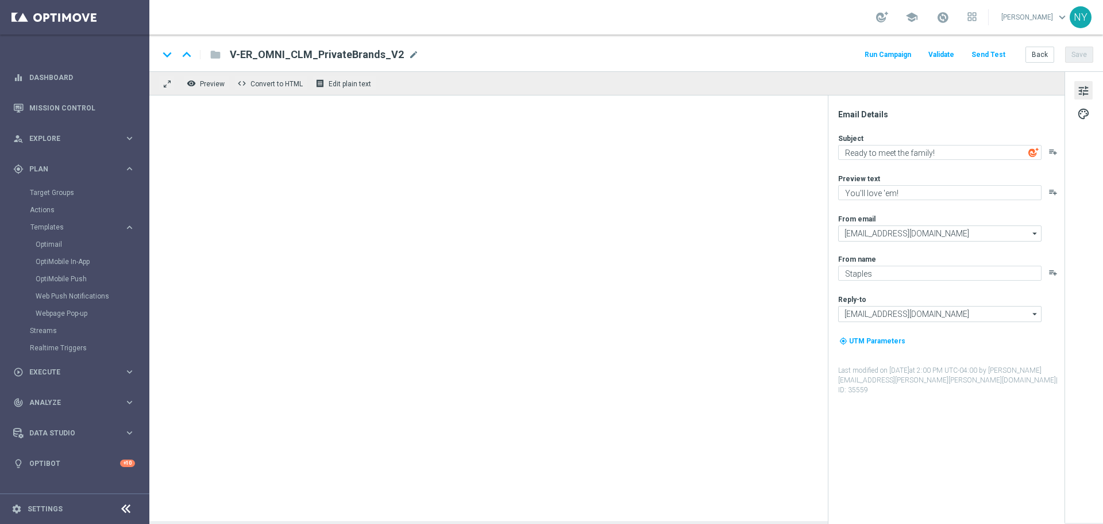
type textarea "You're saving big with Staples brands."
type textarea "We've got better quality and better prices for you."
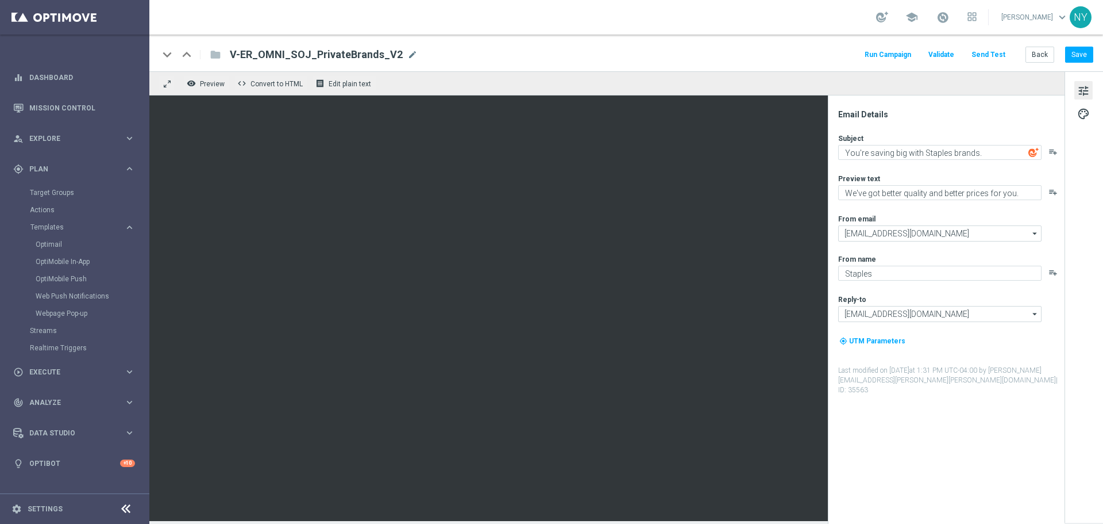
click at [990, 53] on button "Send Test" at bounding box center [988, 55] width 37 height 16
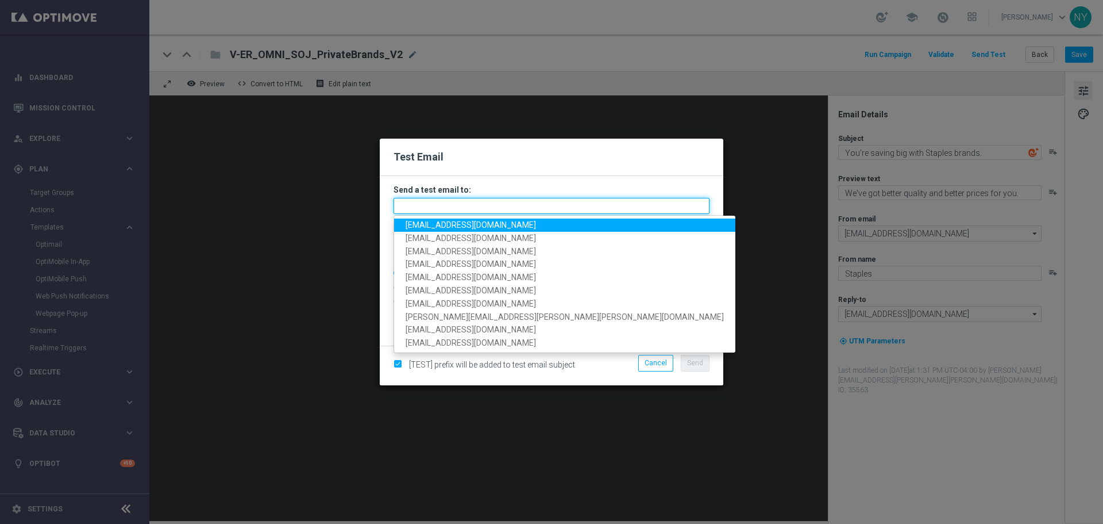
click at [417, 207] on input "text" at bounding box center [552, 206] width 316 height 16
paste input "[EMAIL_ADDRESS][DOMAIN_NAME]"
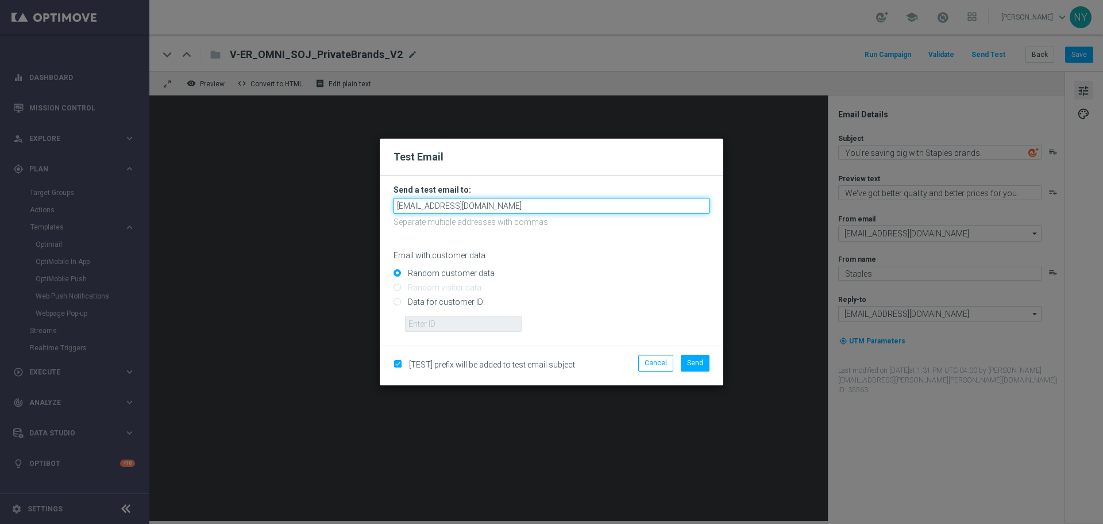
type input "[EMAIL_ADDRESS][DOMAIN_NAME]"
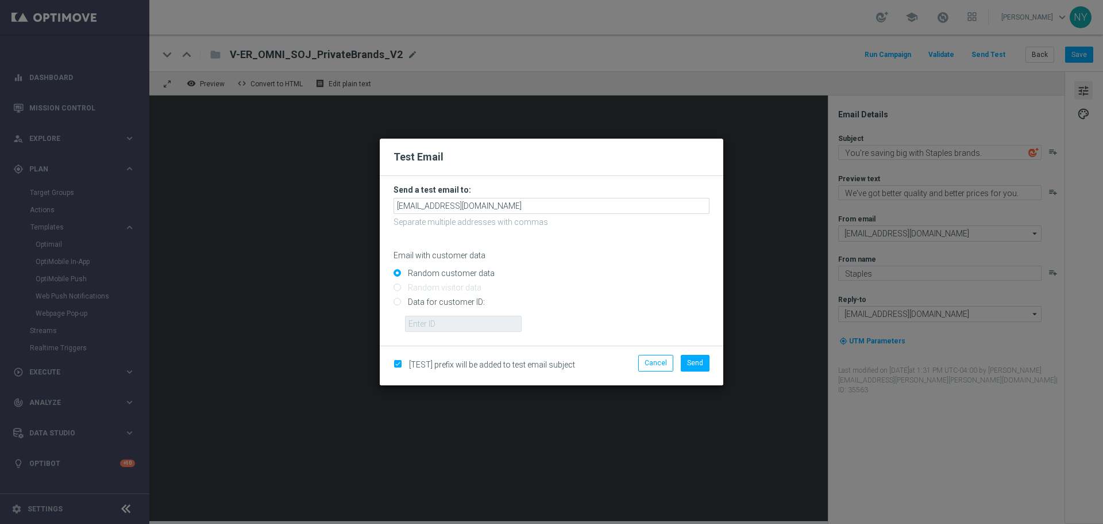
click at [397, 303] on input "Data for customer ID:" at bounding box center [552, 307] width 316 height 16
radio input "true"
click at [430, 321] on input "text" at bounding box center [463, 324] width 117 height 16
paste input "10000006208"
type input "10000006208"
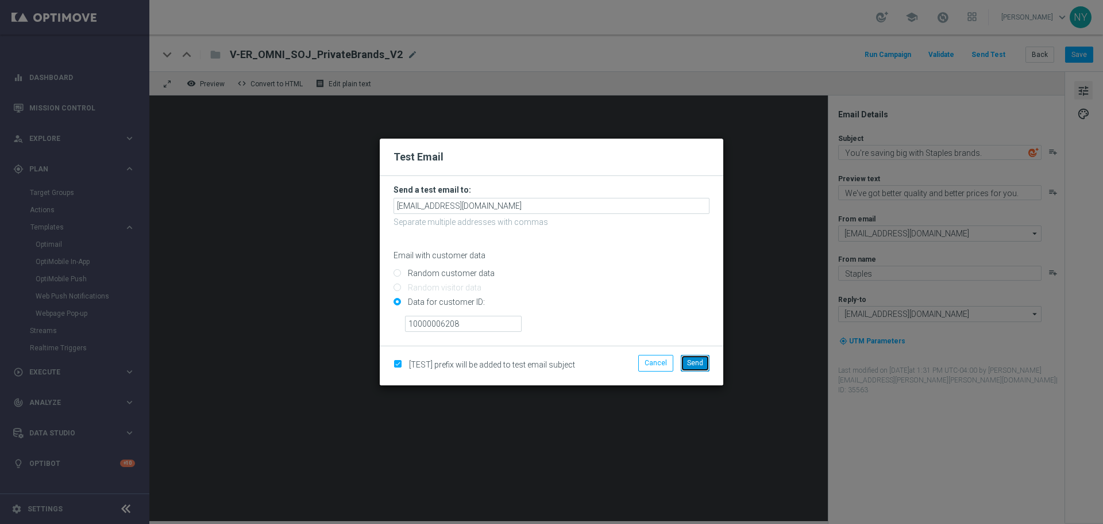
click at [689, 362] on span "Send" at bounding box center [695, 363] width 16 height 8
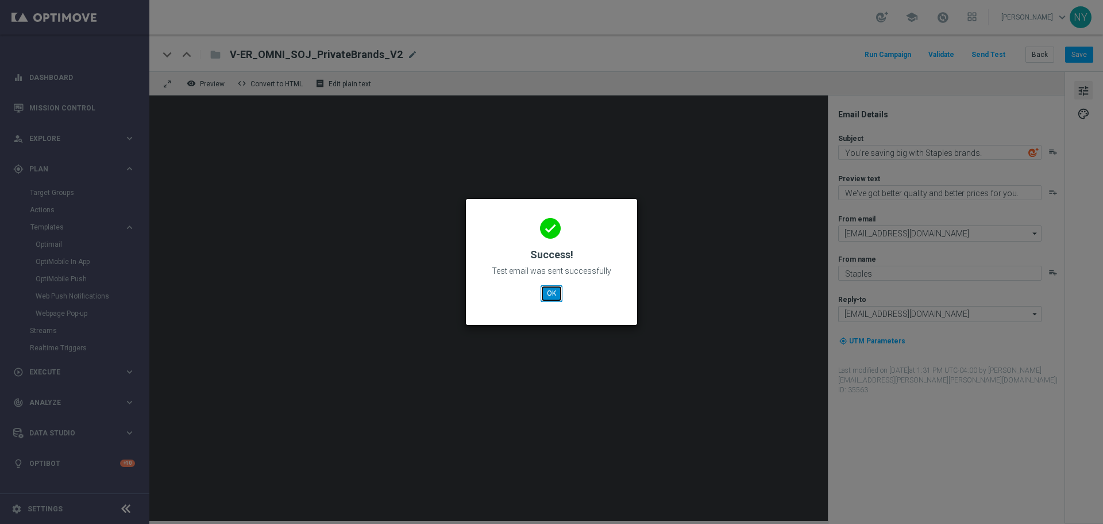
click at [548, 293] on button "OK" at bounding box center [552, 293] width 22 height 16
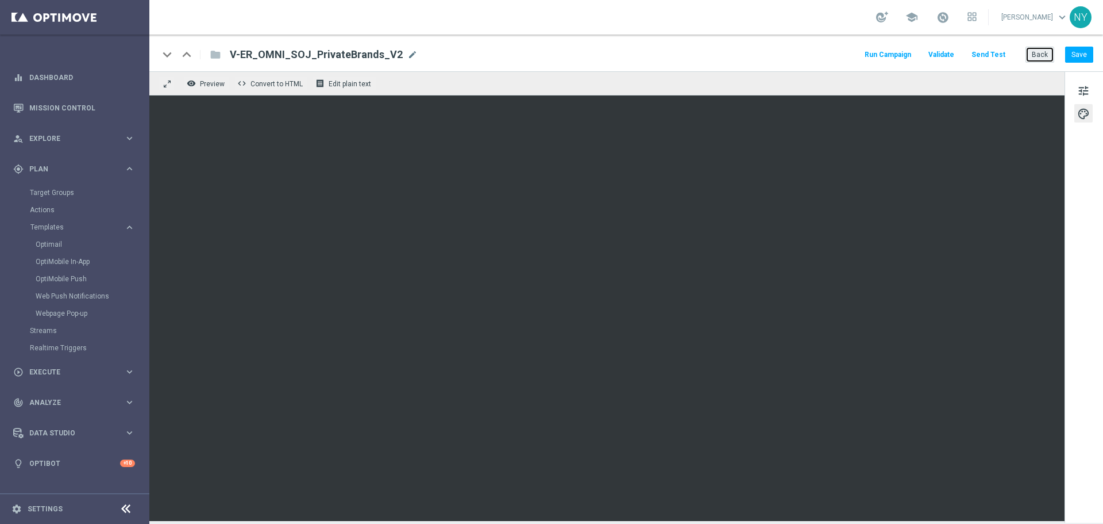
click at [1047, 55] on button "Back" at bounding box center [1040, 55] width 29 height 16
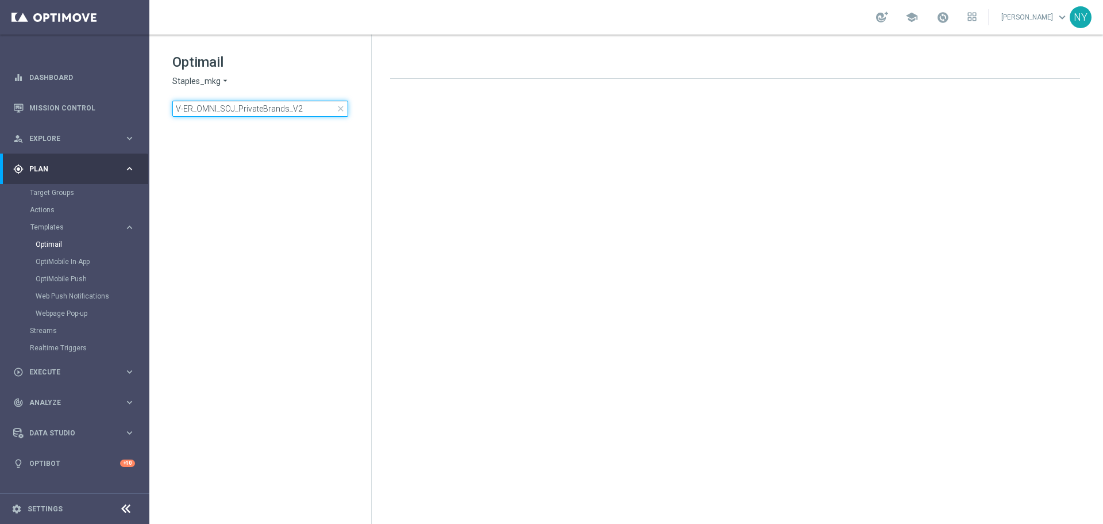
drag, startPoint x: 313, startPoint y: 112, endPoint x: -40, endPoint y: 91, distance: 353.5
click at [0, 91] on html "equalizer Dashboard Mission Control" at bounding box center [551, 262] width 1103 height 524
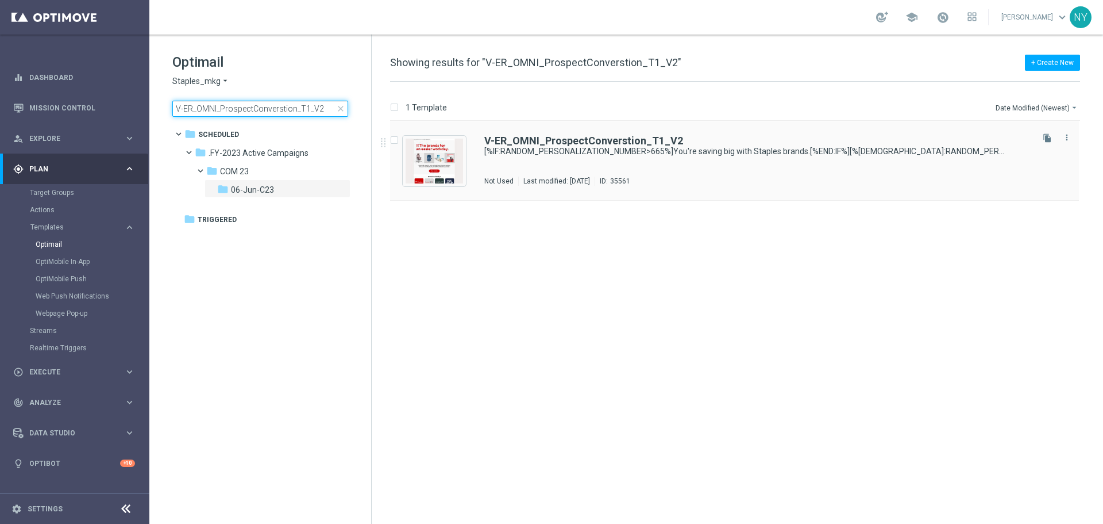
type input "V-ER_OMNI_ProspectConverstion_T1_V2"
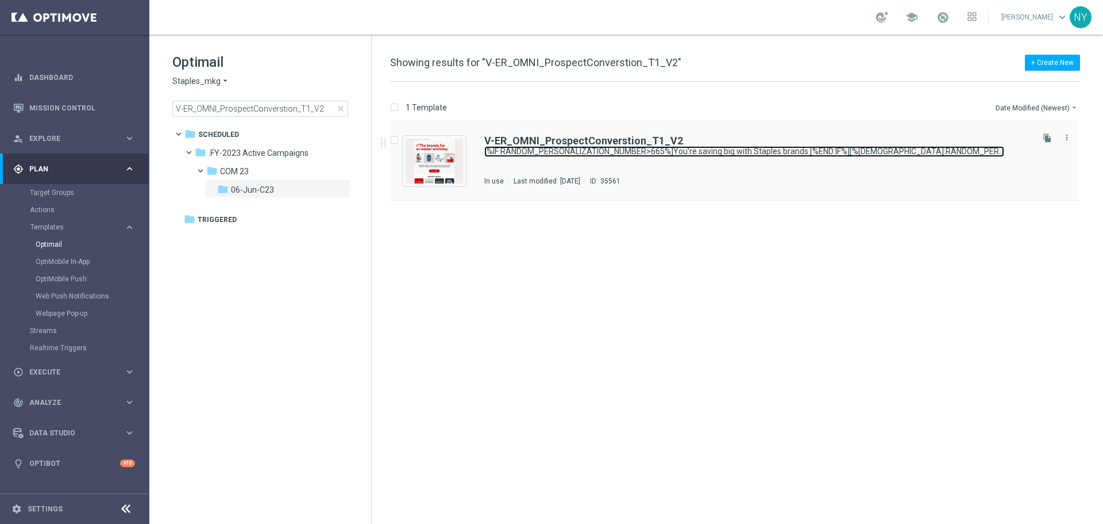
click at [553, 147] on link "[%IF:RANDOM_PERSONALIZATION_NUMBER>665%]You're saving big with Staples brands.[…" at bounding box center [745, 151] width 520 height 11
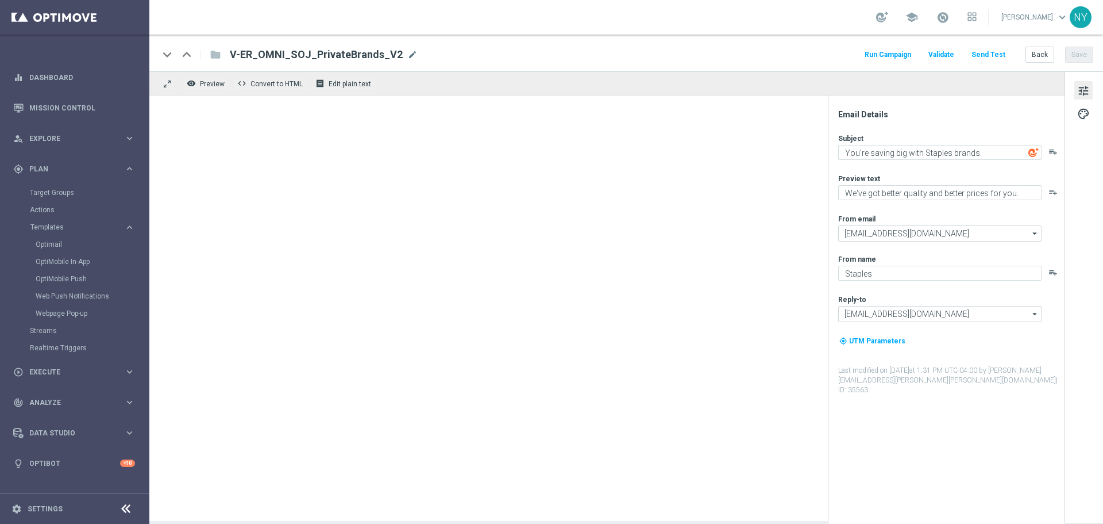
type textarea "[%IF:RANDOM_PERSONALIZATION_NUMBER>665%]You're saving big with Staples brands.[…"
type textarea "You'll love 'em!"
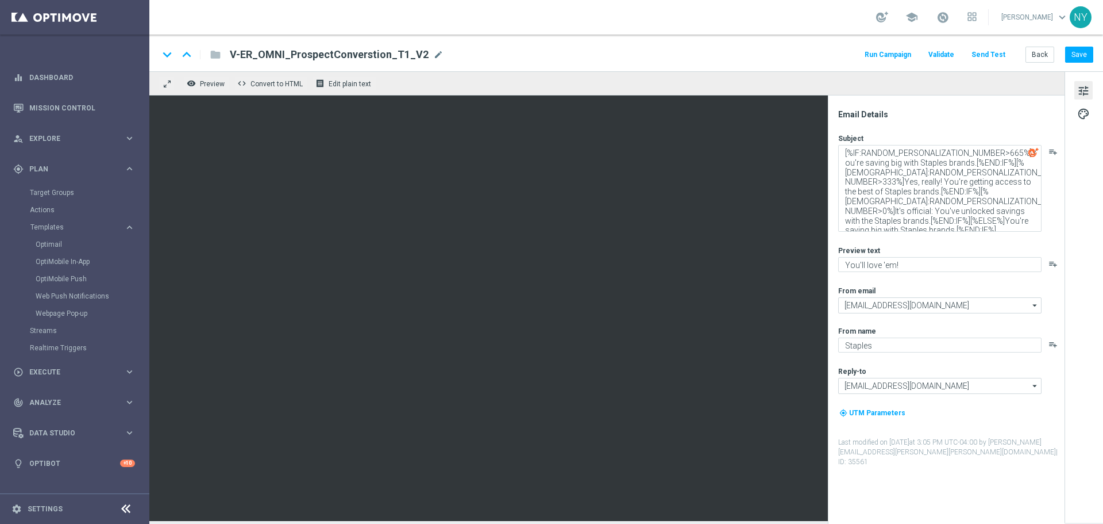
click at [989, 56] on button "Send Test" at bounding box center [988, 55] width 37 height 16
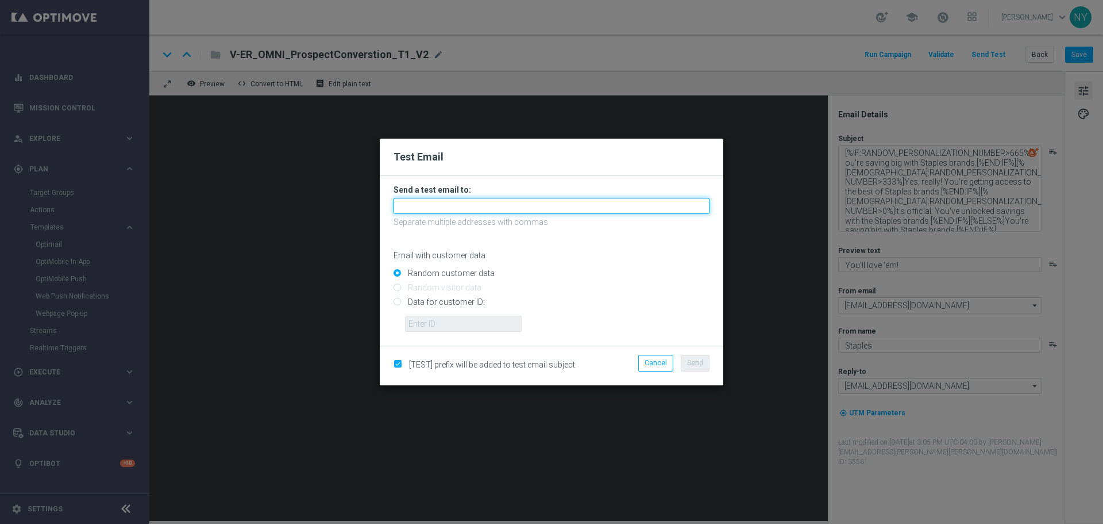
click at [428, 208] on input "text" at bounding box center [552, 206] width 316 height 16
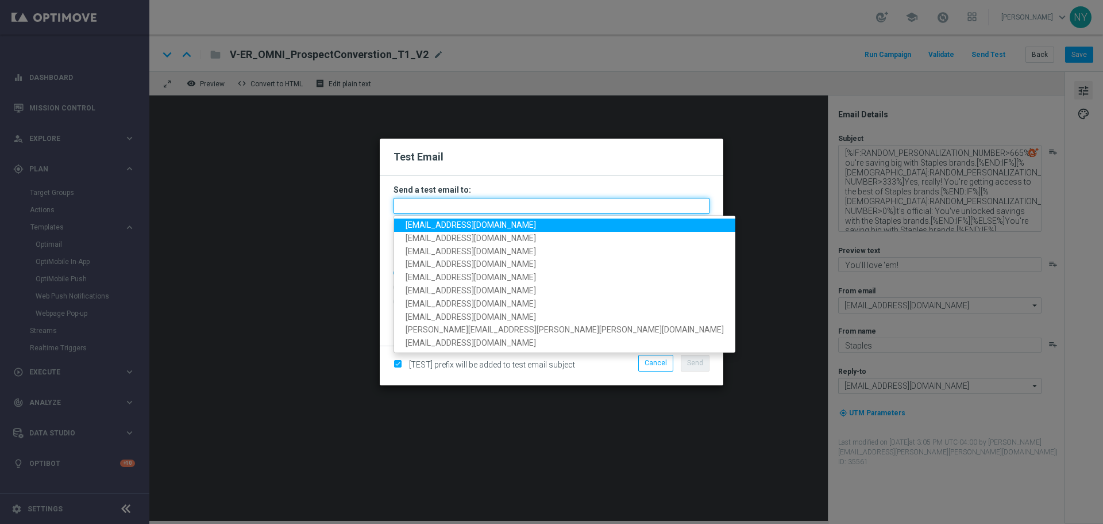
paste input "[EMAIL_ADDRESS][DOMAIN_NAME]"
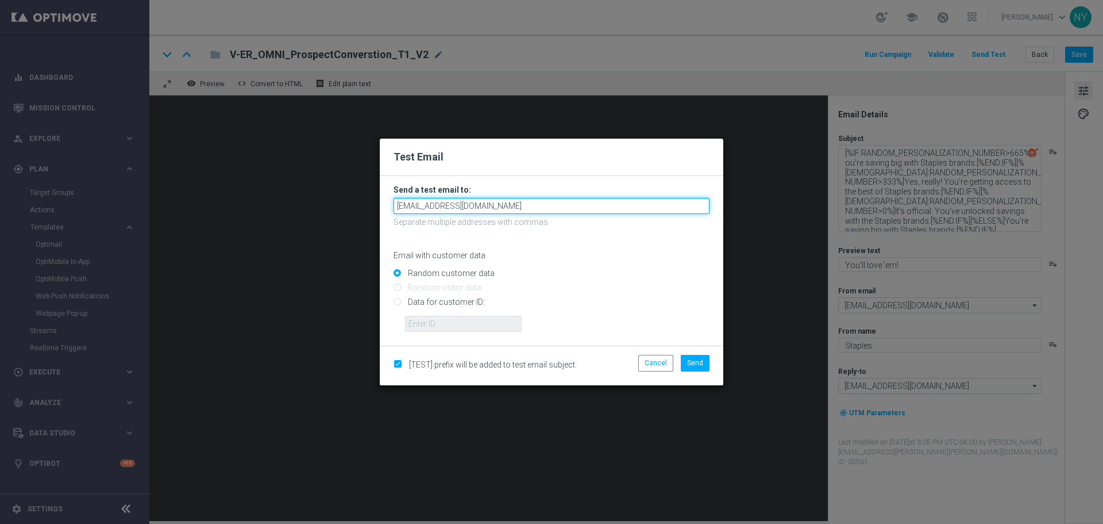
type input "[EMAIL_ADDRESS][DOMAIN_NAME]"
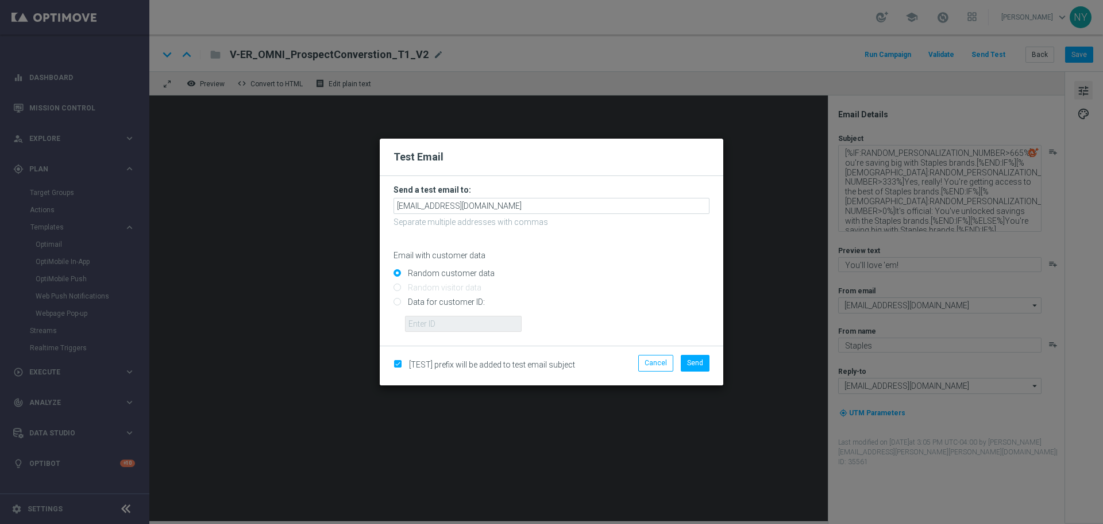
click at [397, 303] on input "Data for customer ID:" at bounding box center [552, 307] width 316 height 16
radio input "true"
click at [415, 324] on input "text" at bounding box center [463, 324] width 117 height 16
click at [432, 322] on input "text" at bounding box center [463, 324] width 117 height 16
paste input "10000006208"
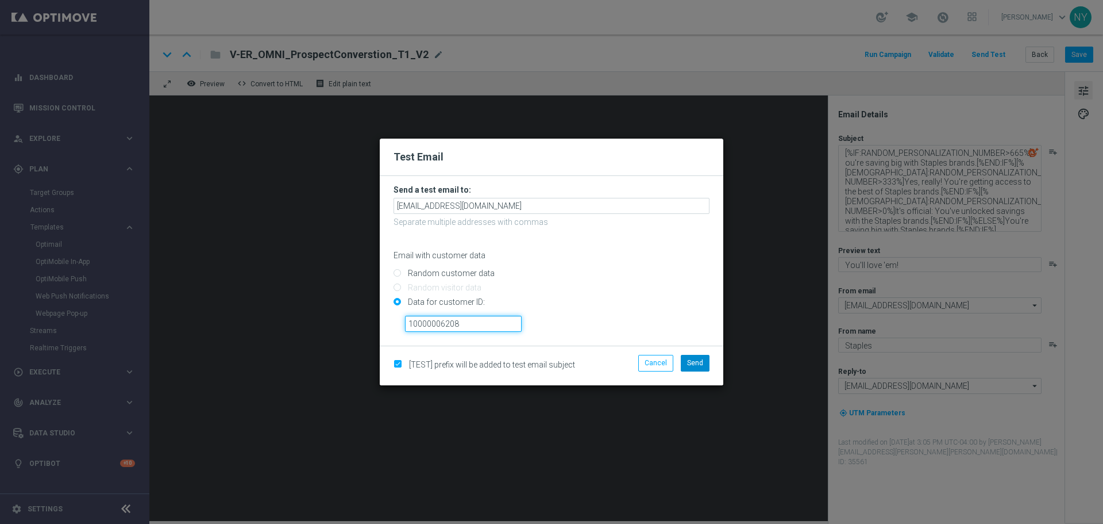
type input "10000006208"
click at [699, 364] on span "Send" at bounding box center [695, 363] width 16 height 8
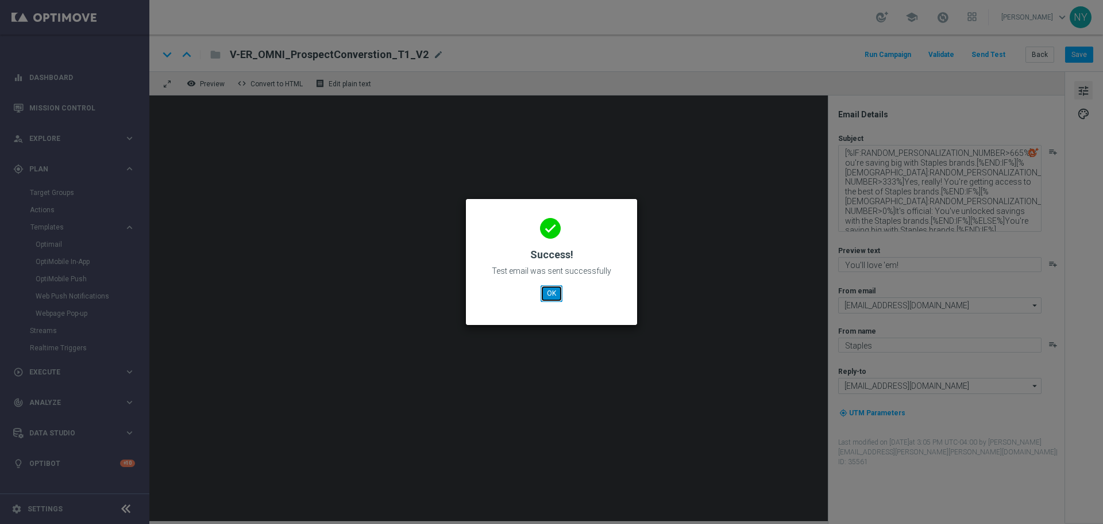
click at [554, 291] on button "OK" at bounding box center [552, 293] width 22 height 16
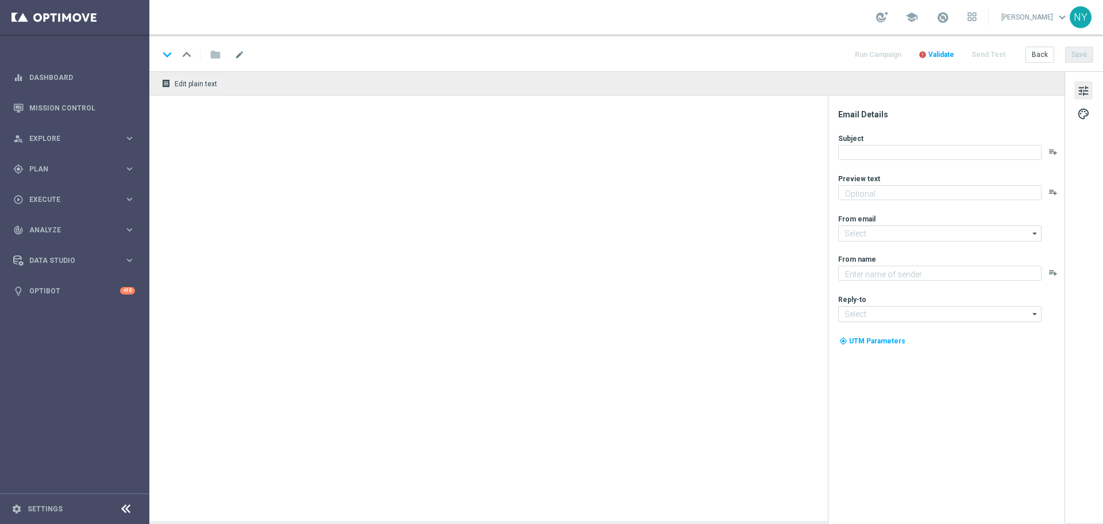
type textarea "Your prints are waiting."
type textarea "Staples"
type input "[EMAIL_ADDRESS][DOMAIN_NAME]"
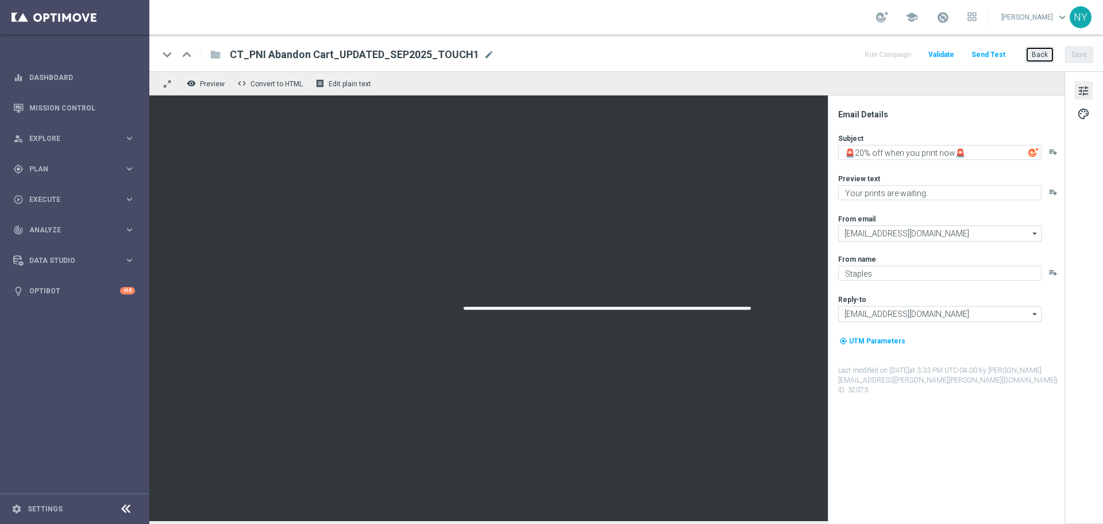
click at [1035, 51] on button "Back" at bounding box center [1040, 55] width 29 height 16
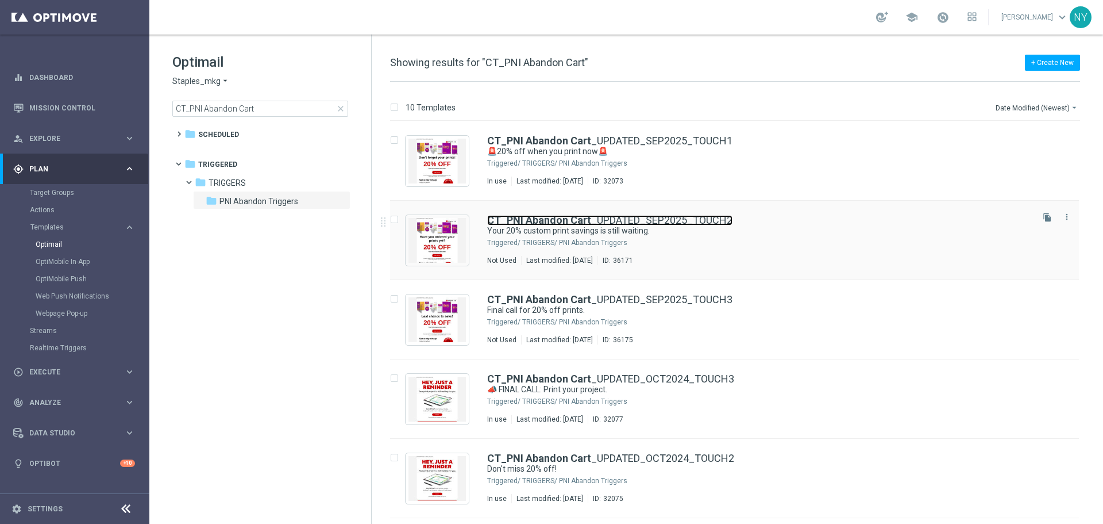
click at [604, 222] on link "CT_PNI Abandon Cart _UPDATED_SEP2025_TOUCH2" at bounding box center [609, 220] width 245 height 10
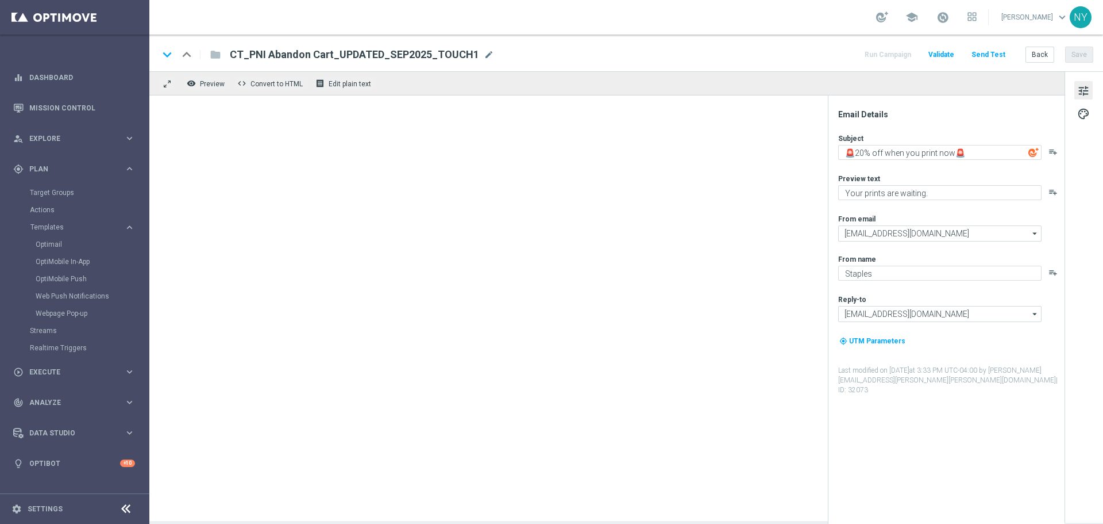
type textarea "Your 20% custom print savings is still waiting."
type textarea "Custom prints made easy — don’t miss this offer."
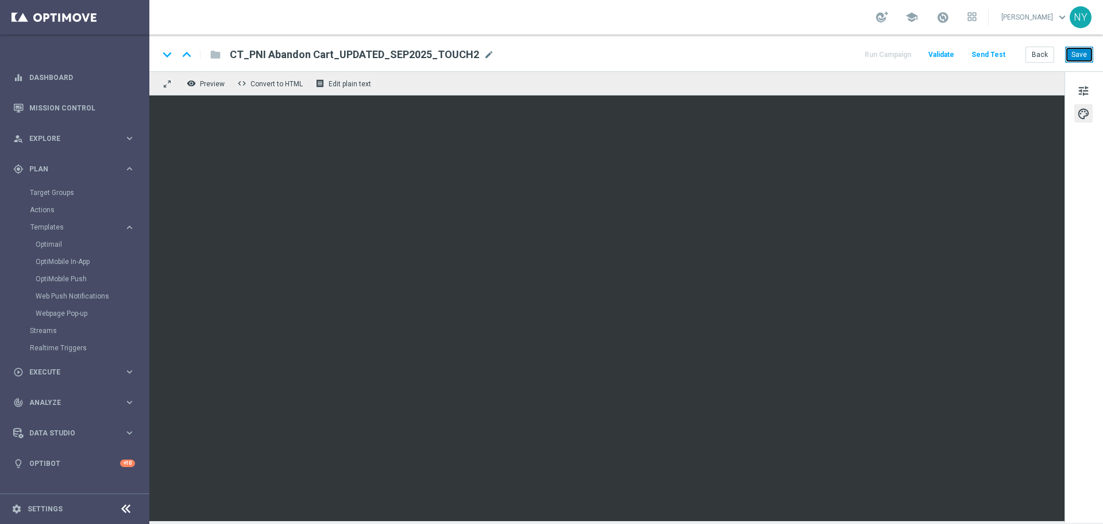
click at [1081, 57] on button "Save" at bounding box center [1080, 55] width 28 height 16
click at [998, 55] on button "Send Test" at bounding box center [988, 55] width 37 height 16
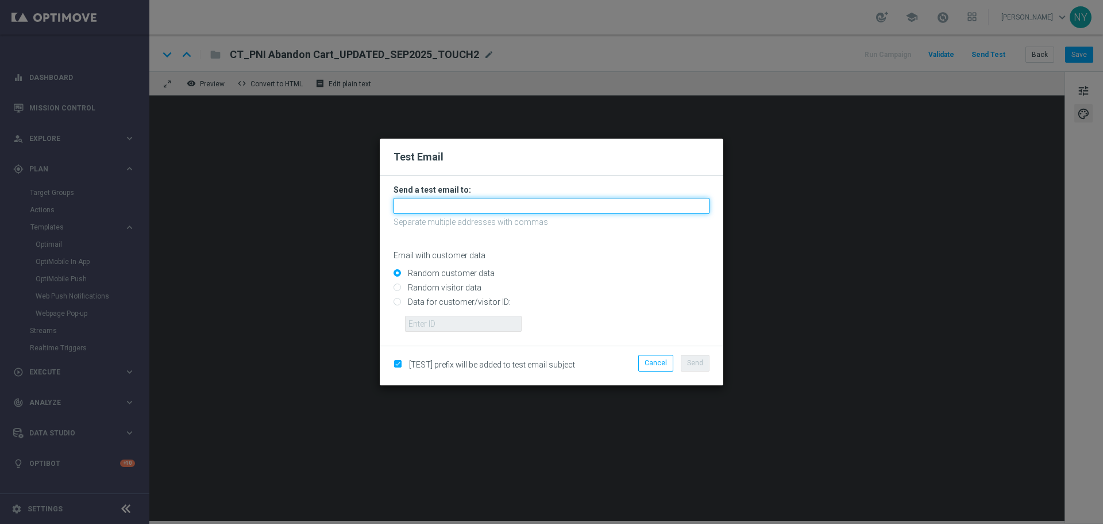
click at [425, 208] on input "text" at bounding box center [552, 206] width 316 height 16
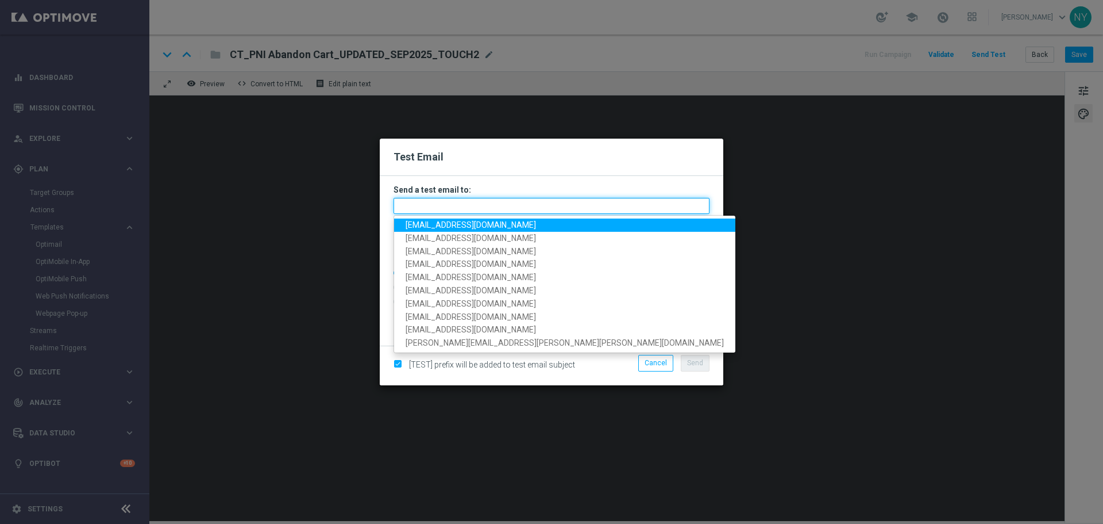
paste input "[EMAIL_ADDRESS][DOMAIN_NAME]"
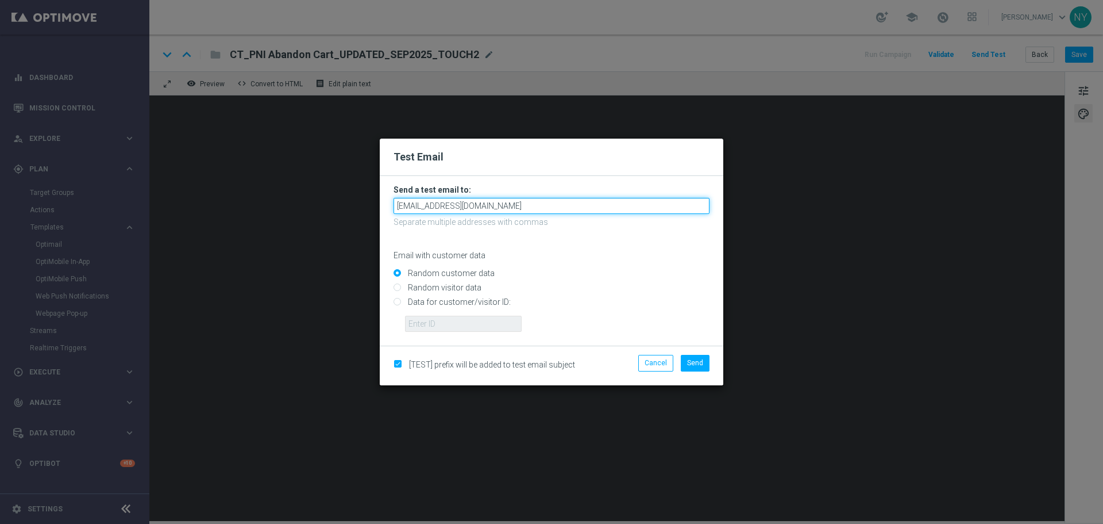
type input "[EMAIL_ADDRESS][DOMAIN_NAME]"
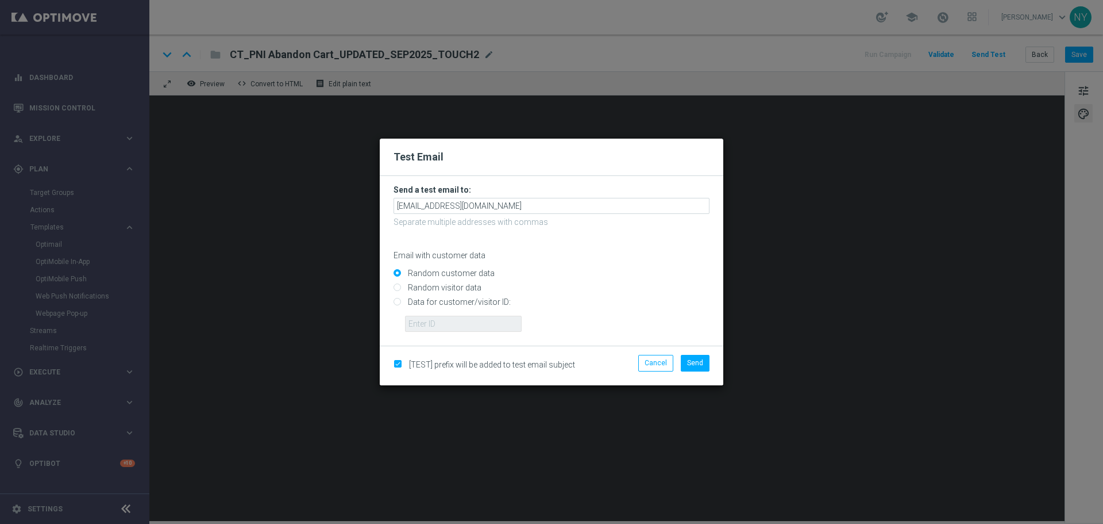
click at [398, 306] on input "Data for customer/visitor ID:" at bounding box center [552, 307] width 316 height 16
radio input "true"
click at [428, 325] on input "text" at bounding box center [463, 324] width 117 height 16
paste input "10000006208"
type input "10000006208"
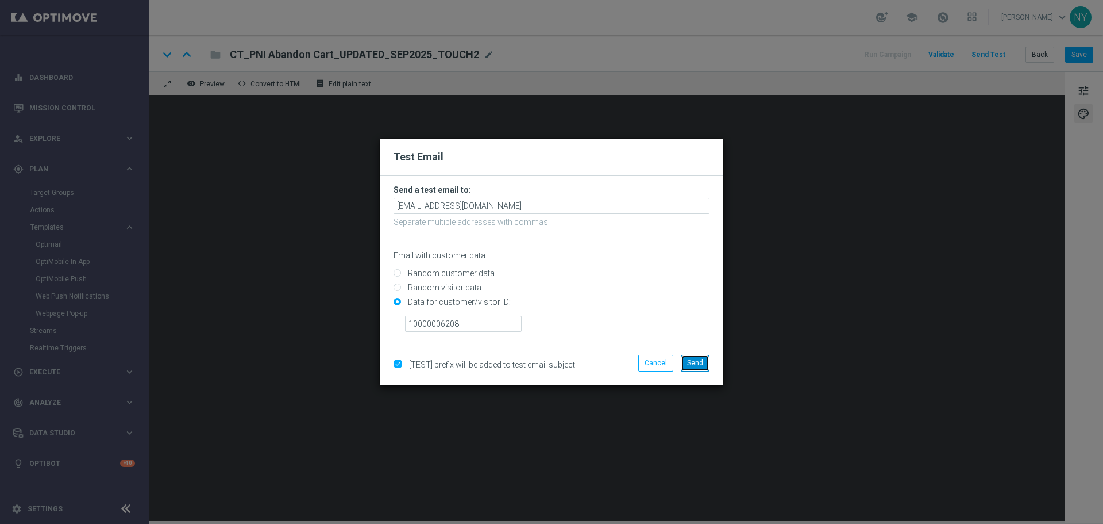
click at [698, 363] on span "Send" at bounding box center [695, 363] width 16 height 8
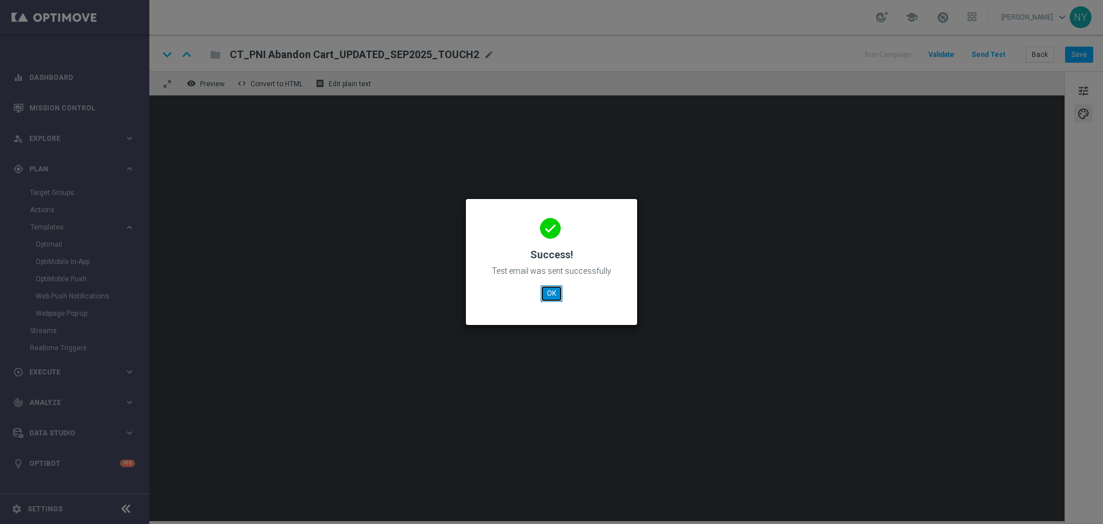
click at [553, 295] on button "OK" at bounding box center [552, 293] width 22 height 16
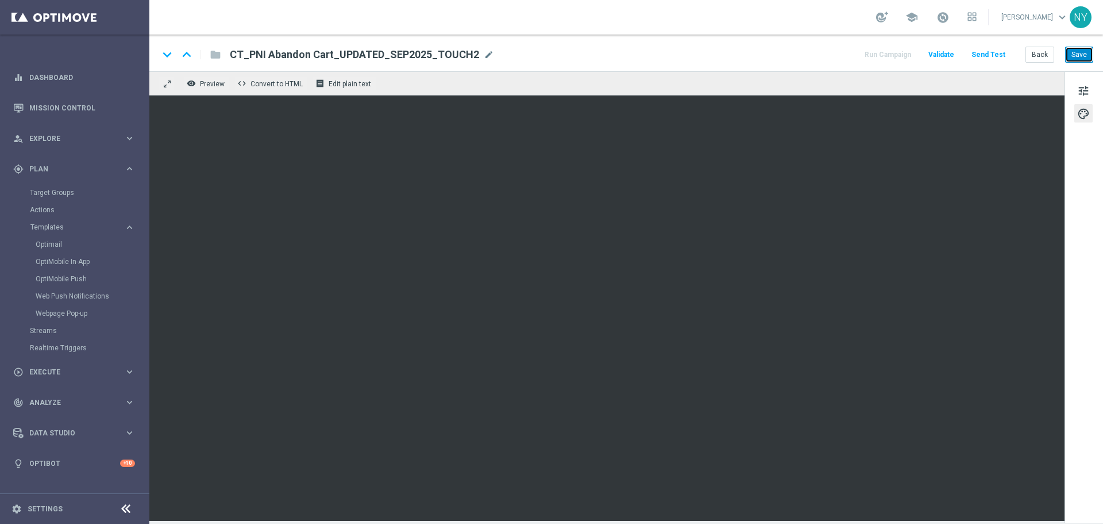
click at [1071, 51] on button "Save" at bounding box center [1080, 55] width 28 height 16
click at [990, 49] on button "Send Test" at bounding box center [988, 55] width 37 height 16
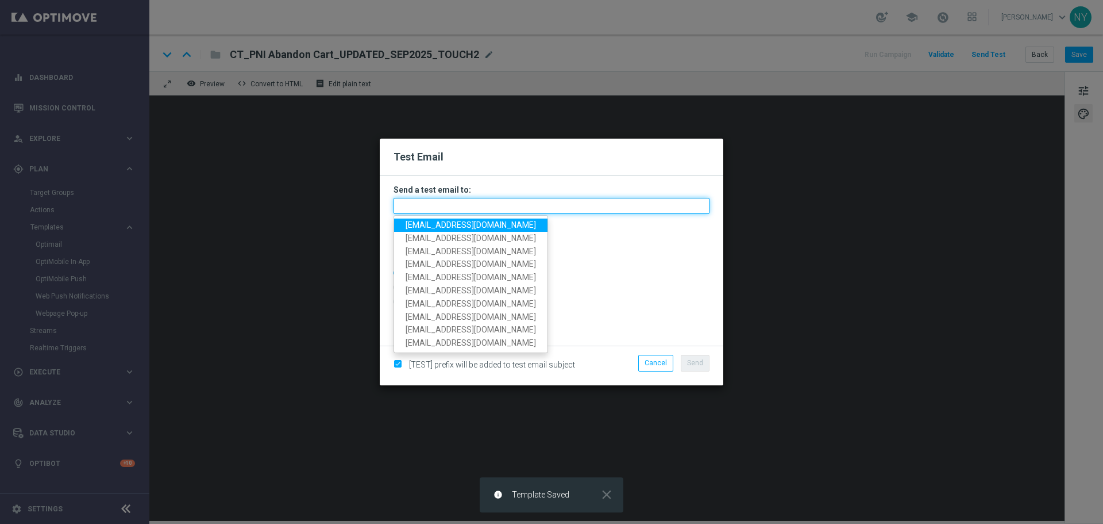
click at [437, 209] on input "text" at bounding box center [552, 206] width 316 height 16
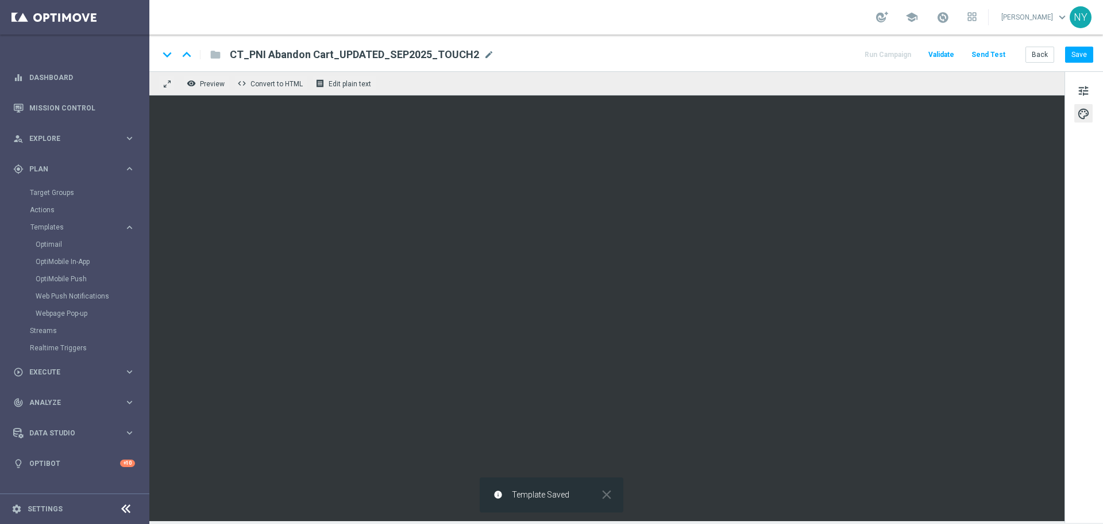
click at [979, 56] on button "Send Test" at bounding box center [988, 55] width 37 height 16
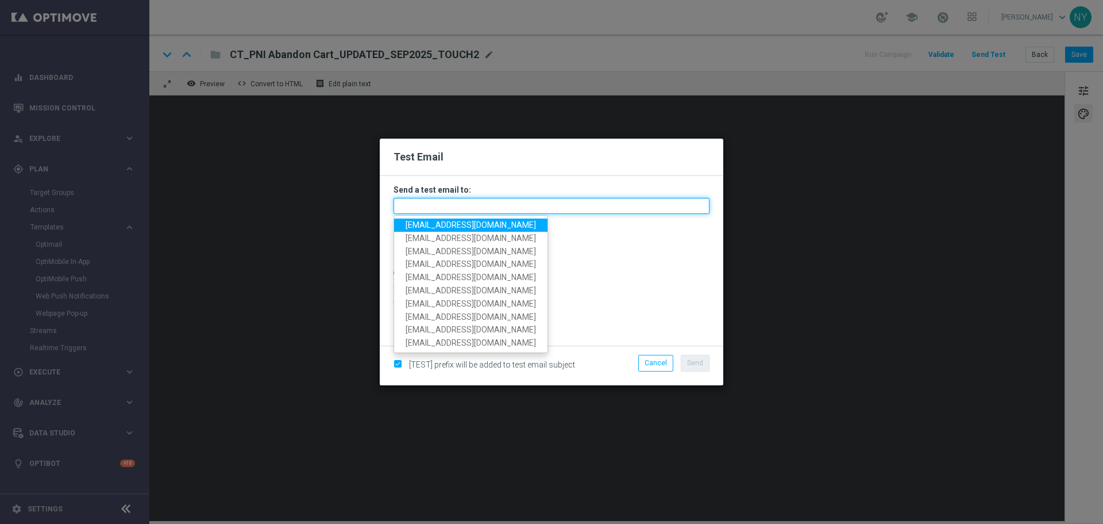
click at [427, 206] on input "text" at bounding box center [552, 206] width 316 height 16
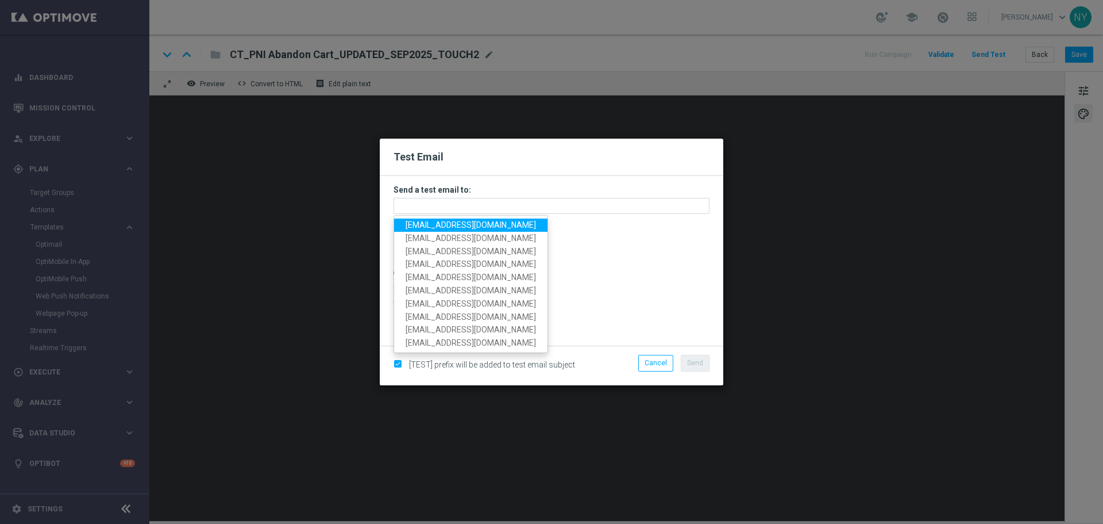
click at [422, 229] on span "[EMAIL_ADDRESS][DOMAIN_NAME]" at bounding box center [471, 224] width 130 height 9
type input "[EMAIL_ADDRESS][DOMAIN_NAME]"
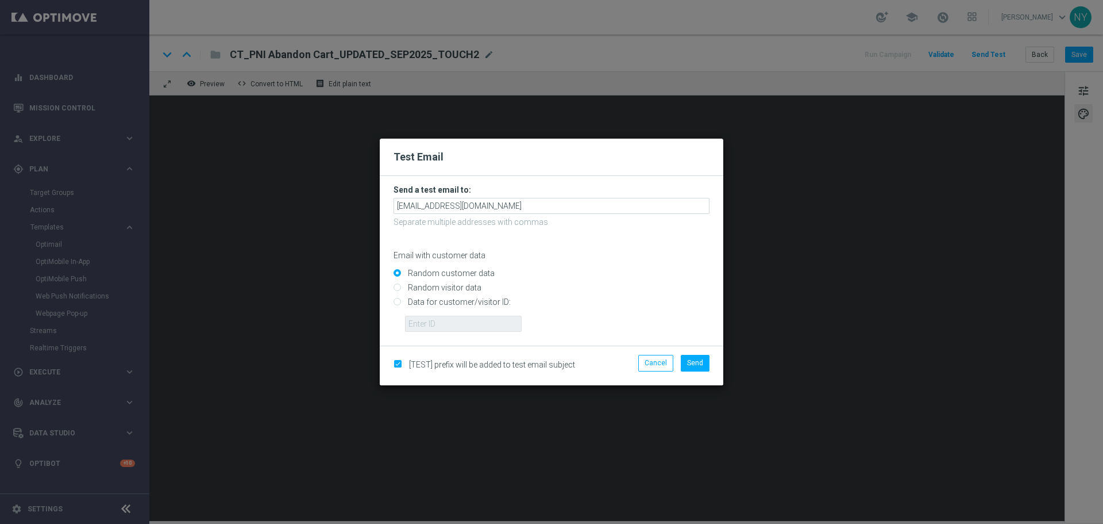
click at [394, 301] on input "Data for customer/visitor ID:" at bounding box center [552, 307] width 316 height 16
radio input "true"
click at [419, 324] on input "text" at bounding box center [463, 324] width 117 height 16
paste input "10000006208"
type input "10000006208"
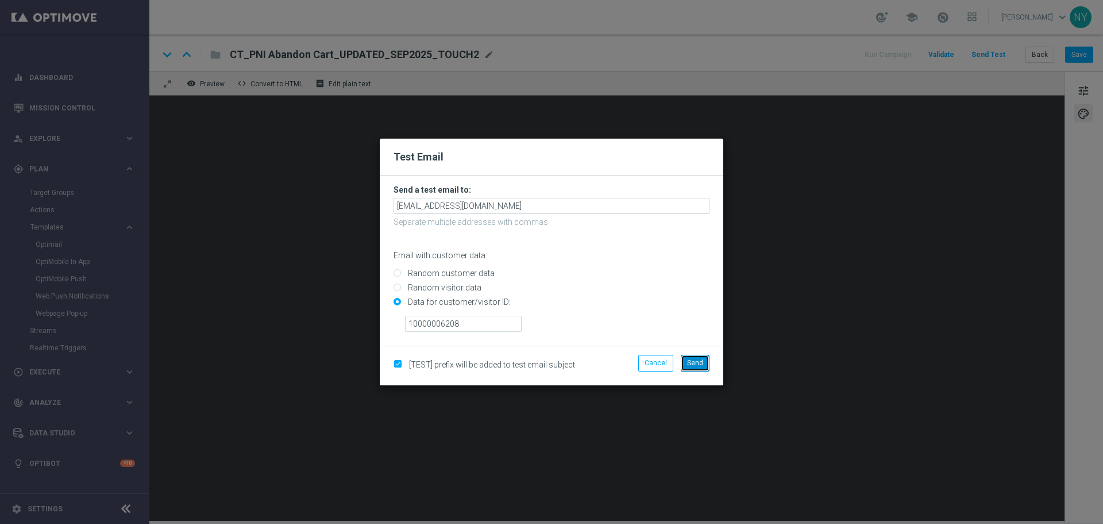
click at [698, 367] on button "Send" at bounding box center [695, 363] width 29 height 16
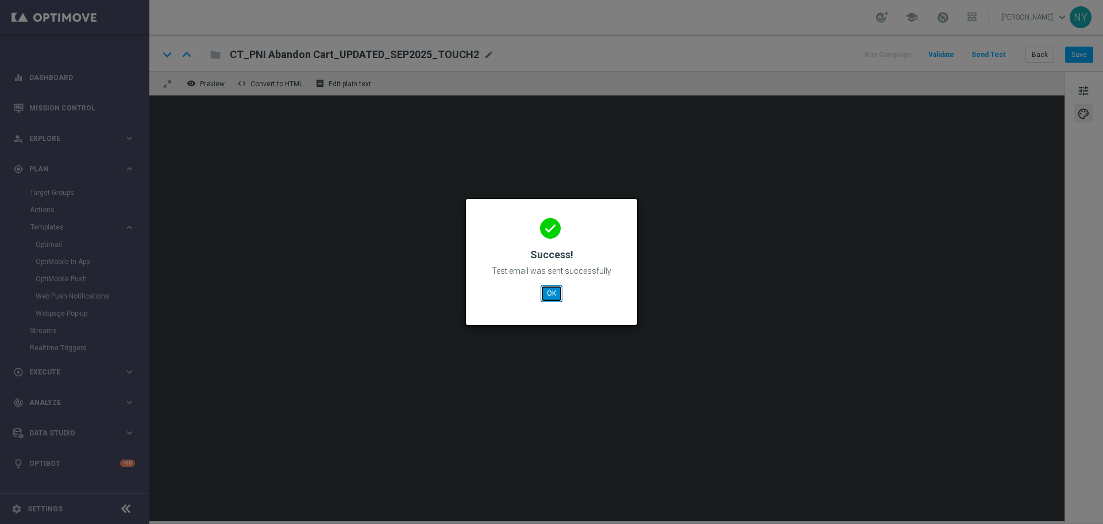
click at [552, 290] on button "OK" at bounding box center [552, 293] width 22 height 16
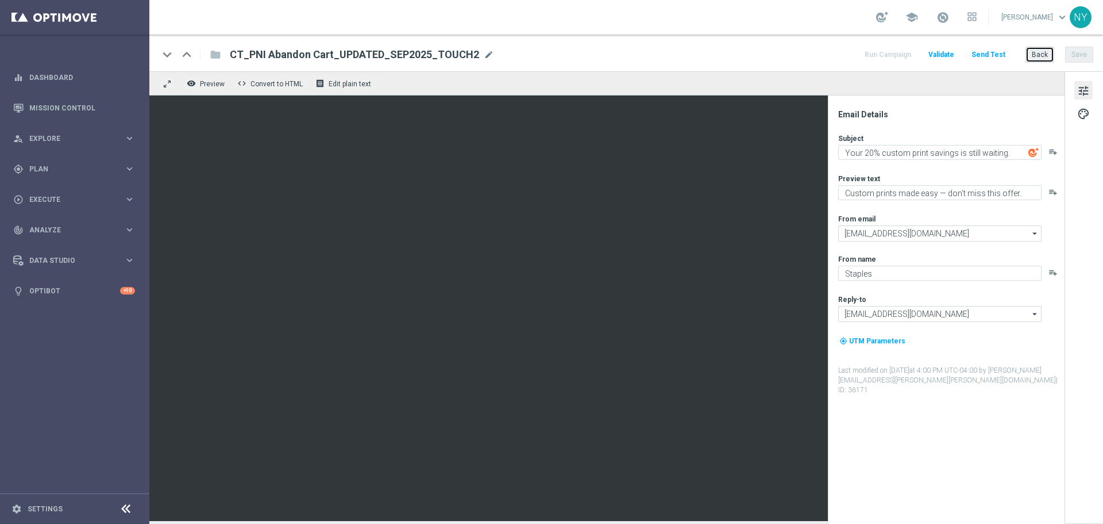
click at [1046, 54] on button "Back" at bounding box center [1040, 55] width 29 height 16
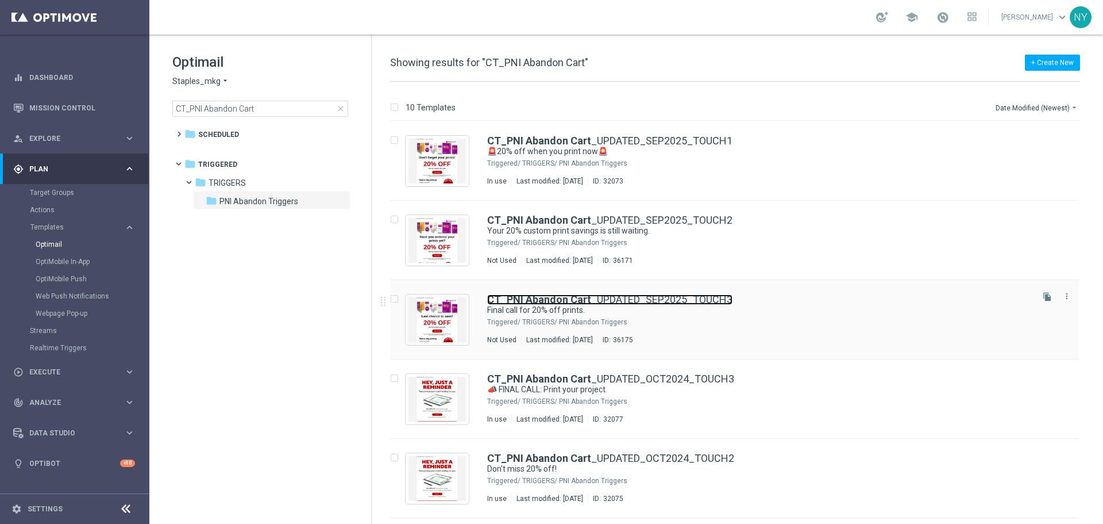
click at [633, 299] on link "CT_PNI Abandon Cart _UPDATED_SEP2025_TOUCH3" at bounding box center [609, 299] width 245 height 10
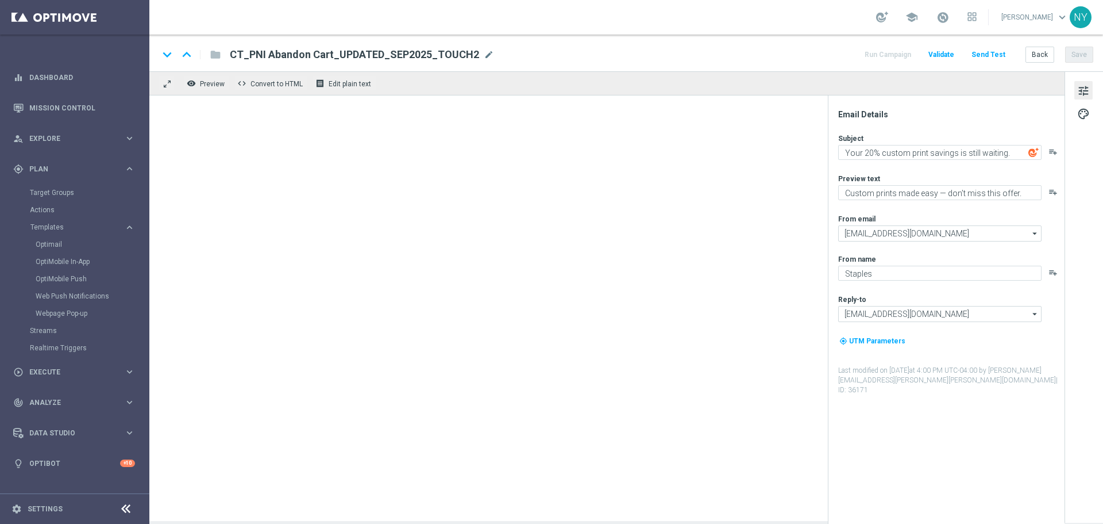
type textarea "Final call for 20% off prints."
type textarea "Get your banners, signs & more before time runs out."
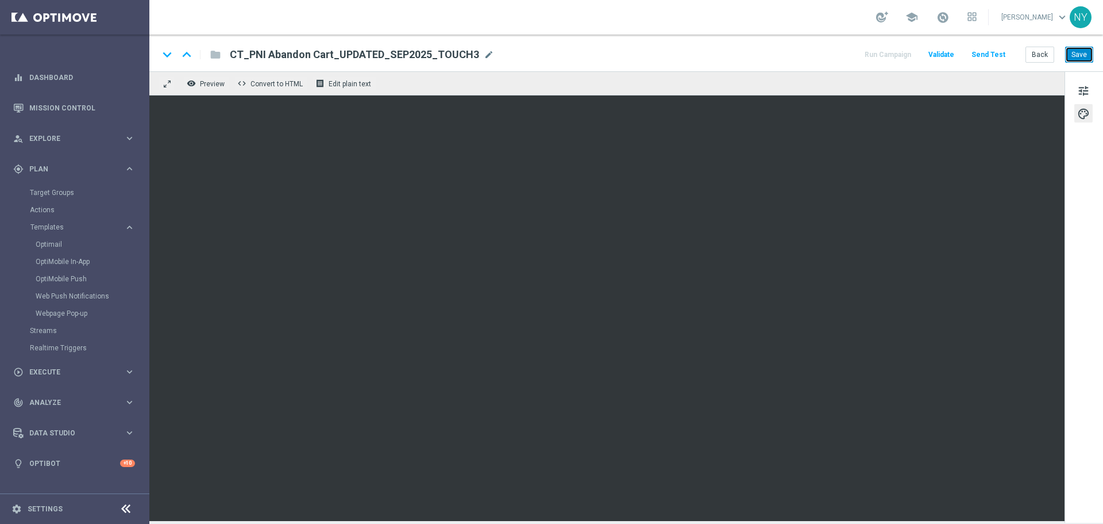
click at [1080, 53] on button "Save" at bounding box center [1080, 55] width 28 height 16
click at [1076, 54] on button "Save" at bounding box center [1080, 55] width 28 height 16
click at [1084, 88] on span "tune" at bounding box center [1084, 90] width 13 height 15
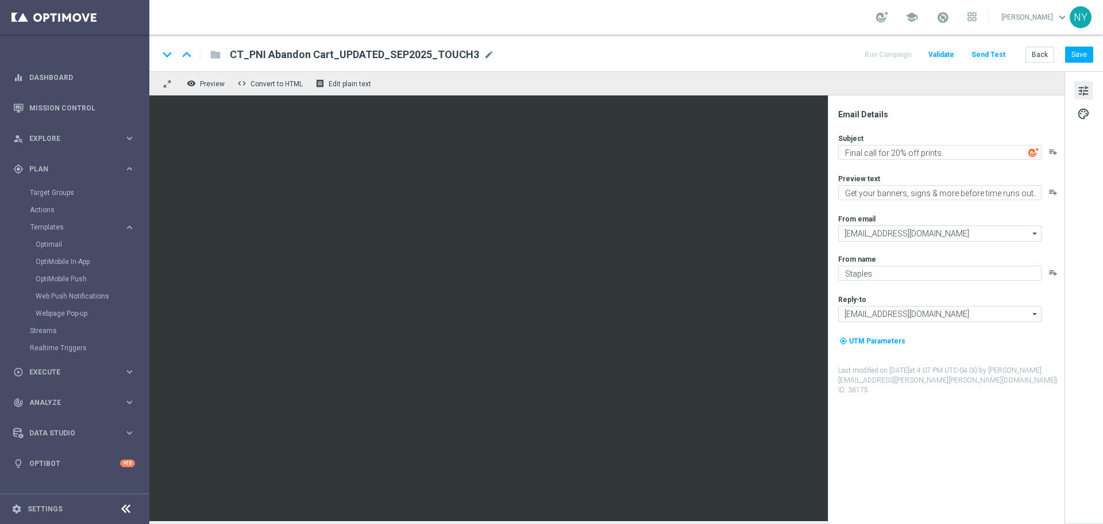
click at [995, 56] on button "Send Test" at bounding box center [988, 55] width 37 height 16
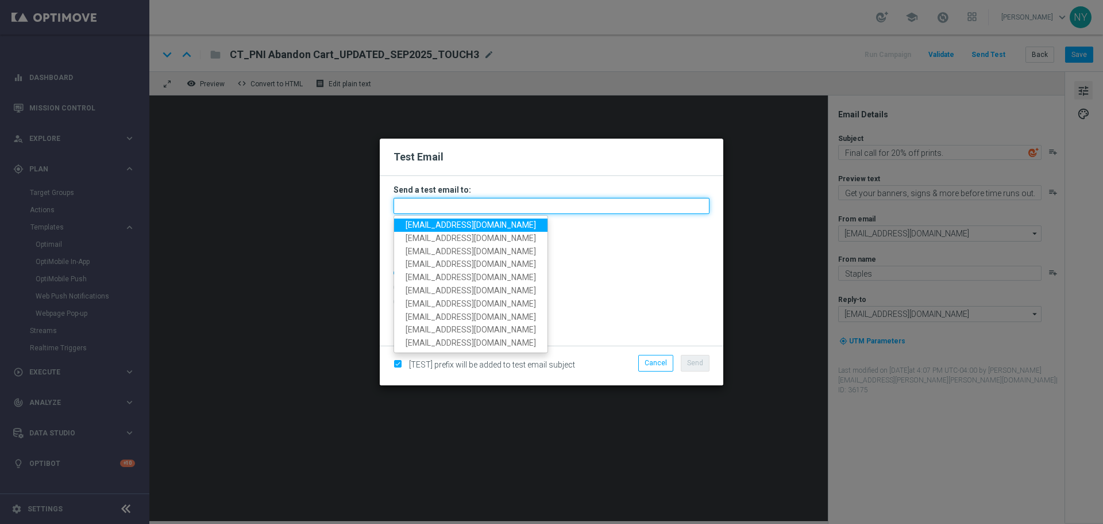
click at [451, 209] on input "text" at bounding box center [552, 206] width 316 height 16
paste input "[EMAIL_ADDRESS][DOMAIN_NAME]"
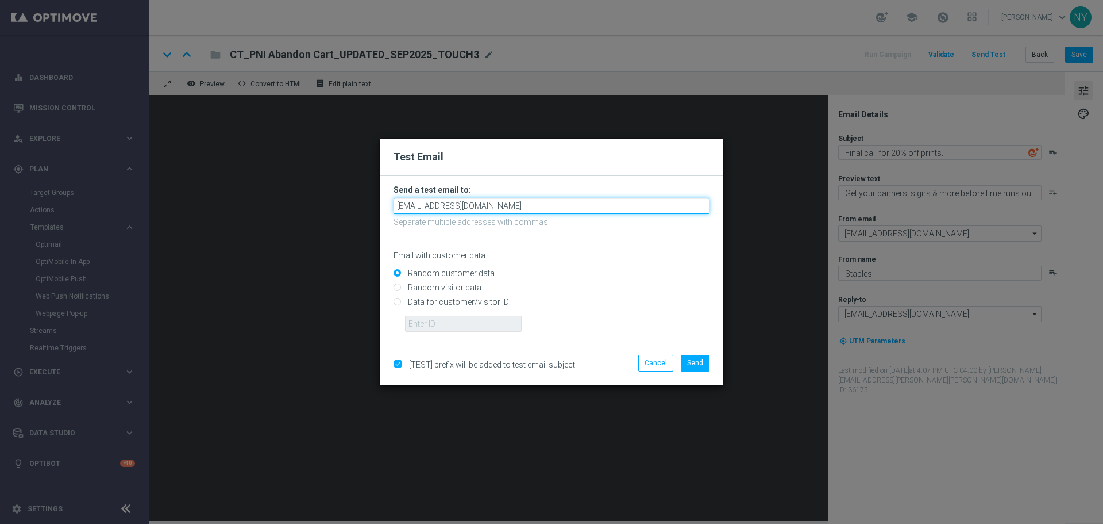
type input "[EMAIL_ADDRESS][DOMAIN_NAME]"
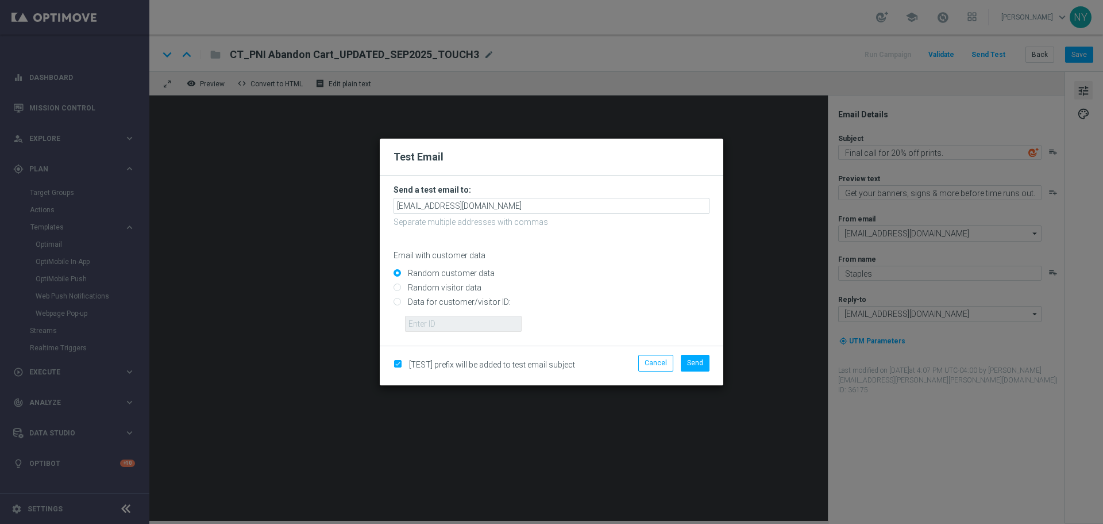
click at [396, 302] on input "Data for customer/visitor ID:" at bounding box center [552, 307] width 316 height 16
radio input "true"
click at [417, 321] on input "text" at bounding box center [463, 324] width 117 height 16
click at [453, 323] on input "text" at bounding box center [463, 324] width 117 height 16
paste input "10000006208"
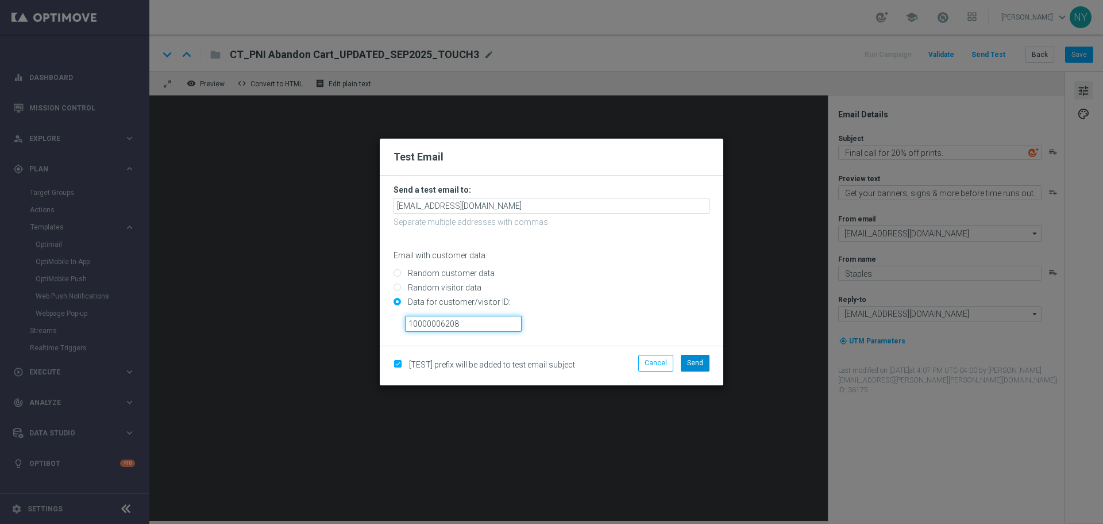
type input "10000006208"
click at [689, 366] on span "Send" at bounding box center [695, 363] width 16 height 8
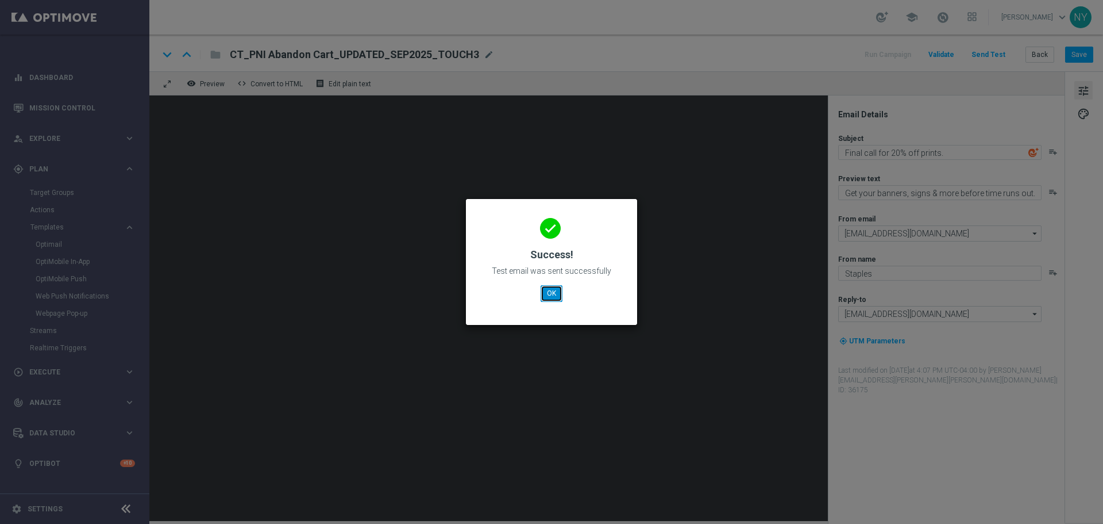
click at [549, 297] on button "OK" at bounding box center [552, 293] width 22 height 16
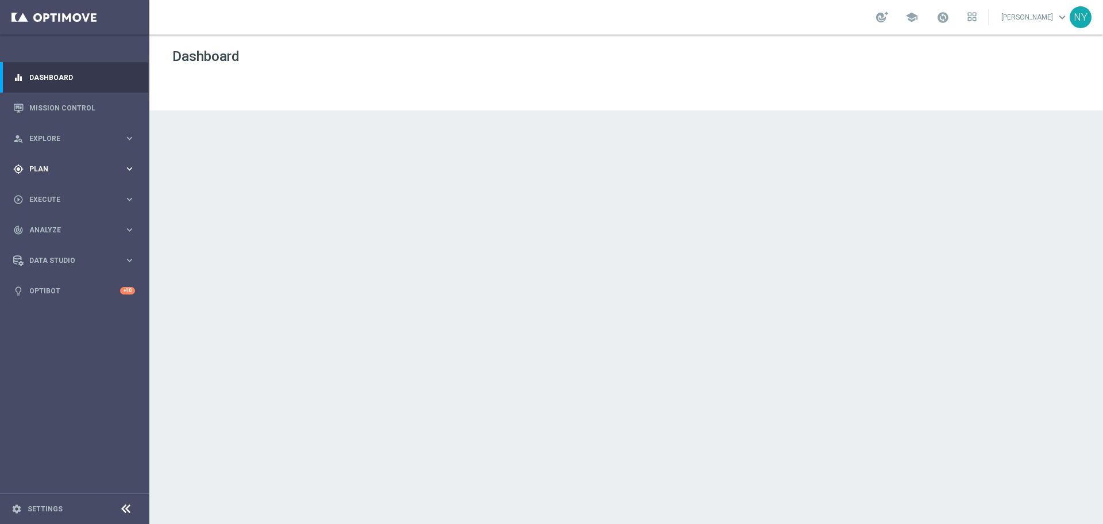
click at [46, 168] on span "Plan" at bounding box center [76, 169] width 95 height 7
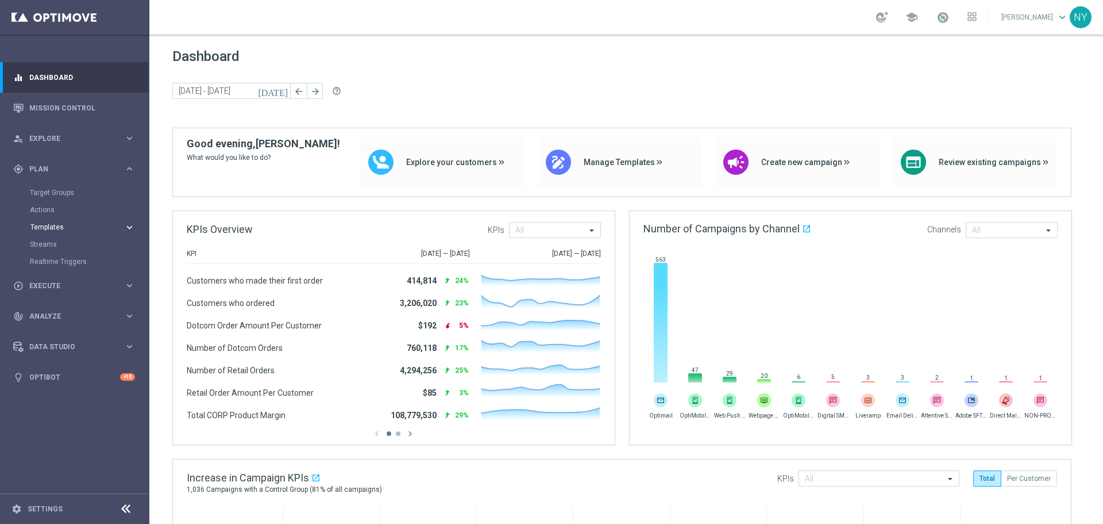
click at [49, 225] on span "Templates" at bounding box center [71, 227] width 82 height 7
click at [43, 245] on link "Optimail" at bounding box center [78, 244] width 84 height 9
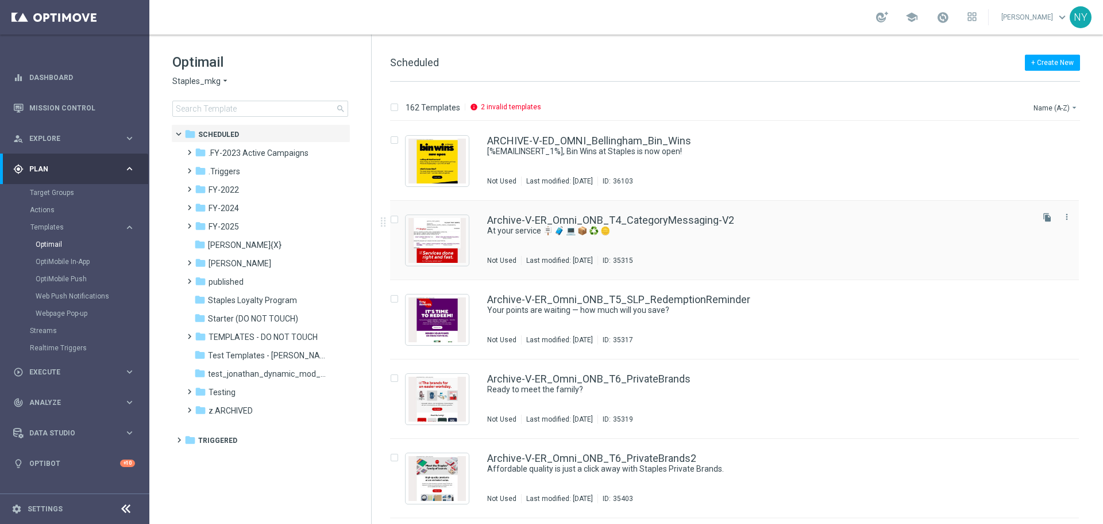
click at [909, 214] on div "Archive-V-ER_Omni_ONB_T4_CategoryMessaging-V2 At your service 🪧 🧳 💻 📦 ♻️ 🪙 Not …" at bounding box center [734, 240] width 689 height 79
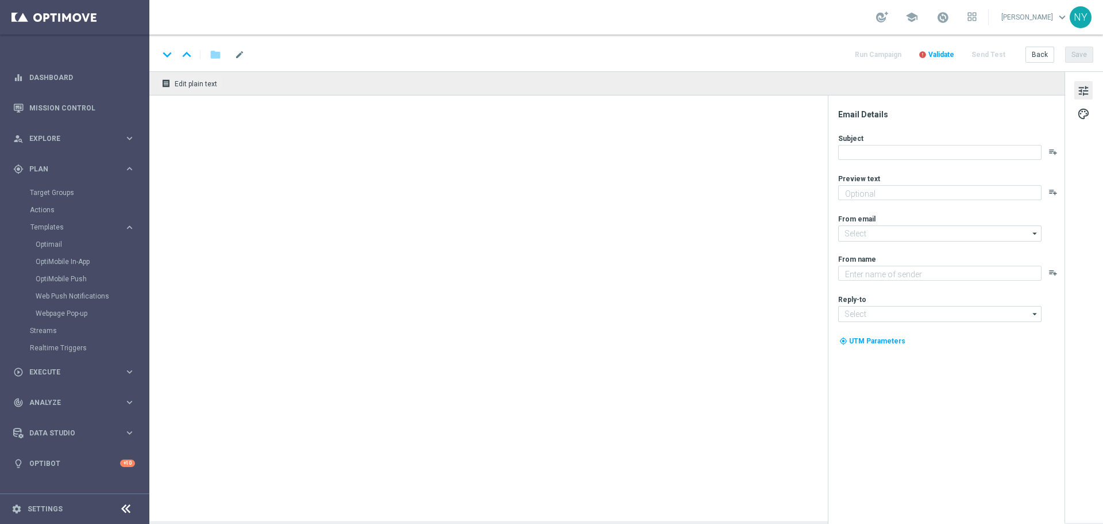
type textarea "Discover all the ways we're here for you."
type input "[EMAIL_ADDRESS][DOMAIN_NAME]"
type textarea "Staples"
type input "[EMAIL_ADDRESS][DOMAIN_NAME]"
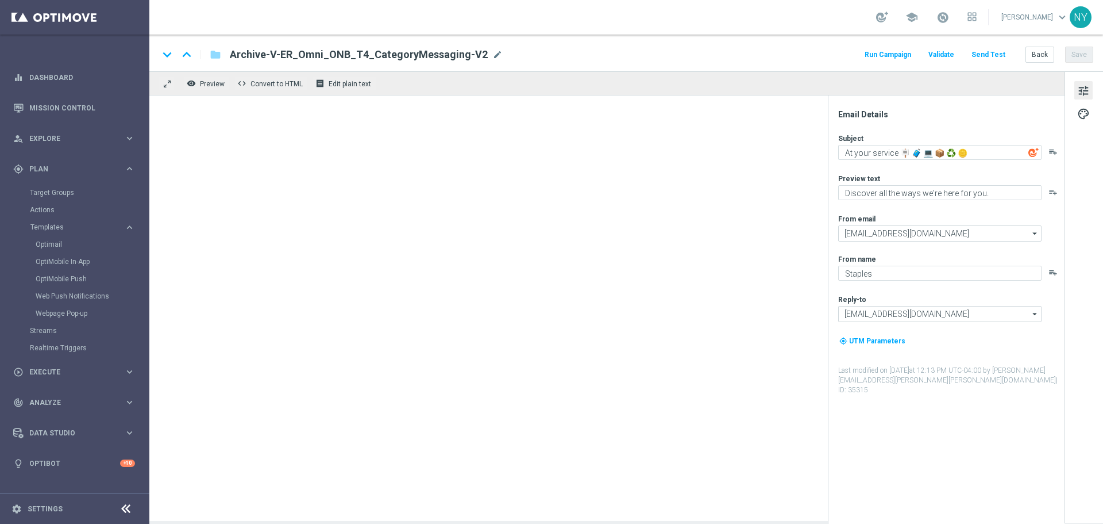
click at [1026, 51] on div "Run Campaign Validate Send Test Back Save" at bounding box center [978, 54] width 230 height 15
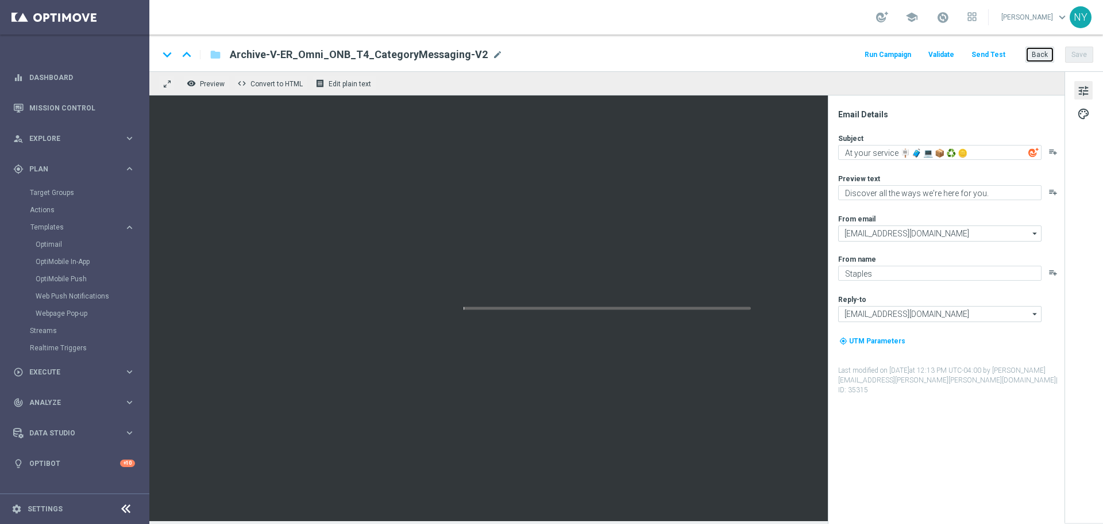
click at [1041, 53] on button "Back" at bounding box center [1040, 55] width 29 height 16
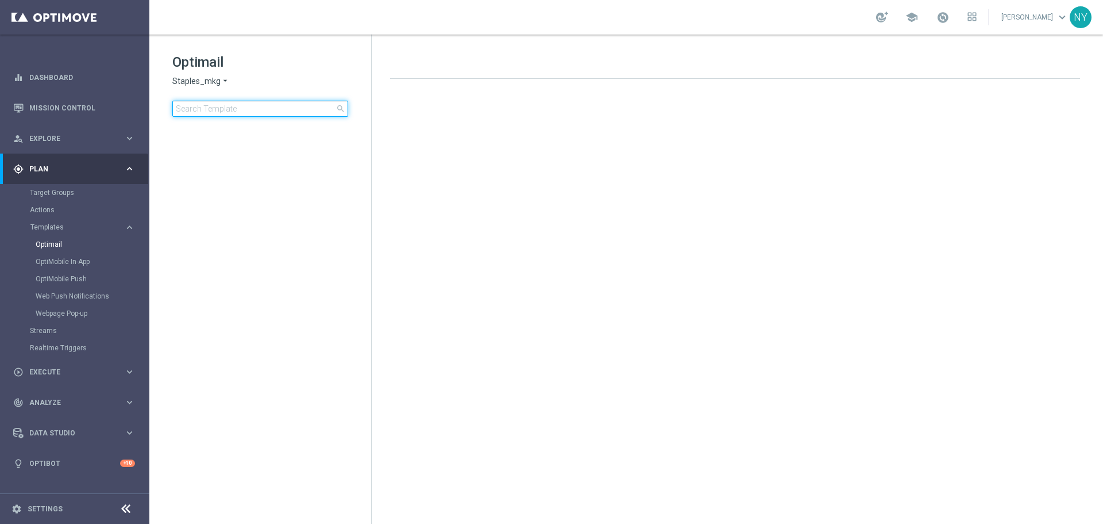
click at [222, 112] on input at bounding box center [260, 109] width 176 height 16
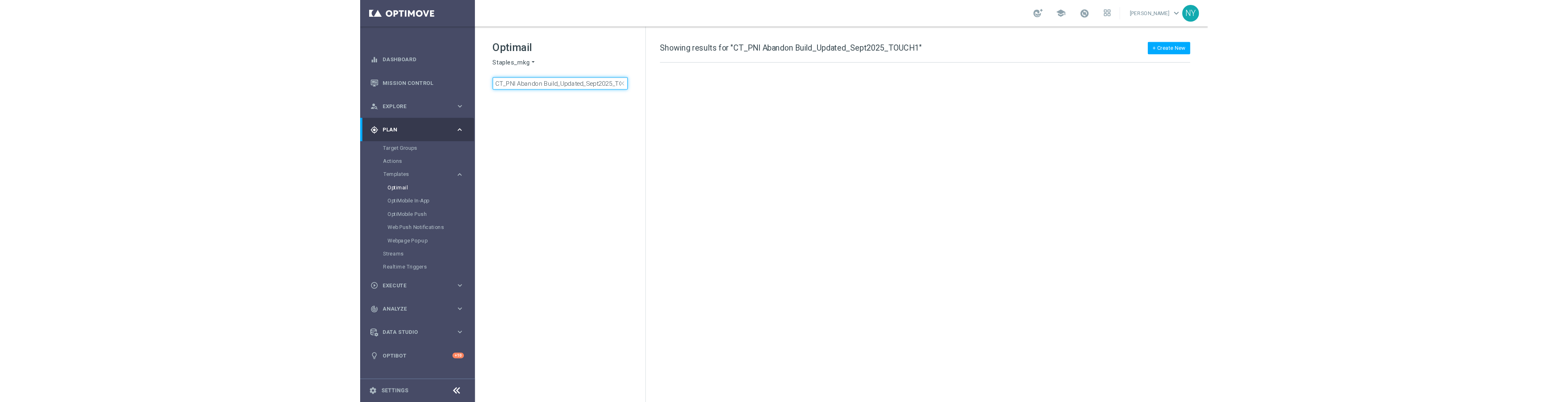
scroll to position [0, 15]
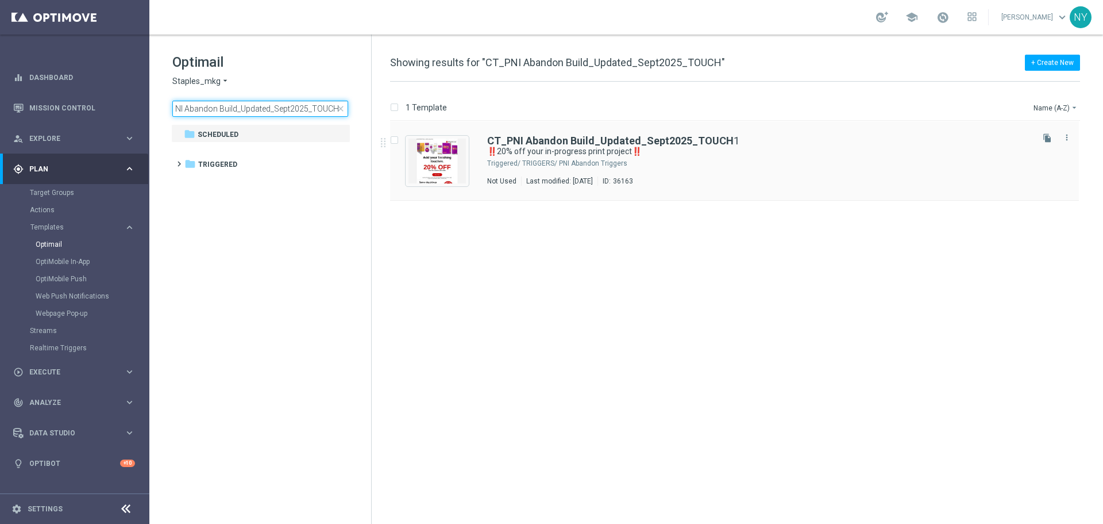
type input "CT_PNI Abandon Build_Updated_Sept2025_TOUCH"
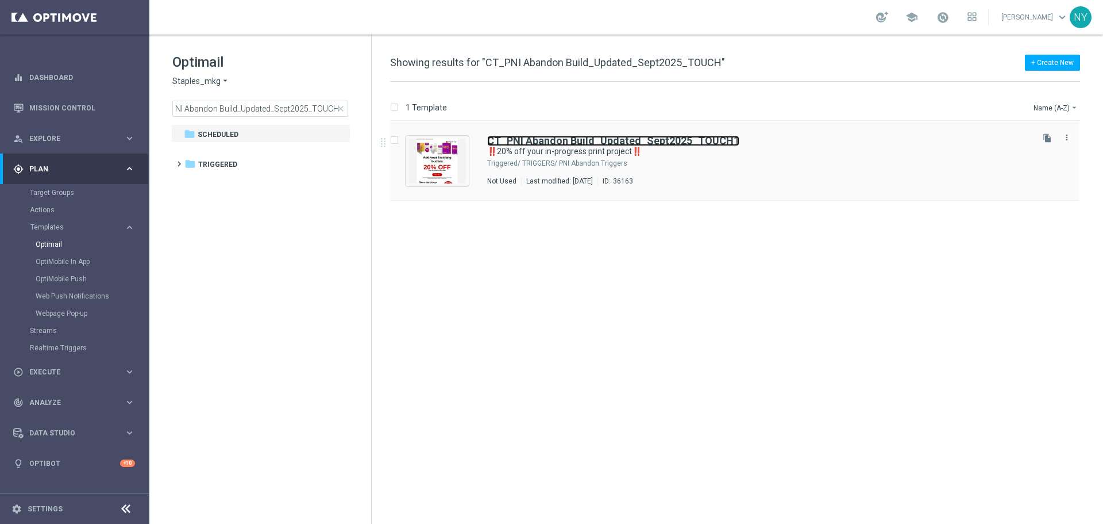
click at [540, 142] on b "CT_PNI Abandon Build_Updated_Sept2025_TOUCH" at bounding box center [610, 140] width 247 height 12
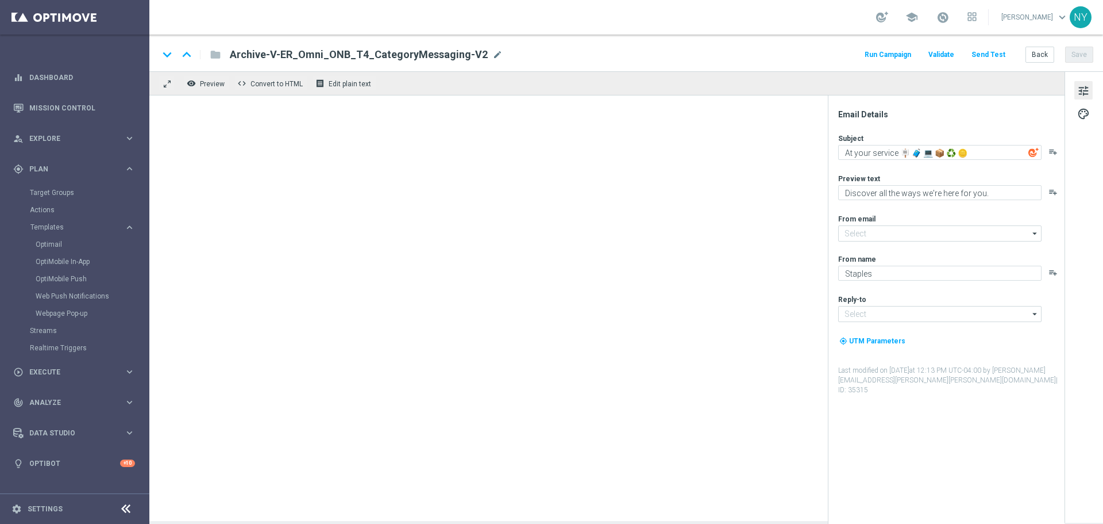
type textarea "‼️20% off your in-progress print project‼️"
type textarea "Finish your print project [DATE] and save!"
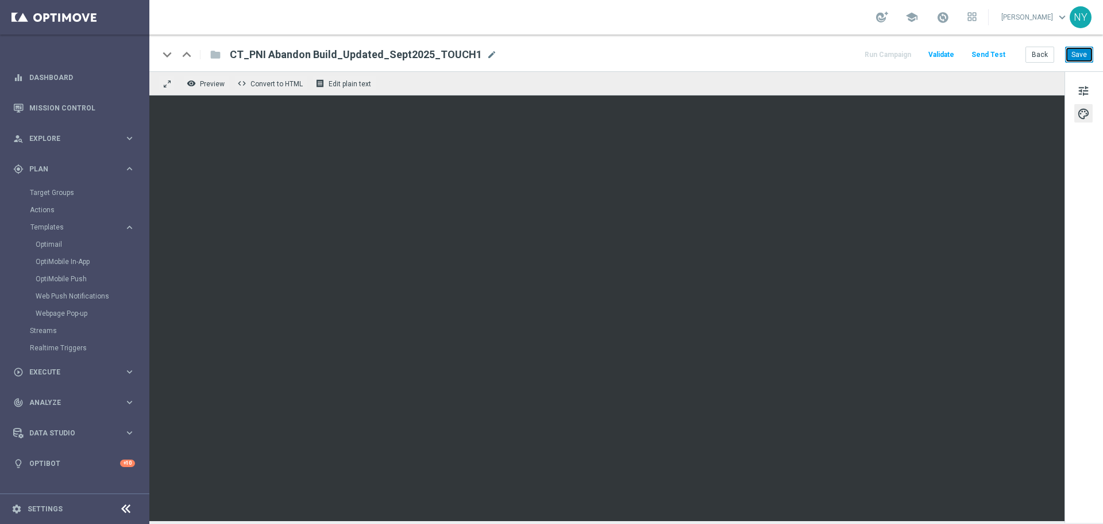
click at [1080, 56] on button "Save" at bounding box center [1080, 55] width 28 height 16
click at [1041, 51] on button "Back" at bounding box center [1040, 55] width 29 height 16
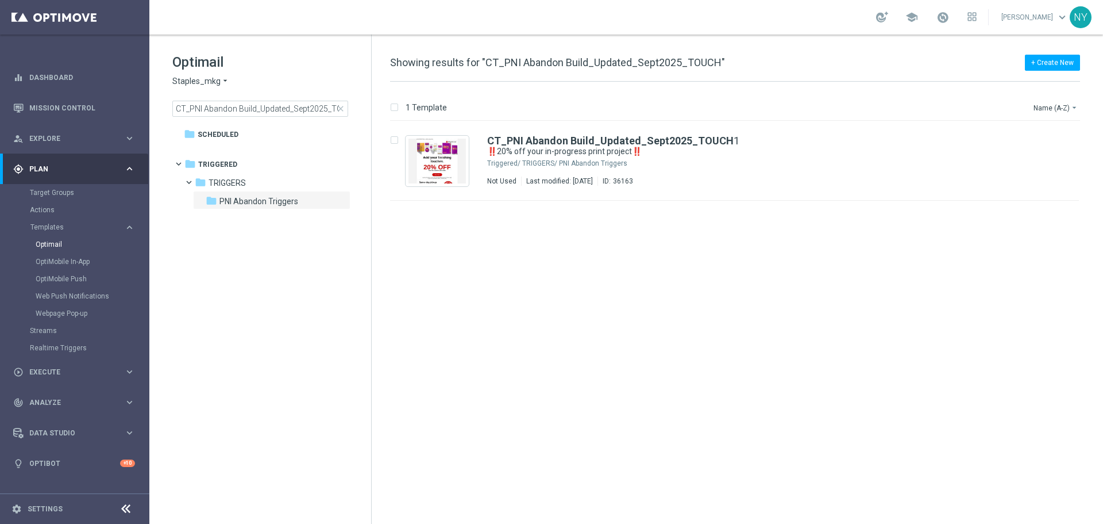
drag, startPoint x: 341, startPoint y: 108, endPoint x: 301, endPoint y: 109, distance: 40.8
click at [341, 108] on span "close" at bounding box center [340, 108] width 9 height 9
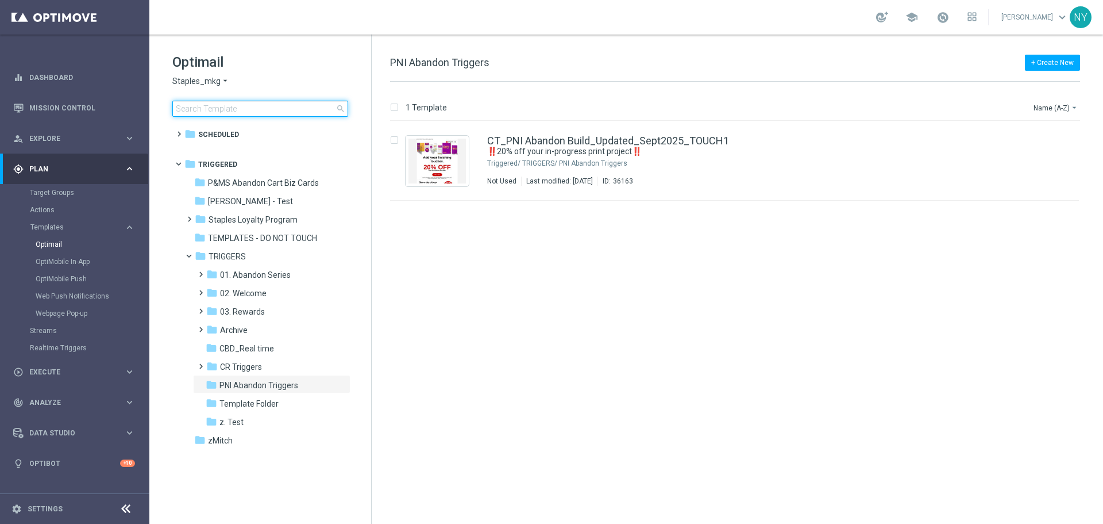
click at [277, 111] on input at bounding box center [260, 109] width 176 height 16
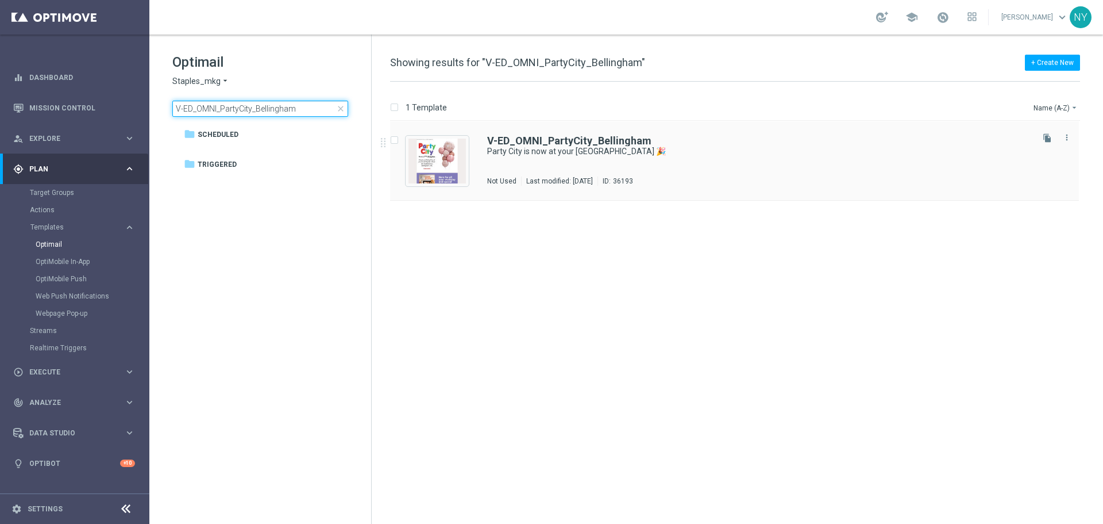
type input "V-ED_OMNI_PartyCity_Bellingham"
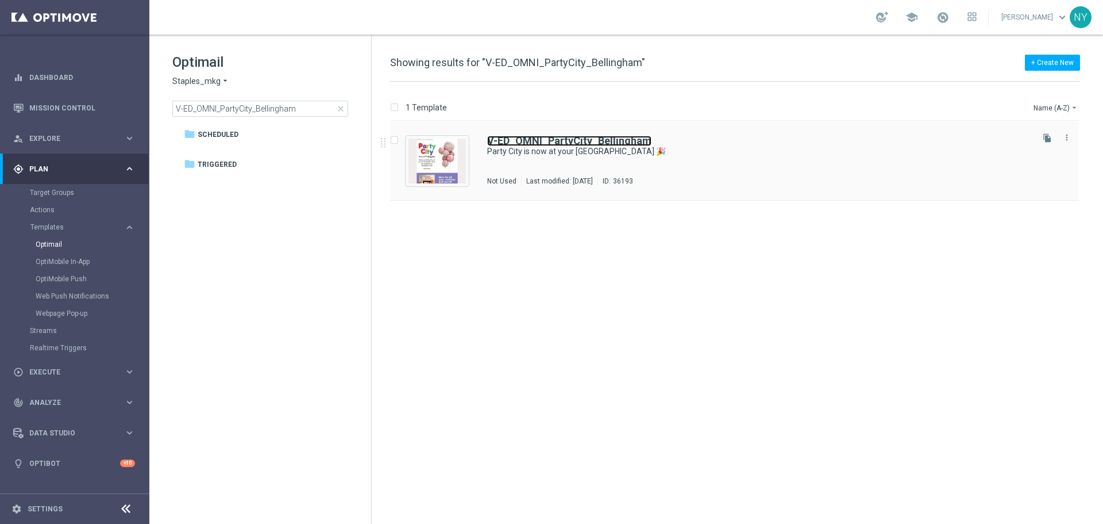
click at [572, 143] on b "V-ED_OMNI_PartyCity_Bellingham" at bounding box center [569, 140] width 164 height 12
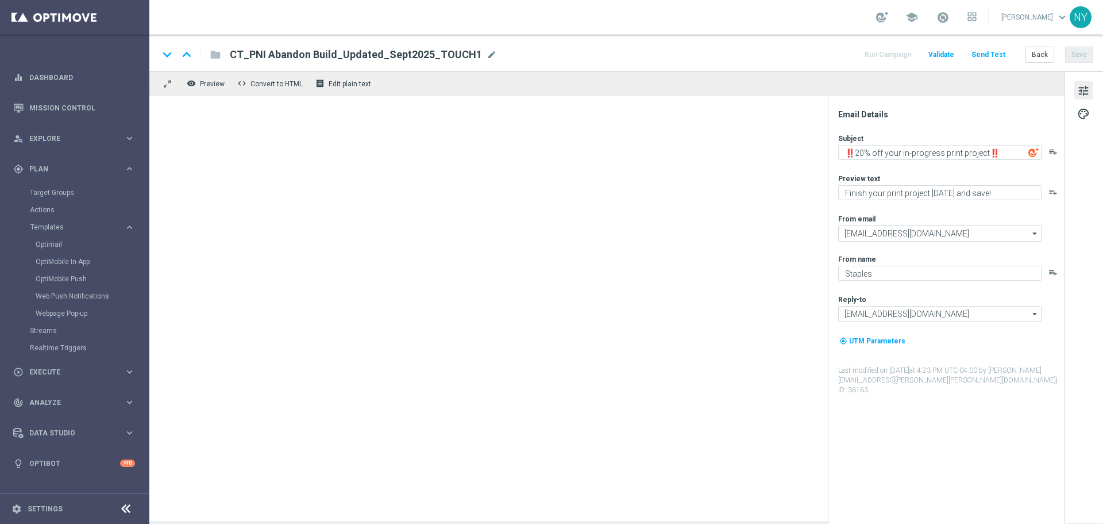
type textarea "Party City is now at your [GEOGRAPHIC_DATA] 🎉"
type textarea "Balloons and so much more at your local store."
type input "[EMAIL_ADDRESS][DOMAIN_NAME]"
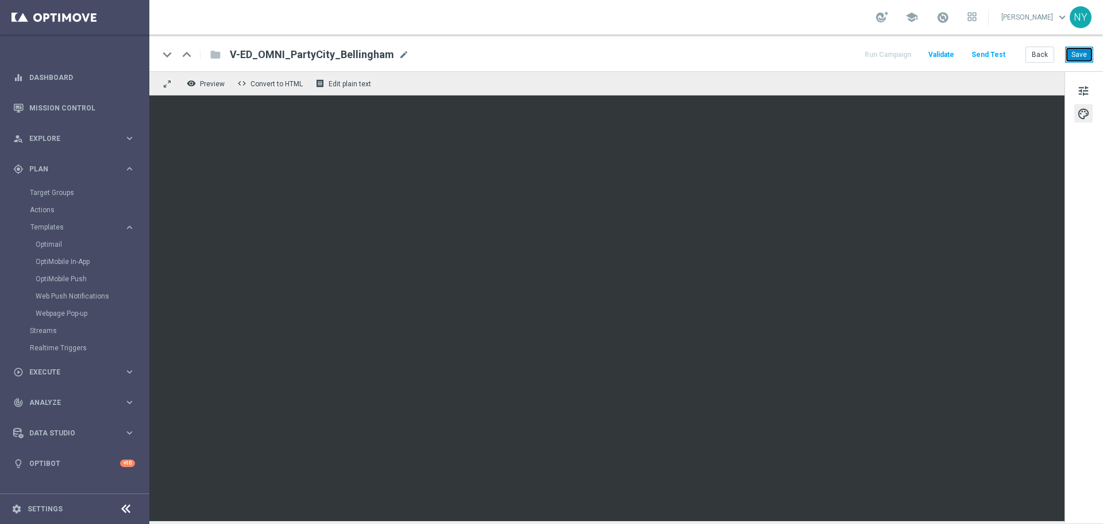
click at [1089, 53] on button "Save" at bounding box center [1080, 55] width 28 height 16
click at [990, 54] on button "Send Test" at bounding box center [988, 55] width 37 height 16
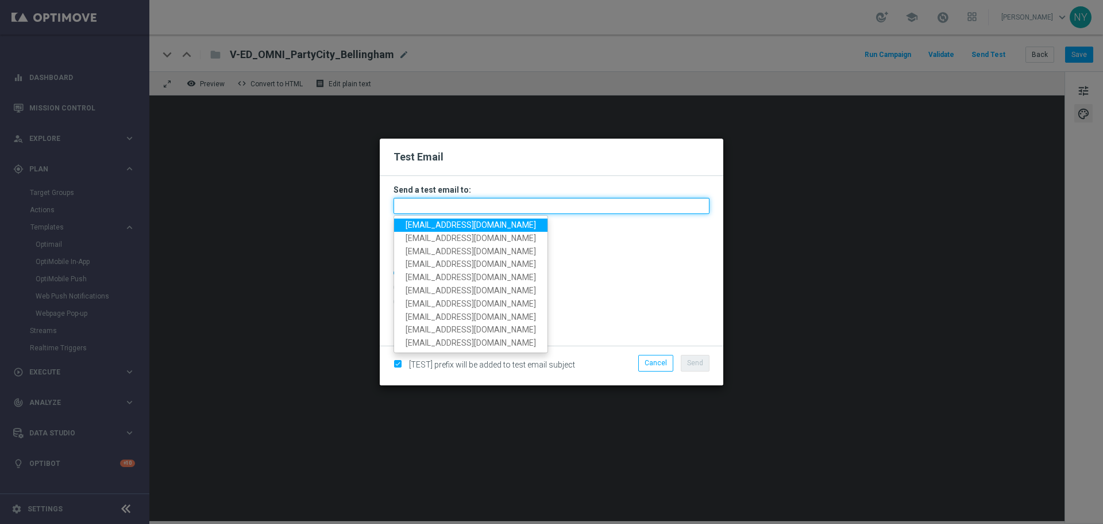
click at [462, 207] on input "text" at bounding box center [552, 206] width 316 height 16
paste input "[EMAIL_ADDRESS][DOMAIN_NAME]"
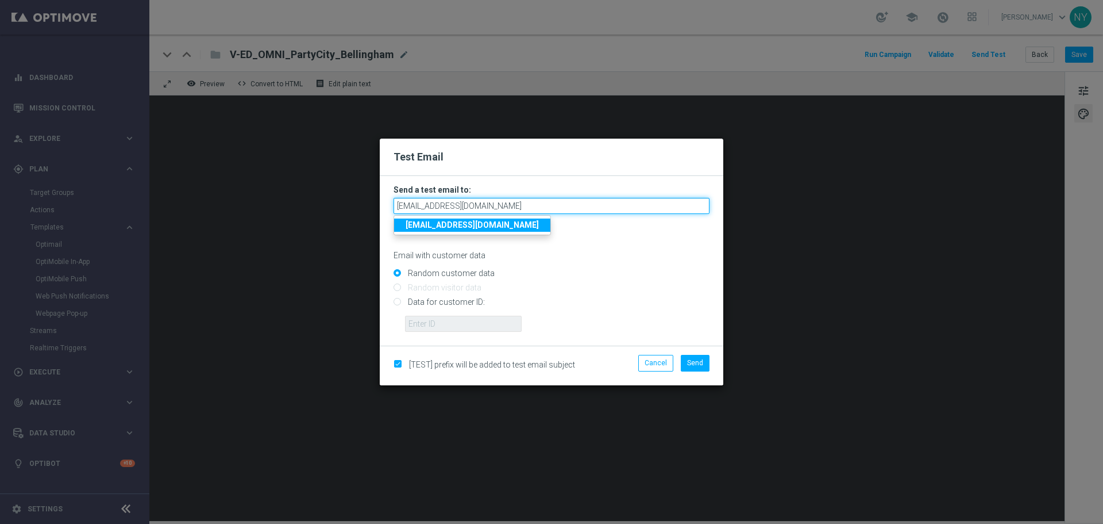
type input "[EMAIL_ADDRESS][DOMAIN_NAME]"
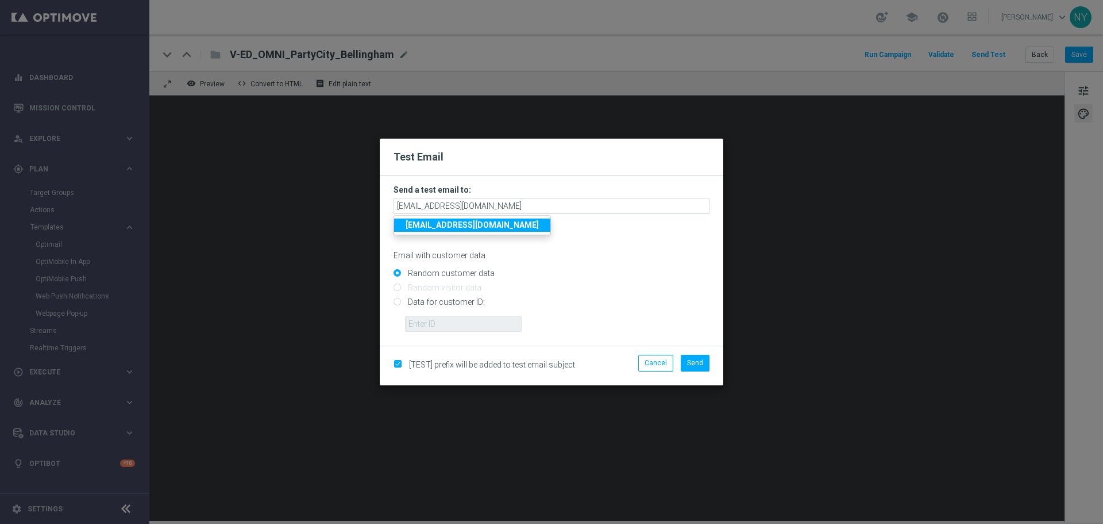
click at [613, 257] on p "Email with customer data" at bounding box center [552, 255] width 316 height 10
click at [398, 304] on input "Data for customer ID:" at bounding box center [552, 307] width 316 height 16
radio input "true"
click at [414, 312] on input "Data for customer ID:" at bounding box center [552, 307] width 316 height 16
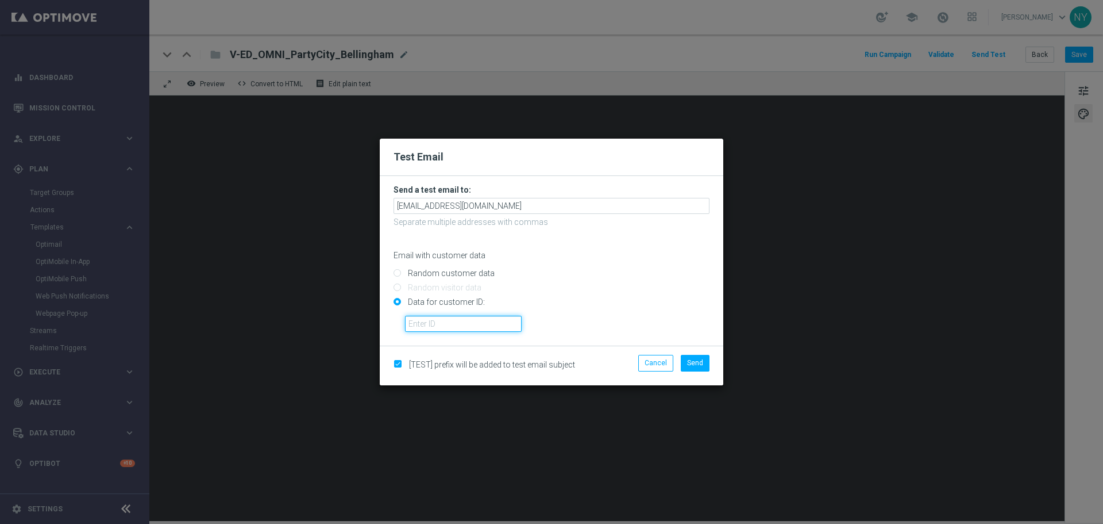
click at [437, 326] on input "text" at bounding box center [463, 324] width 117 height 16
click at [447, 326] on input "text" at bounding box center [463, 324] width 117 height 16
paste input "10000006208"
type input "10000006208"
click at [707, 360] on button "Send" at bounding box center [695, 363] width 29 height 16
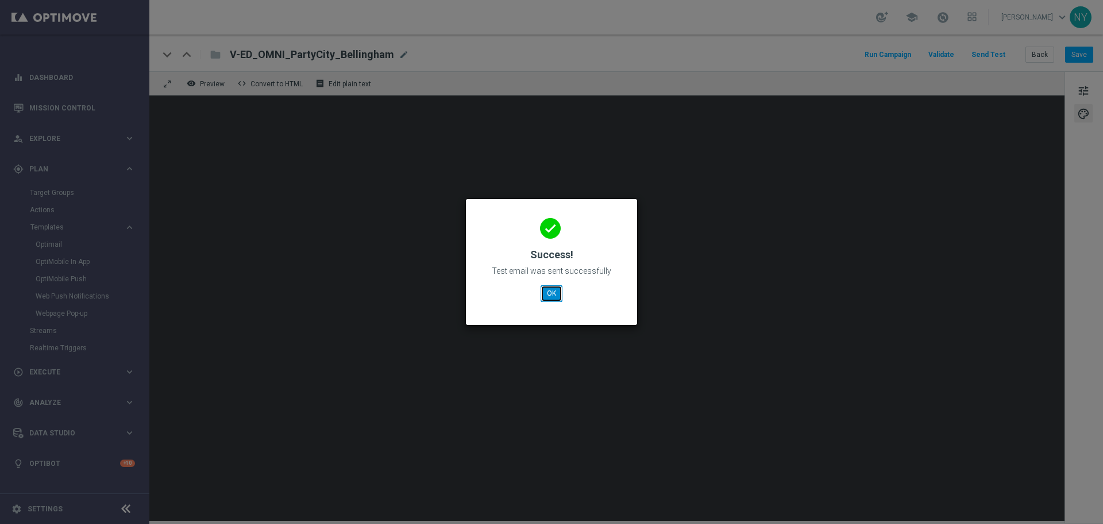
click at [551, 292] on button "OK" at bounding box center [552, 293] width 22 height 16
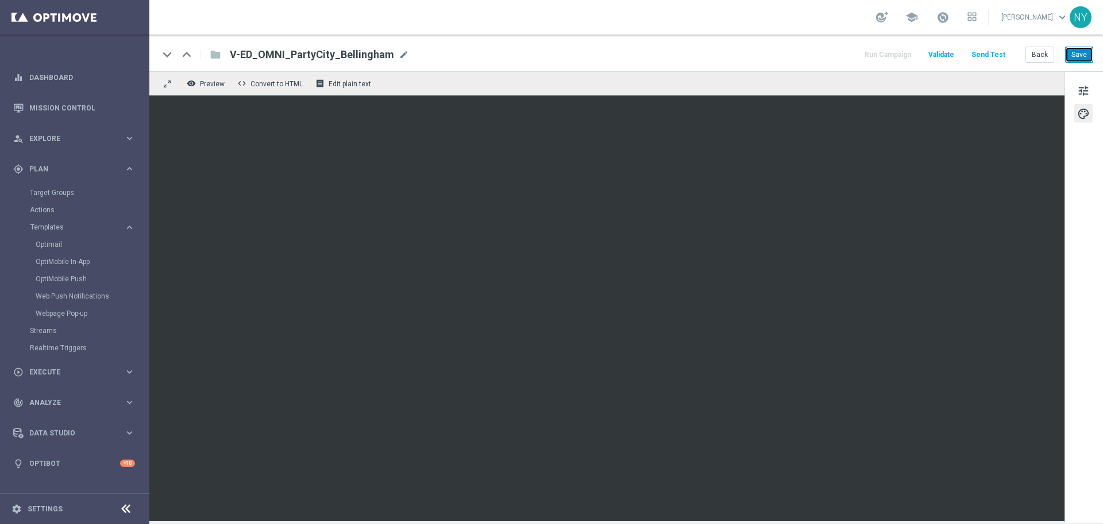
click at [1081, 55] on button "Save" at bounding box center [1080, 55] width 28 height 16
click at [993, 54] on button "Send Test" at bounding box center [988, 55] width 37 height 16
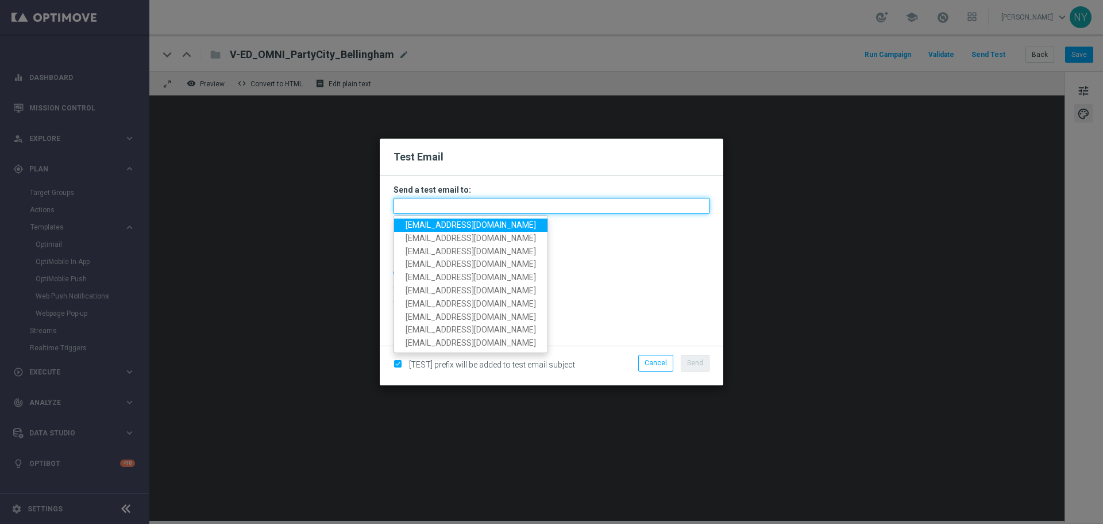
click at [422, 205] on input "text" at bounding box center [552, 206] width 316 height 16
paste input "[EMAIL_ADDRESS][DOMAIN_NAME]"
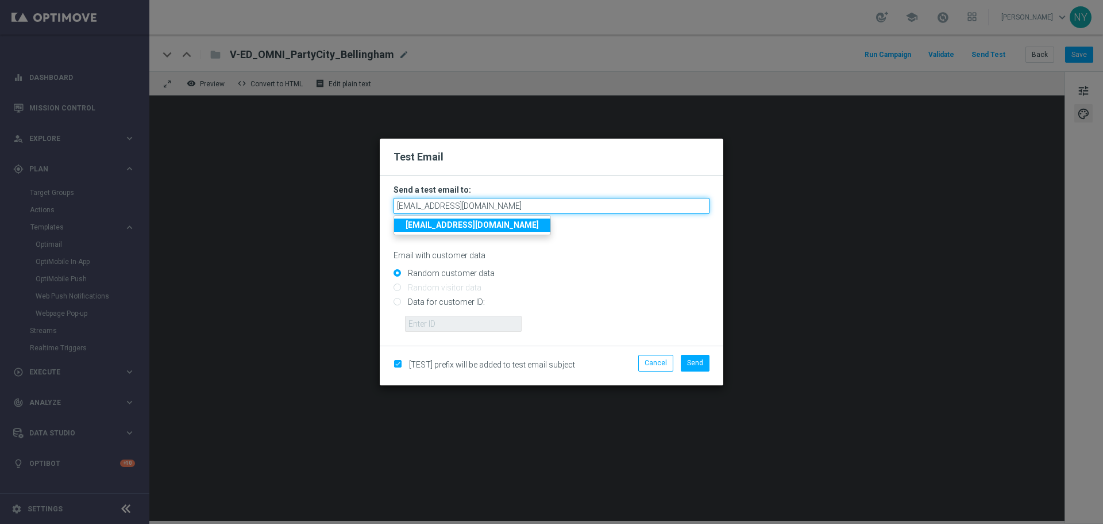
type input "[EMAIL_ADDRESS][DOMAIN_NAME]"
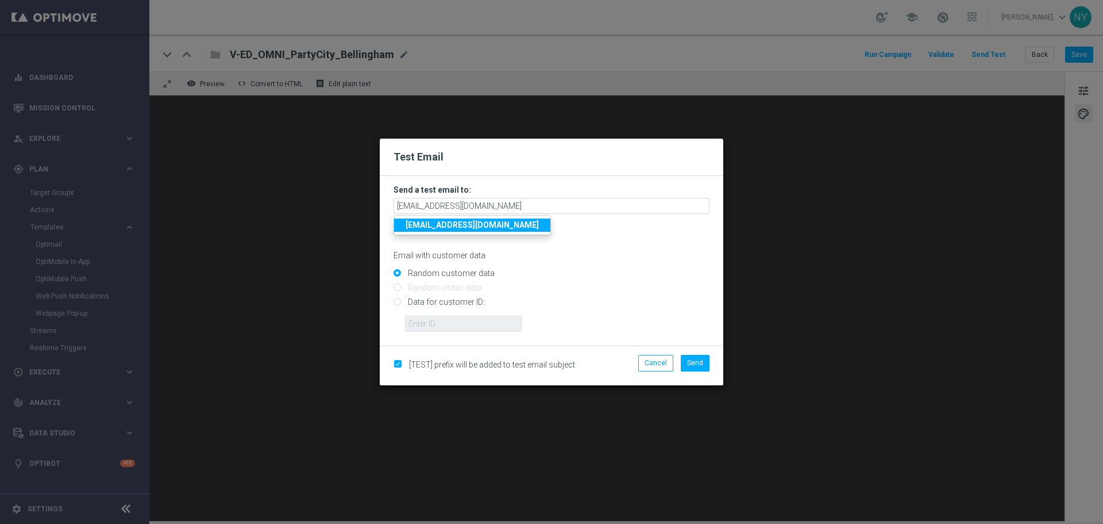
drag, startPoint x: 577, startPoint y: 263, endPoint x: 536, endPoint y: 263, distance: 41.4
click at [577, 263] on form "Send a test email to: [EMAIL_ADDRESS][DOMAIN_NAME] [EMAIL_ADDRESS][DOMAIN_NAME]…" at bounding box center [552, 257] width 316 height 147
click at [398, 299] on input "Data for customer ID:" at bounding box center [552, 307] width 316 height 16
radio input "true"
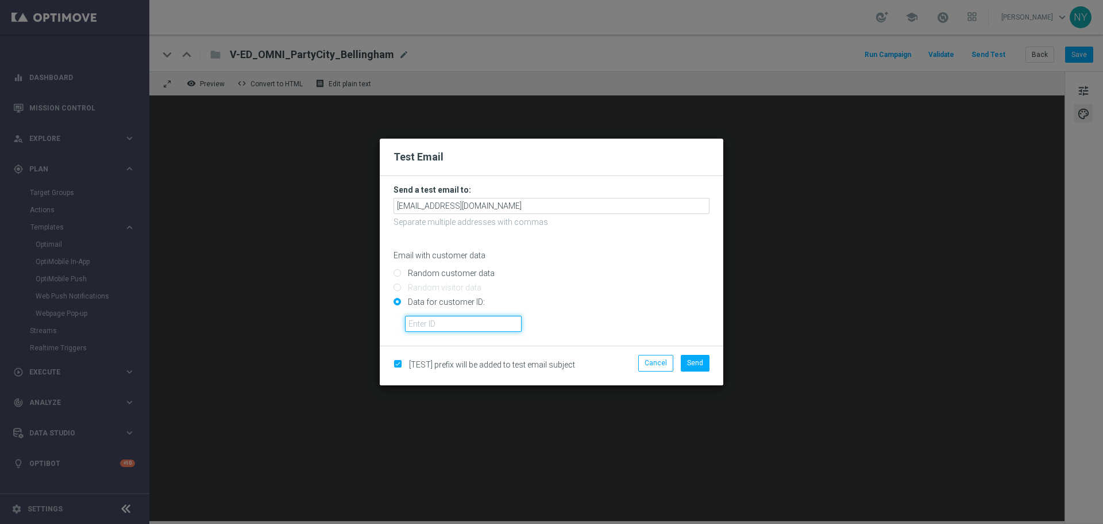
click at [429, 325] on input "text" at bounding box center [463, 324] width 117 height 16
paste input "10000006208"
type input "10000006208"
click at [685, 363] on button "Send" at bounding box center [695, 363] width 29 height 16
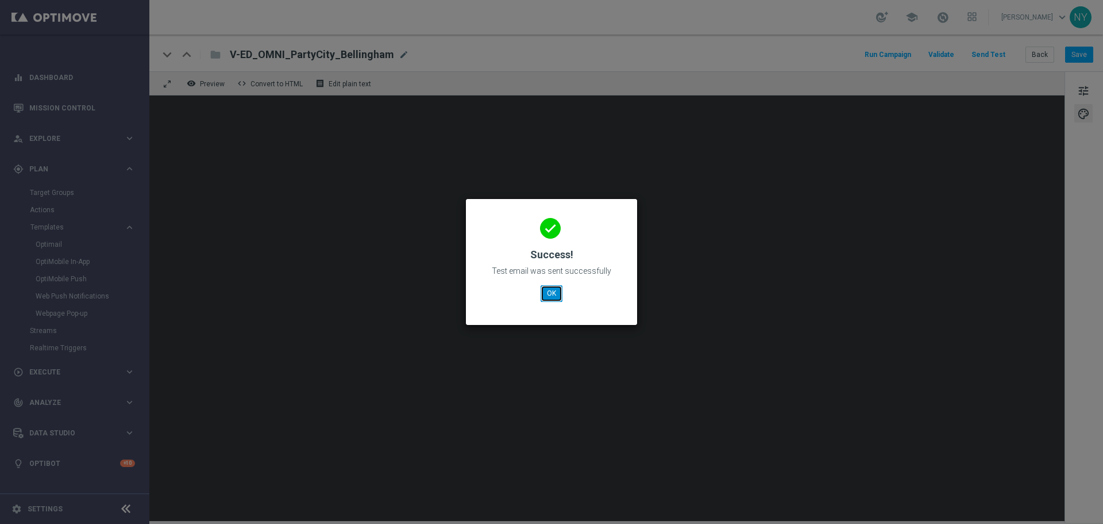
click at [549, 296] on button "OK" at bounding box center [552, 293] width 22 height 16
